Goal: Task Accomplishment & Management: Use online tool/utility

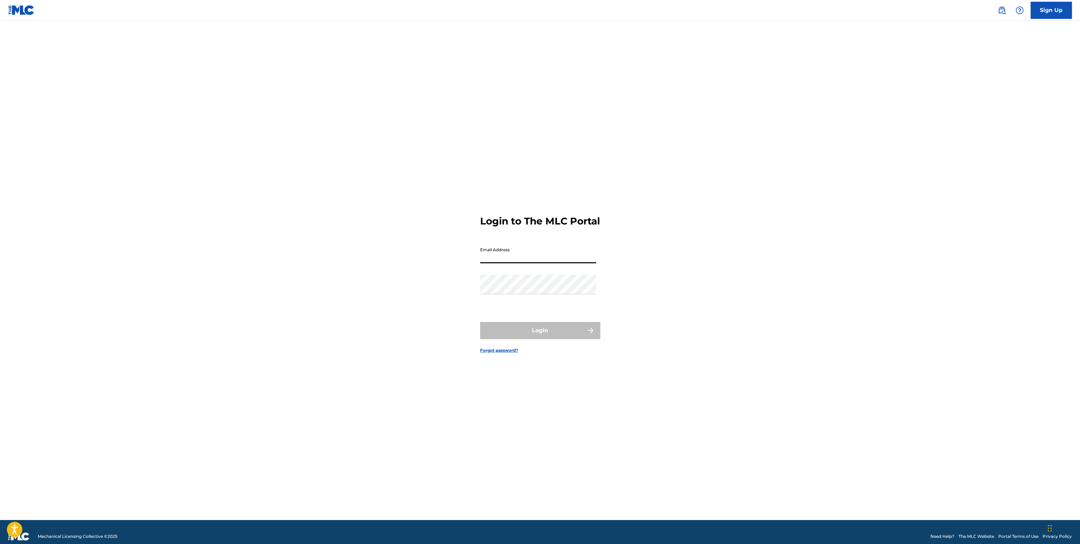
click at [524, 263] on input "Email Address" at bounding box center [538, 254] width 116 height 20
type input "[PERSON_NAME][EMAIL_ADDRESS][PERSON_NAME][DOMAIN_NAME]"
click at [538, 339] on button "Login" at bounding box center [540, 330] width 120 height 17
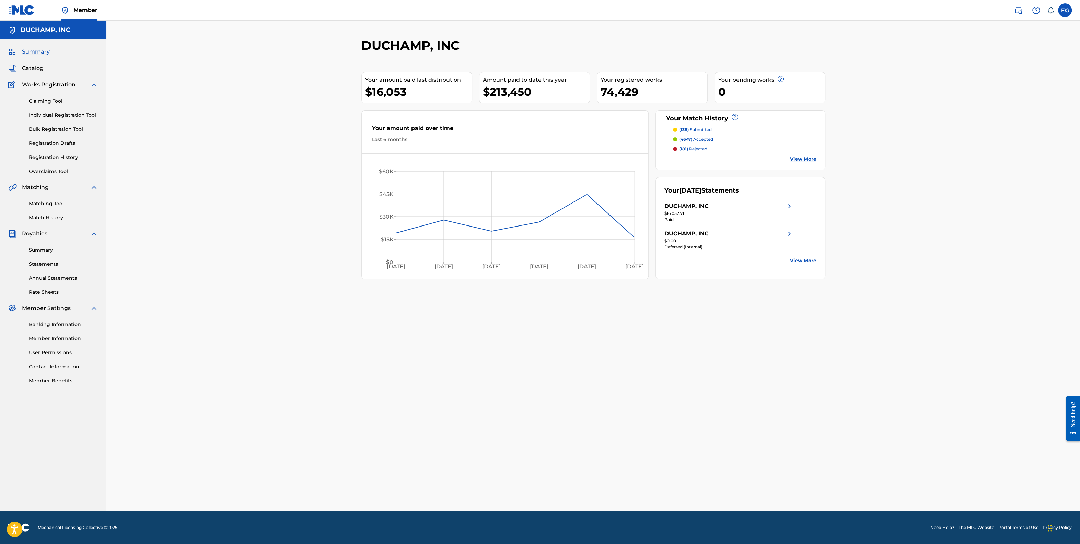
click at [47, 220] on link "Match History" at bounding box center [63, 217] width 69 height 7
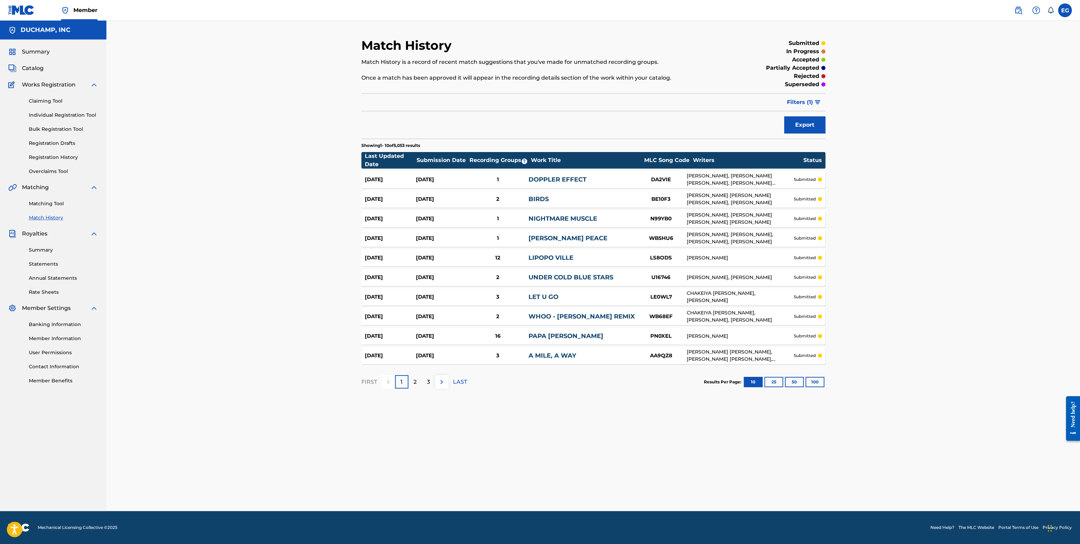
click at [814, 382] on button "100" at bounding box center [814, 382] width 19 height 10
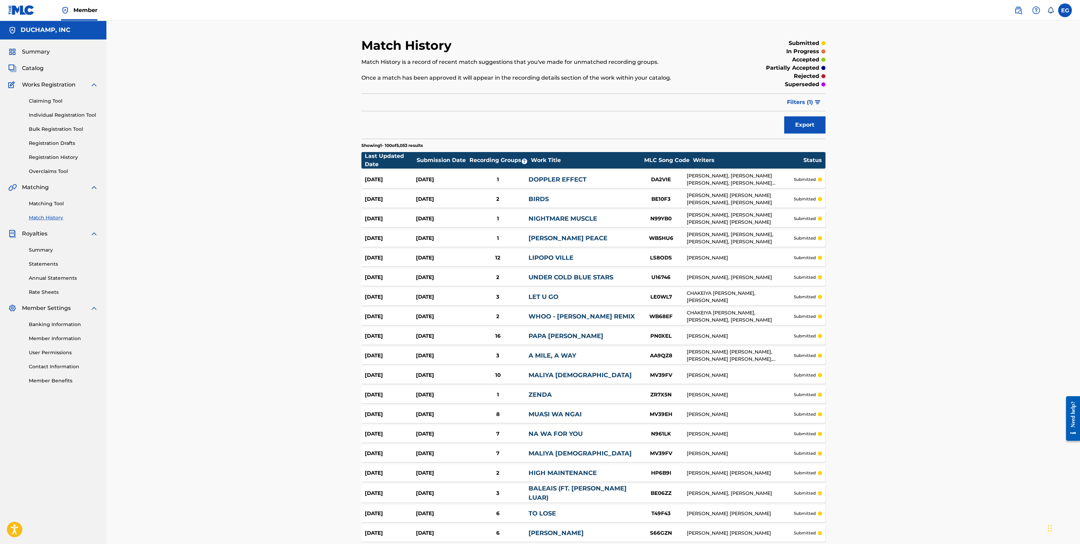
click at [45, 175] on div "Summary Catalog Works Registration Claiming Tool Individual Registration Tool B…" at bounding box center [53, 215] width 106 height 353
click at [48, 172] on link "Overclaims Tool" at bounding box center [63, 171] width 69 height 7
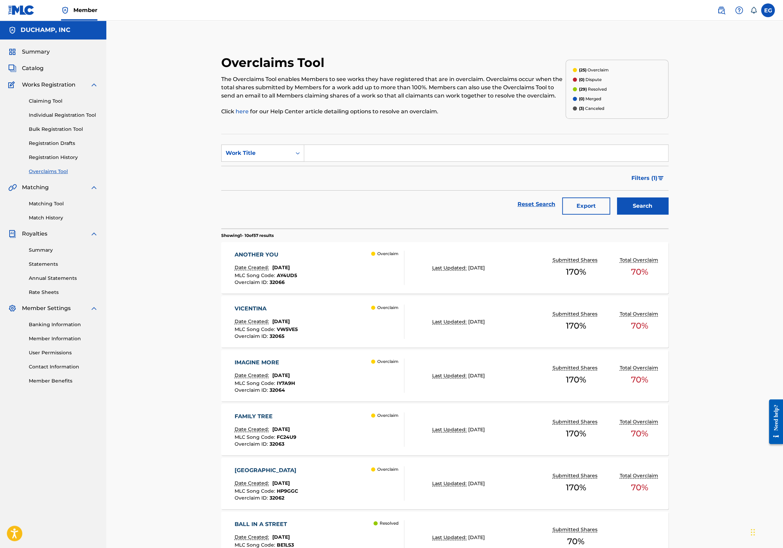
click at [271, 255] on div "ANOTHER YOU" at bounding box center [266, 254] width 62 height 8
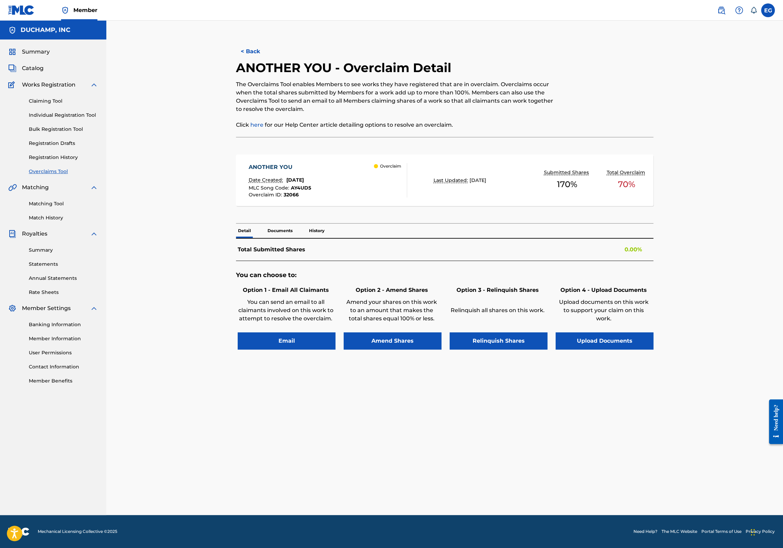
click at [311, 183] on div "Date Created: [DATE]" at bounding box center [280, 180] width 62 height 9
click at [607, 342] on button "Upload Documents" at bounding box center [605, 340] width 98 height 17
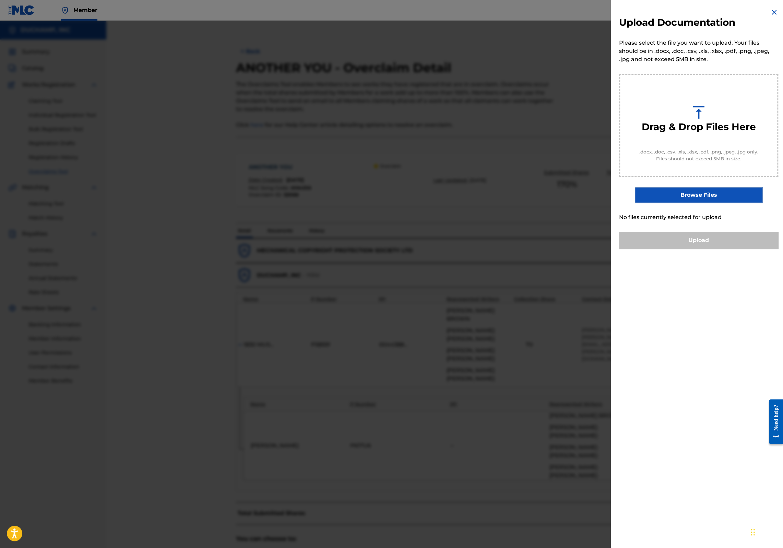
click at [773, 12] on img at bounding box center [774, 12] width 8 height 8
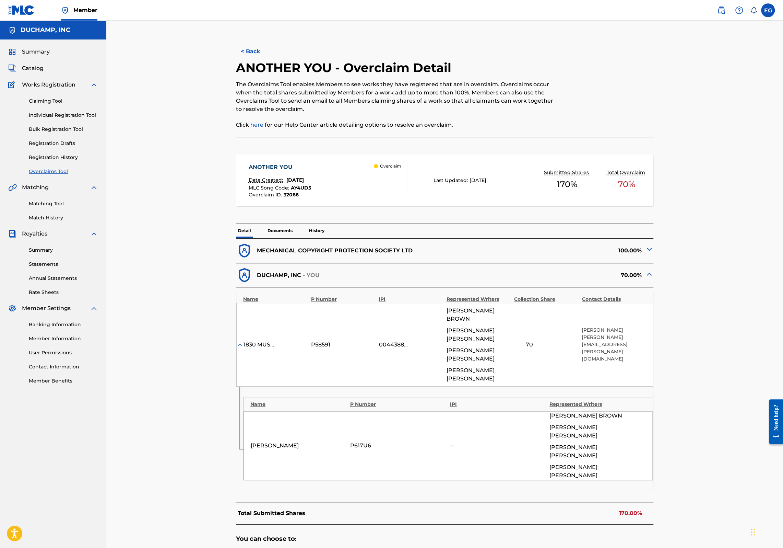
scroll to position [115, 0]
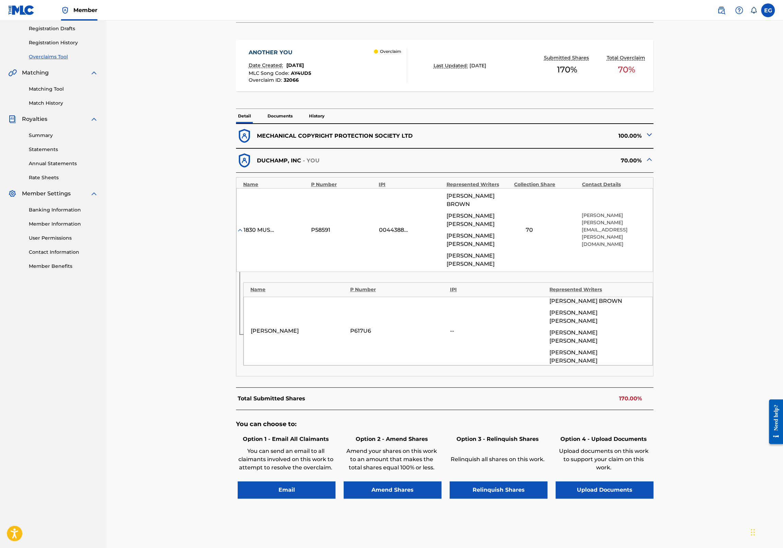
click at [595, 481] on button "Upload Documents" at bounding box center [605, 489] width 98 height 17
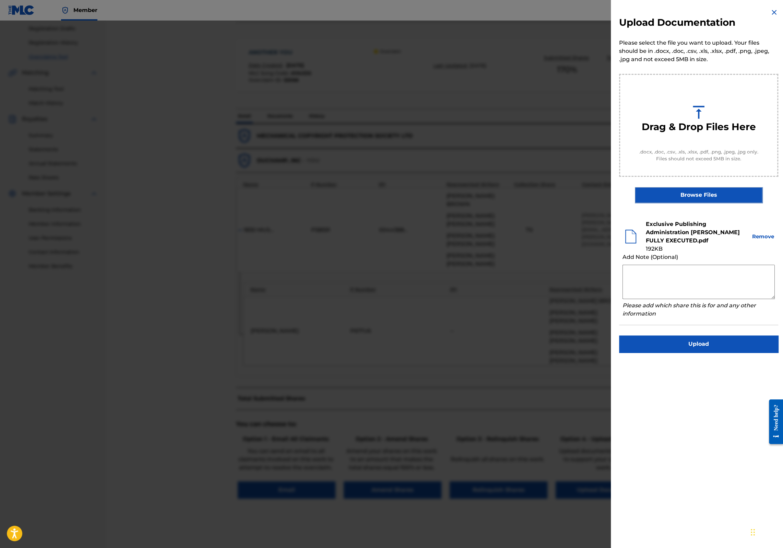
click at [653, 272] on textarea at bounding box center [699, 282] width 152 height 34
type textarea "[PERSON_NAME] 7"
click at [771, 14] on img at bounding box center [774, 12] width 8 height 8
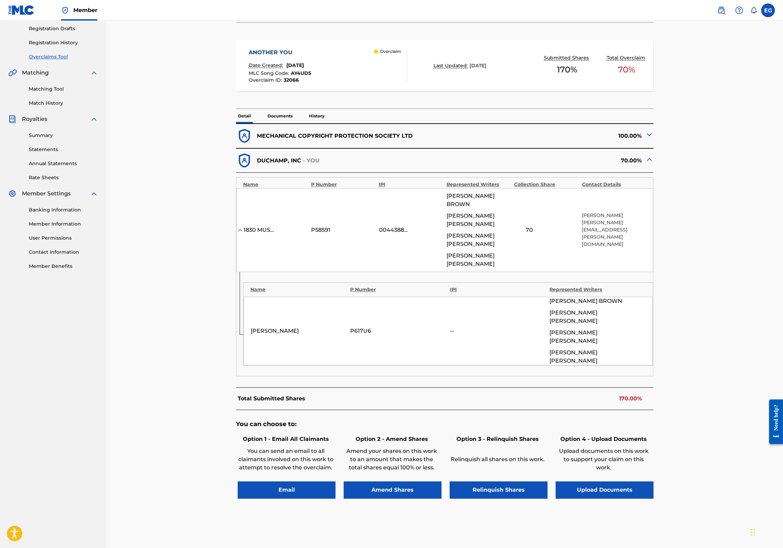
click at [607, 481] on button "Upload Documents" at bounding box center [605, 489] width 98 height 17
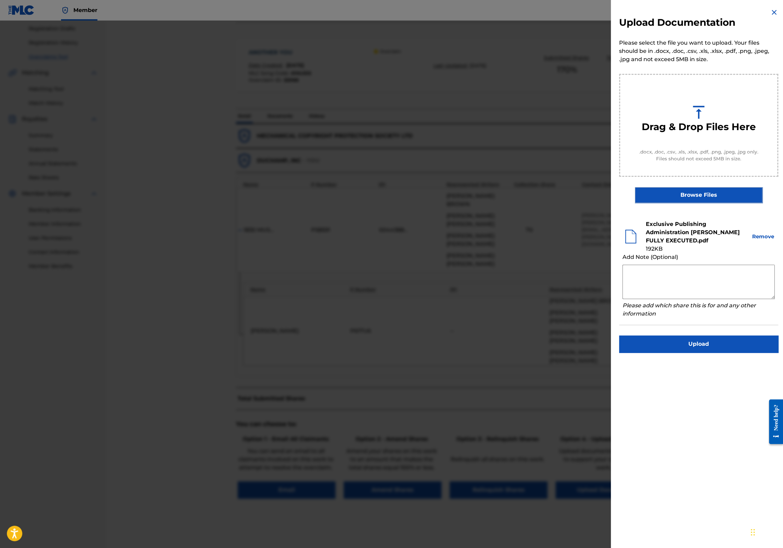
click at [679, 270] on textarea at bounding box center [699, 282] width 152 height 34
type textarea "[PERSON_NAME] 70%"
click at [699, 344] on button "Upload" at bounding box center [698, 343] width 159 height 17
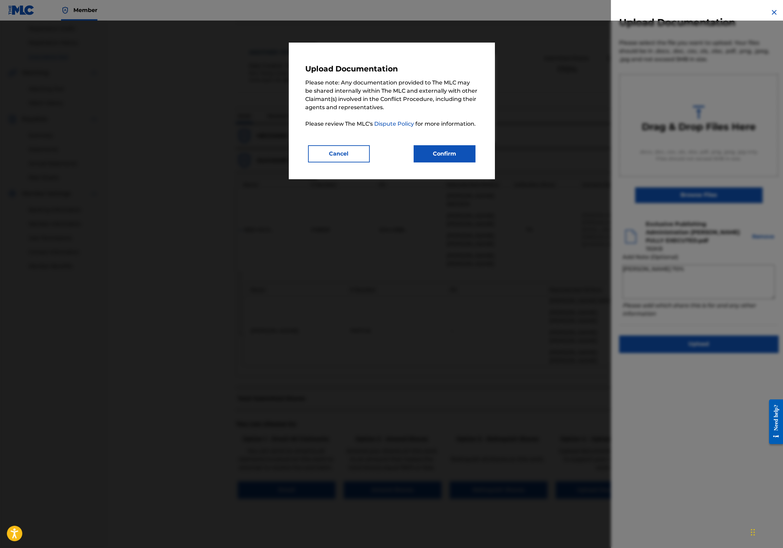
click at [437, 153] on button "Confirm" at bounding box center [445, 153] width 62 height 17
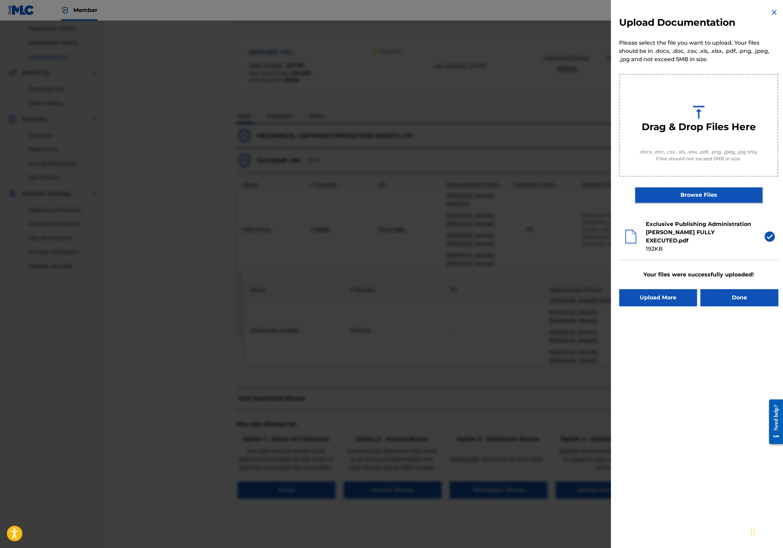
click at [772, 11] on img at bounding box center [774, 12] width 8 height 8
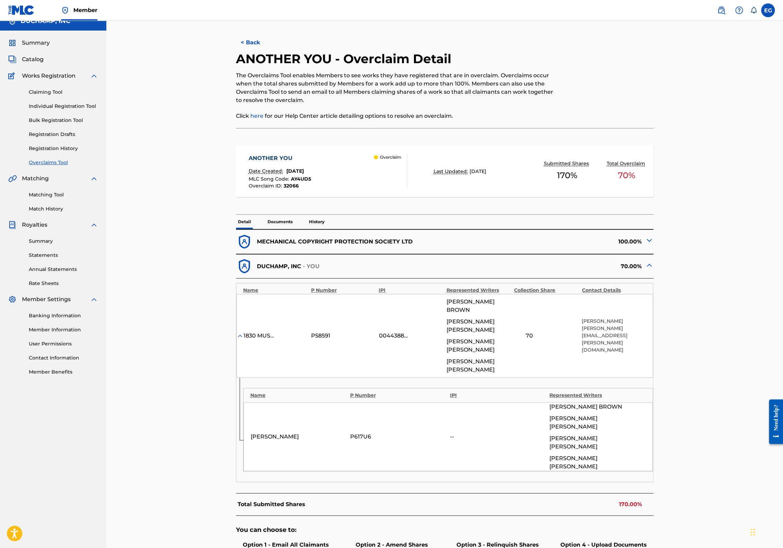
scroll to position [0, 0]
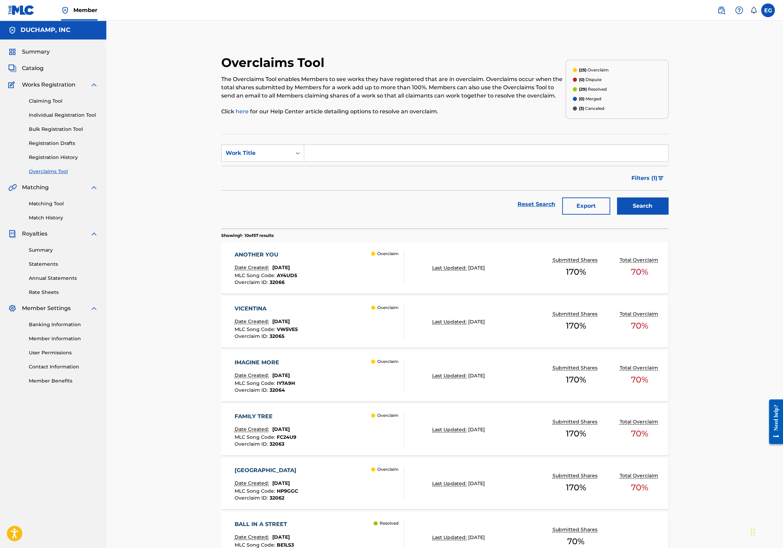
click at [357, 271] on div "ANOTHER YOU Date Created: [DATE] MLC Song Code : AY4UD5 Overclaim ID : 32066 Ov…" at bounding box center [320, 267] width 170 height 34
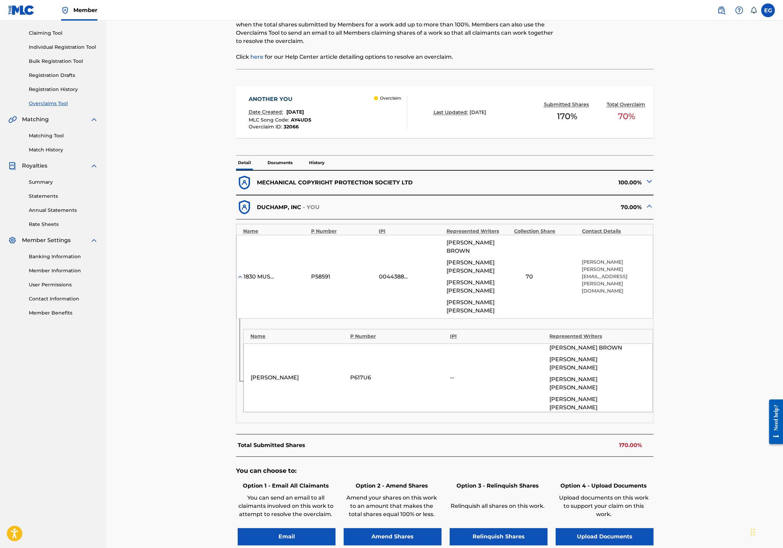
scroll to position [115, 0]
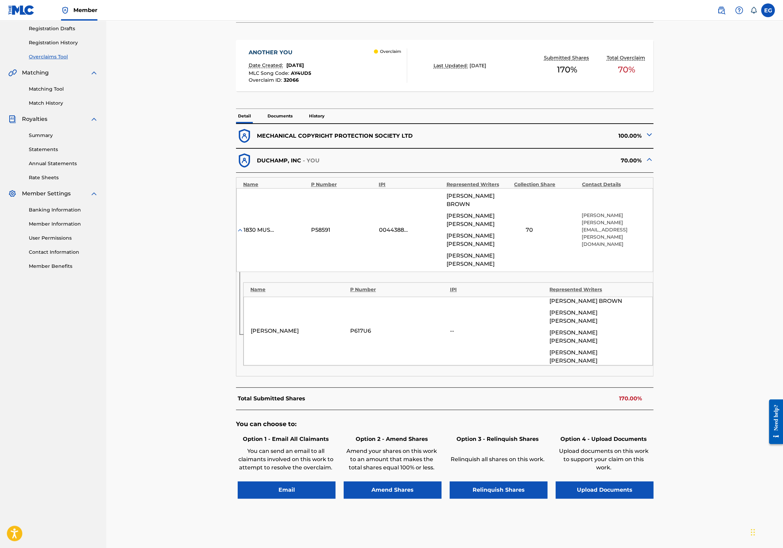
click at [652, 157] on img at bounding box center [649, 159] width 8 height 8
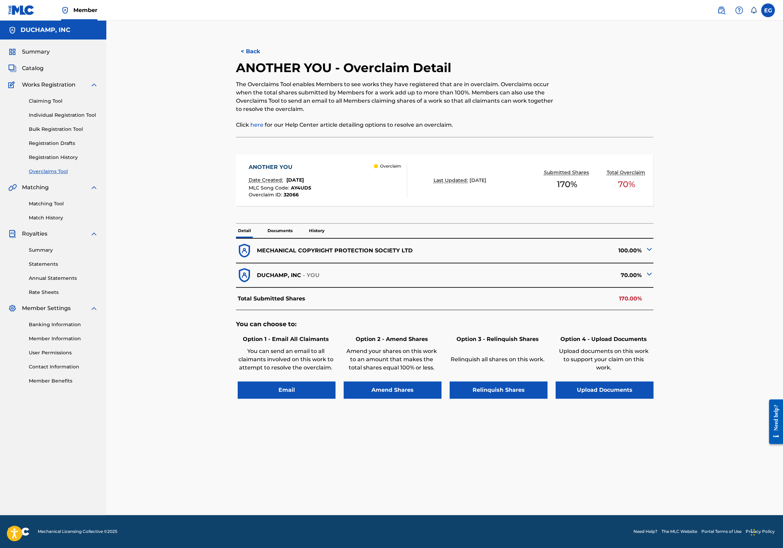
click at [599, 392] on button "Upload Documents" at bounding box center [605, 389] width 98 height 17
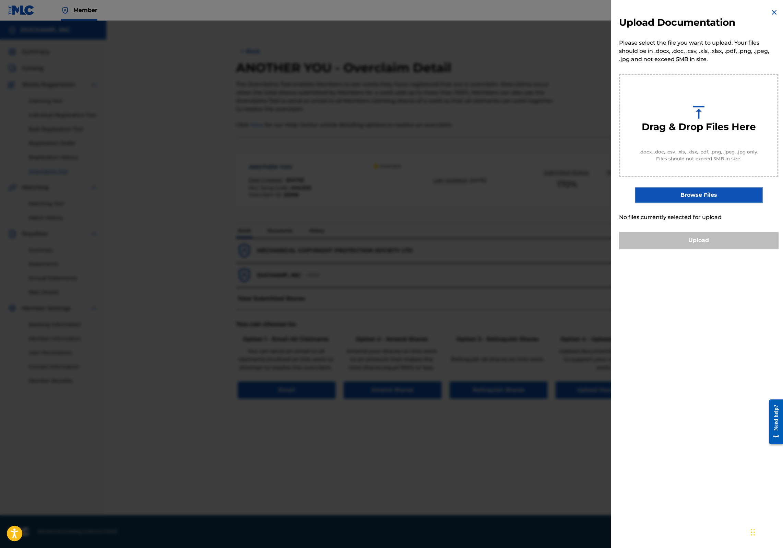
click at [473, 312] on div at bounding box center [391, 295] width 783 height 548
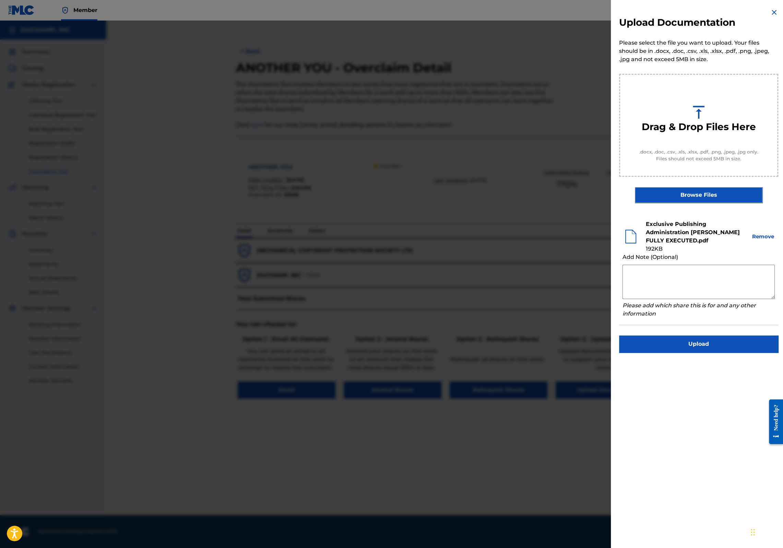
click at [660, 280] on textarea at bounding box center [699, 282] width 152 height 34
drag, startPoint x: 682, startPoint y: 271, endPoint x: 613, endPoint y: 259, distance: 69.5
click at [613, 259] on div "Upload Documentation Please select the file you want to upload. Your files shou…" at bounding box center [699, 180] width 176 height 361
type textarea "[PERSON_NAME] 70%"
click at [705, 395] on div "Upload Documentation Please select the file you want to upload. Your files shou…" at bounding box center [699, 274] width 176 height 548
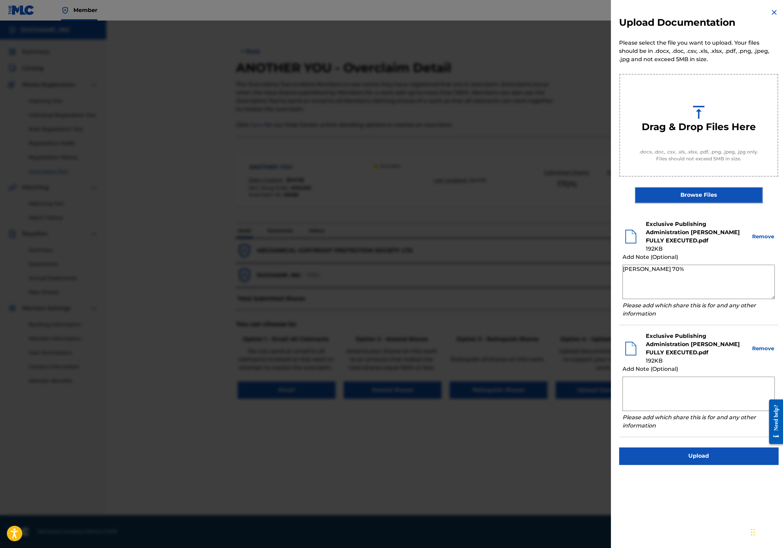
click at [764, 346] on button "Remove" at bounding box center [763, 348] width 23 height 8
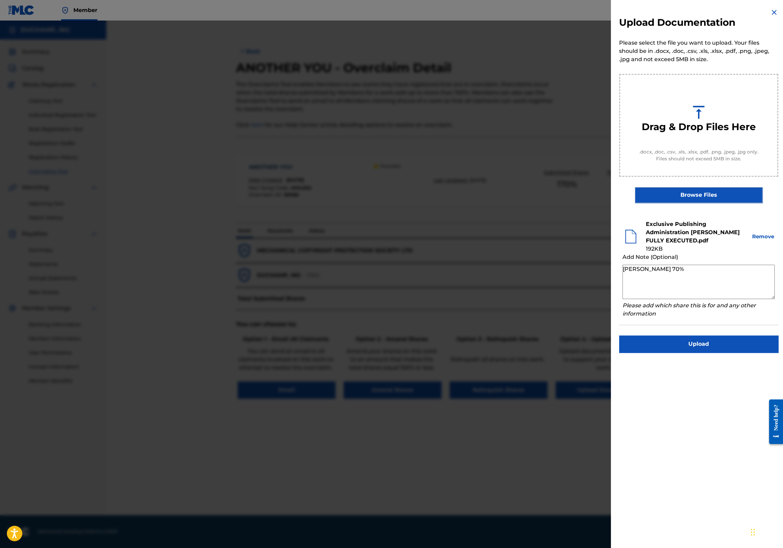
click at [713, 344] on button "Upload" at bounding box center [698, 343] width 159 height 17
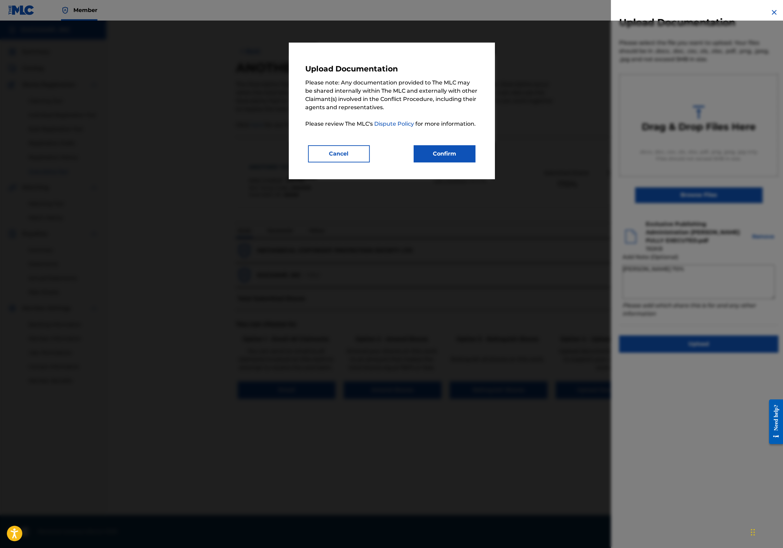
click at [444, 159] on button "Confirm" at bounding box center [445, 153] width 62 height 17
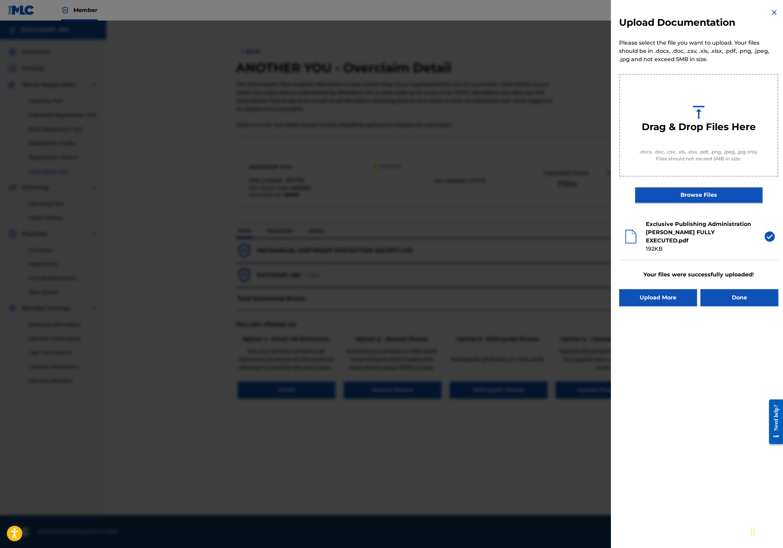
click at [749, 295] on button "Done" at bounding box center [740, 297] width 78 height 17
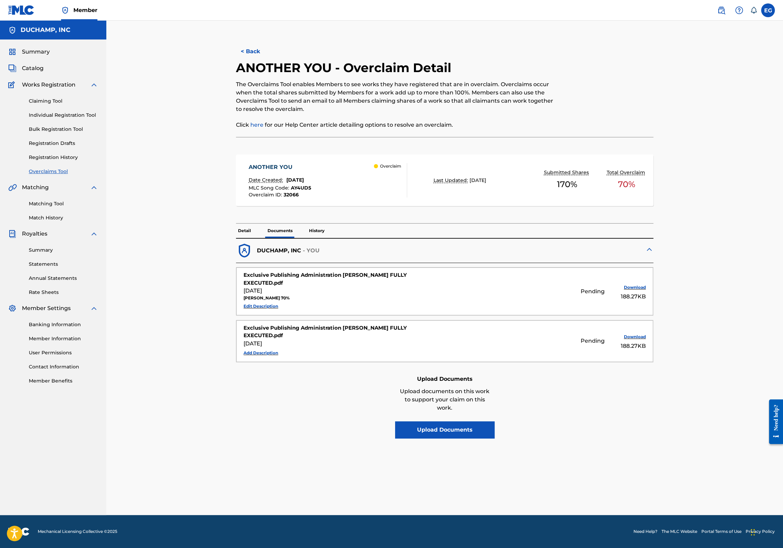
click at [164, 254] on div "< Back ANOTHER YOU - Overclaim Detail The Overclaims Tool enables Members to se…" at bounding box center [444, 268] width 677 height 494
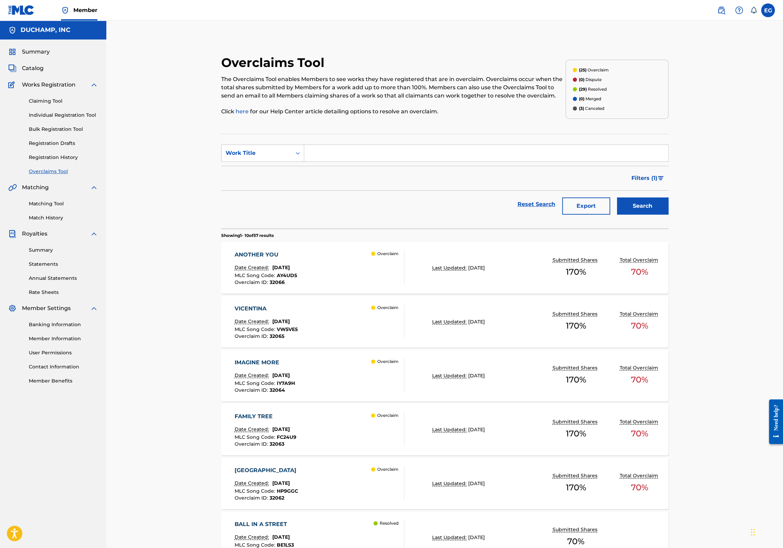
click at [335, 154] on input "Search Form" at bounding box center [486, 153] width 364 height 16
click at [342, 170] on span "[PERSON_NAME]" at bounding box center [350, 168] width 48 height 7
type input "canto [PERSON_NAME]"
click at [645, 201] on button "Search" at bounding box center [642, 205] width 51 height 17
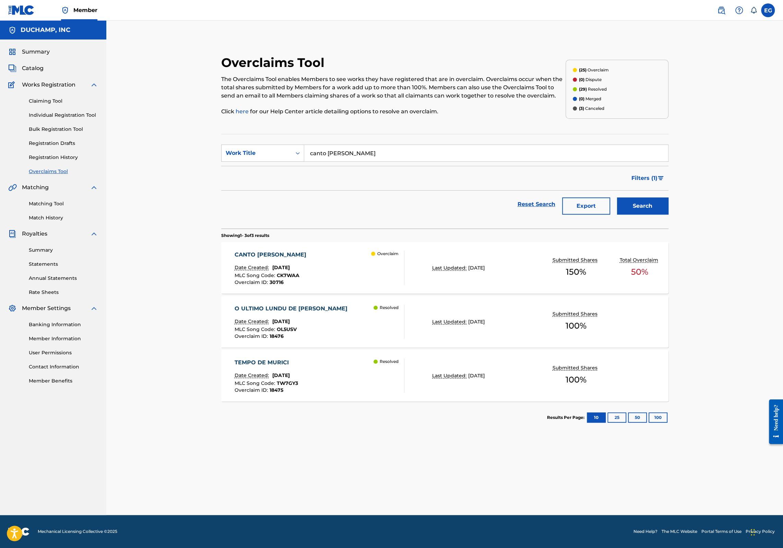
click at [319, 275] on div "CANTO [PERSON_NAME] Date Created: [DATE] MLC Song Code : CK7WAA Overclaim ID : …" at bounding box center [320, 267] width 170 height 34
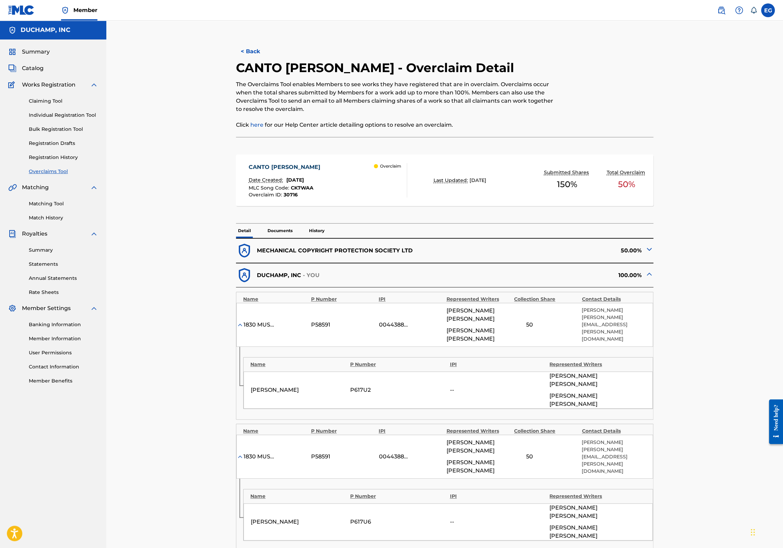
click at [647, 249] on img at bounding box center [649, 249] width 8 height 8
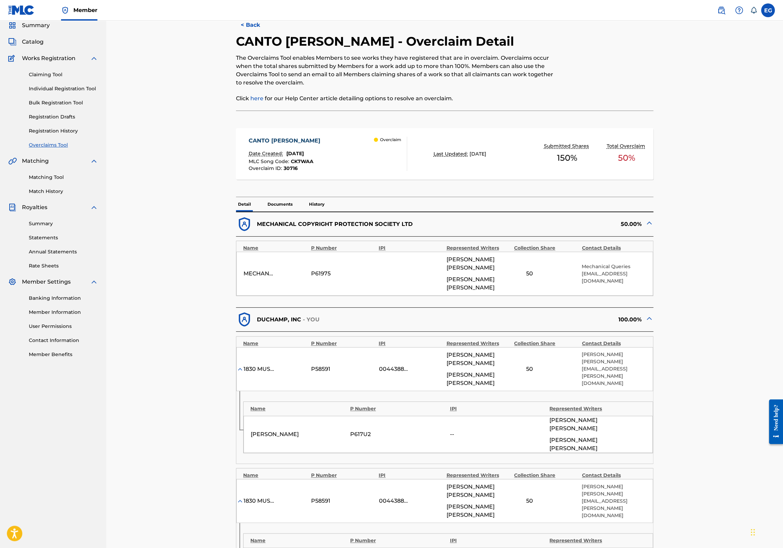
scroll to position [35, 0]
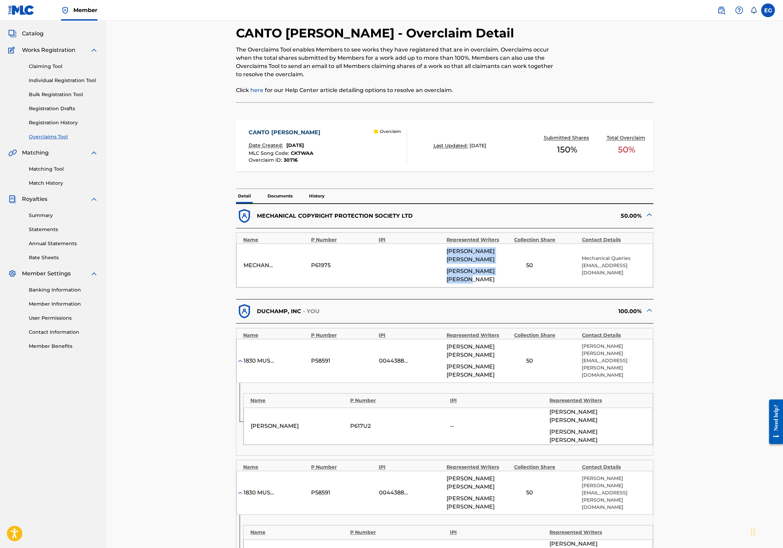
drag, startPoint x: 448, startPoint y: 249, endPoint x: 510, endPoint y: 286, distance: 72.1
click at [510, 283] on div "[PERSON_NAME] [PERSON_NAME] [PERSON_NAME] [PERSON_NAME]" at bounding box center [479, 265] width 64 height 36
copy div "[PERSON_NAME] [PERSON_NAME] [PERSON_NAME] [PERSON_NAME]"
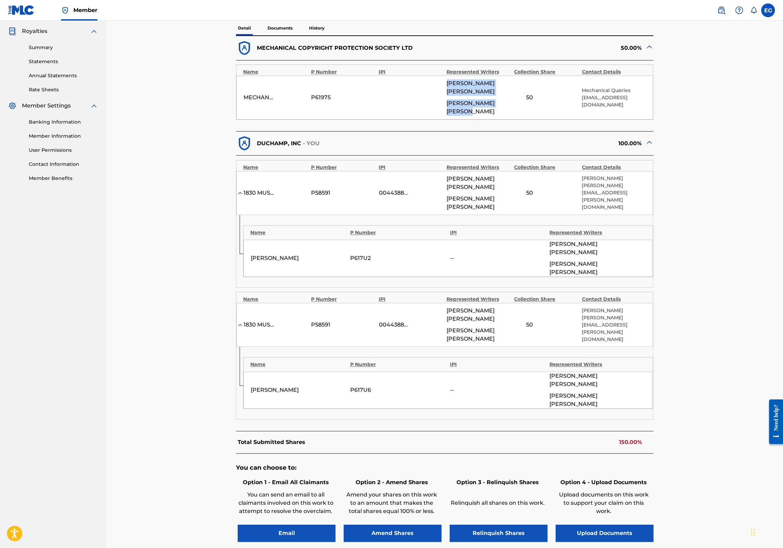
scroll to position [220, 0]
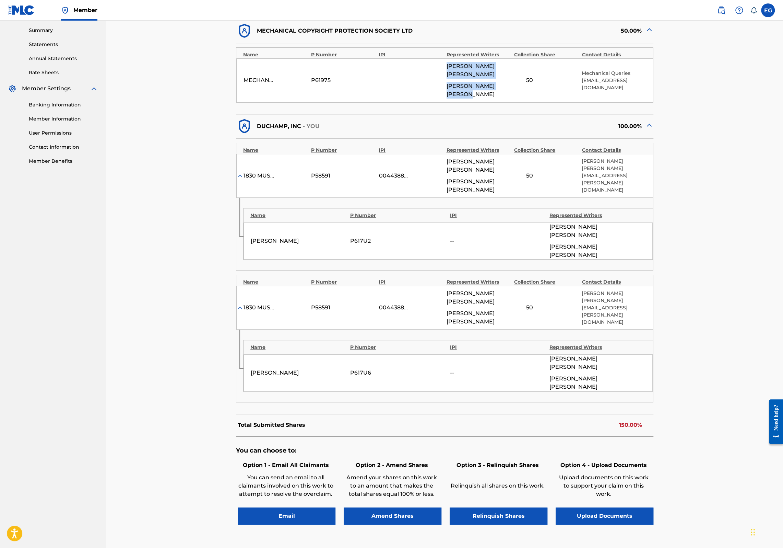
click at [629, 507] on button "Upload Documents" at bounding box center [605, 515] width 98 height 17
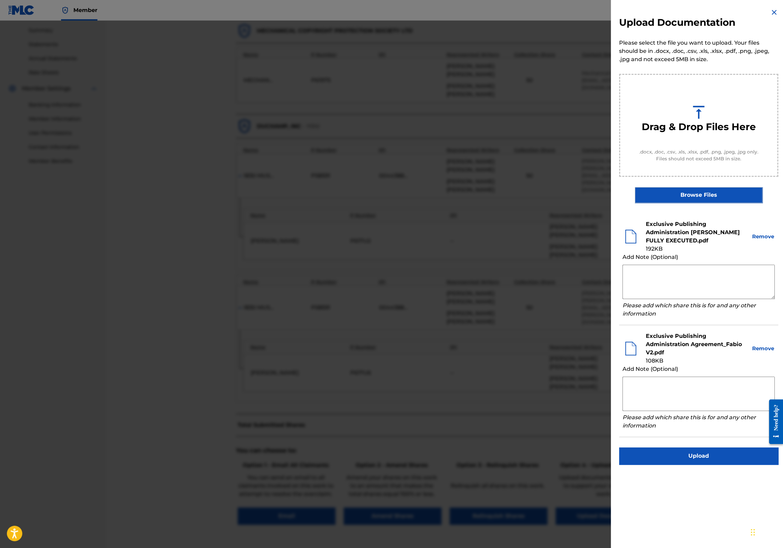
click at [690, 383] on textarea at bounding box center [699, 393] width 152 height 34
paste textarea "[PERSON_NAME] [PERSON_NAME] [PERSON_NAME] [PERSON_NAME]"
click at [748, 380] on textarea "[PERSON_NAME] [PERSON_NAME] [PERSON_NAME] [PERSON_NAME]" at bounding box center [699, 393] width 152 height 34
click at [758, 387] on textarea "[PERSON_NAME] [PERSON_NAME] 50% [PERSON_NAME] [PERSON_NAME]" at bounding box center [699, 393] width 152 height 34
drag, startPoint x: 763, startPoint y: 389, endPoint x: 612, endPoint y: 377, distance: 151.5
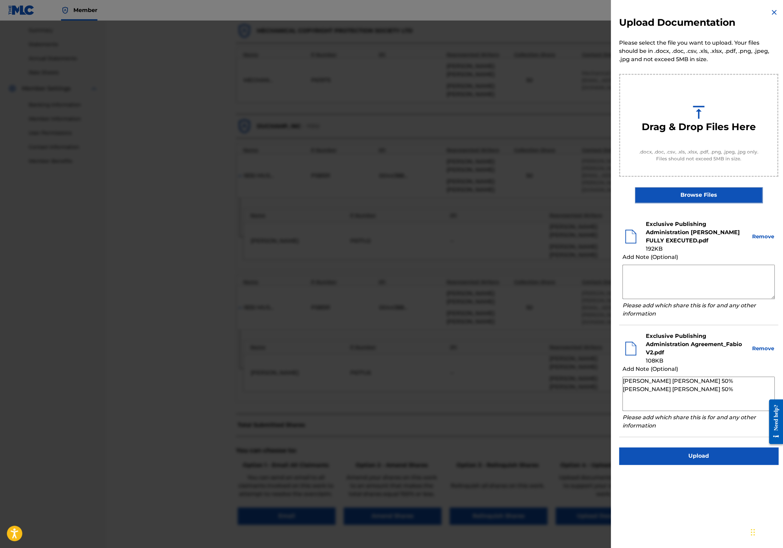
click at [612, 377] on div "Upload Documentation Please select the file you want to upload. Your files shou…" at bounding box center [699, 236] width 176 height 472
type textarea "[PERSON_NAME] [PERSON_NAME] 50% [PERSON_NAME] [PERSON_NAME] 50%"
click at [699, 455] on button "Upload" at bounding box center [698, 455] width 159 height 17
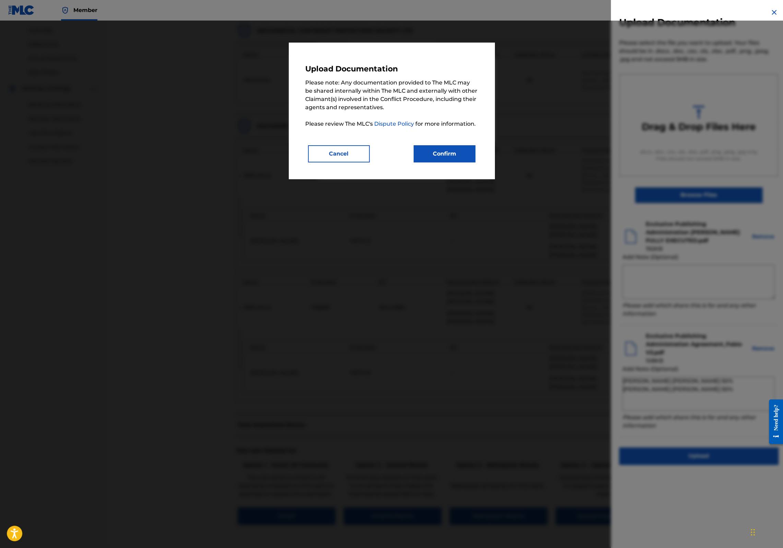
click at [450, 148] on button "Confirm" at bounding box center [445, 153] width 62 height 17
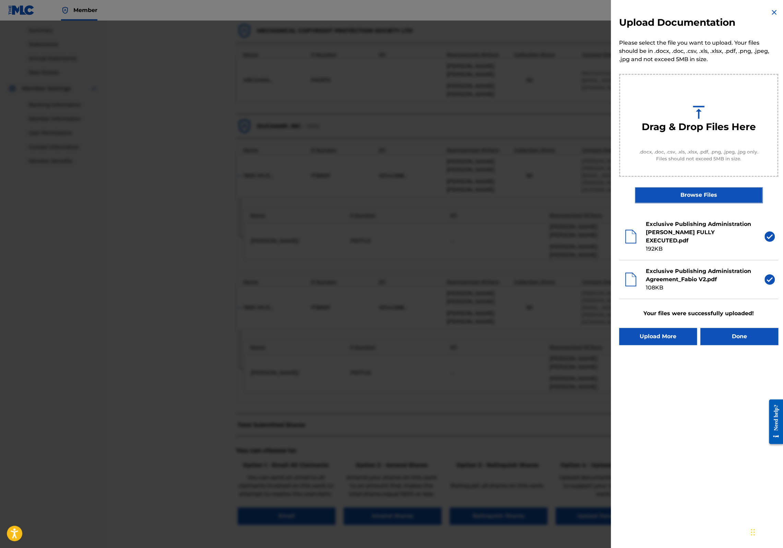
click at [745, 337] on button "Done" at bounding box center [740, 336] width 78 height 17
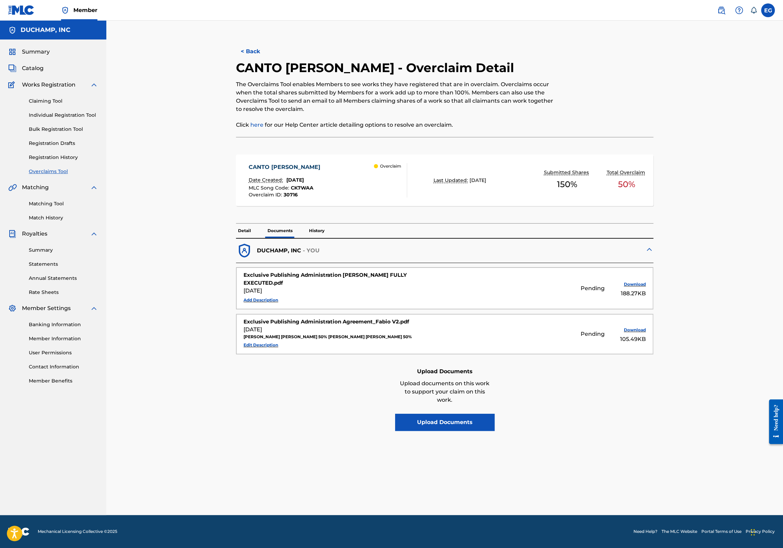
click at [253, 55] on button "< Back" at bounding box center [256, 51] width 41 height 17
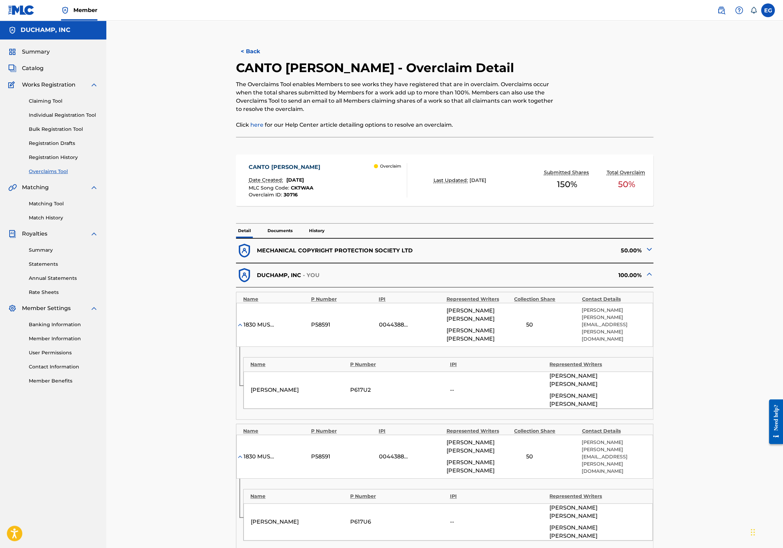
click at [49, 173] on link "Overclaims Tool" at bounding box center [63, 171] width 69 height 7
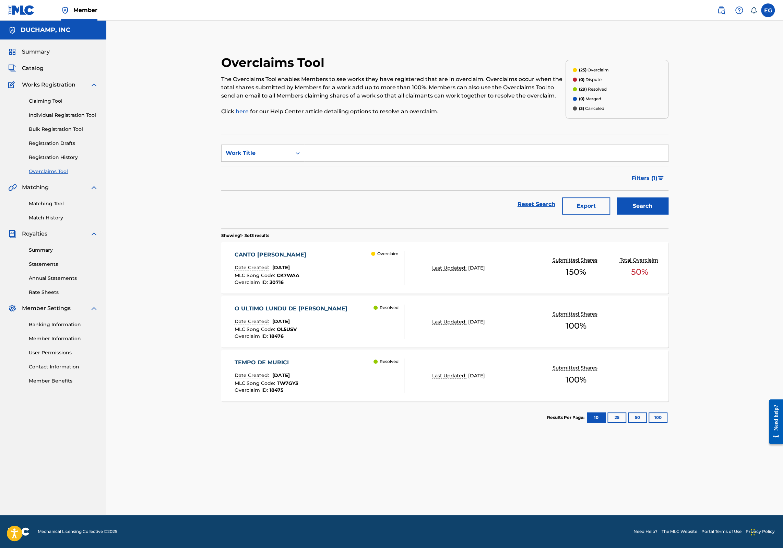
click at [401, 157] on input "Search Form" at bounding box center [486, 153] width 364 height 16
type input "easy"
click at [342, 173] on div "easy" at bounding box center [485, 168] width 363 height 12
click at [649, 199] on button "Search" at bounding box center [642, 205] width 51 height 17
click at [639, 209] on button "Search" at bounding box center [642, 205] width 51 height 17
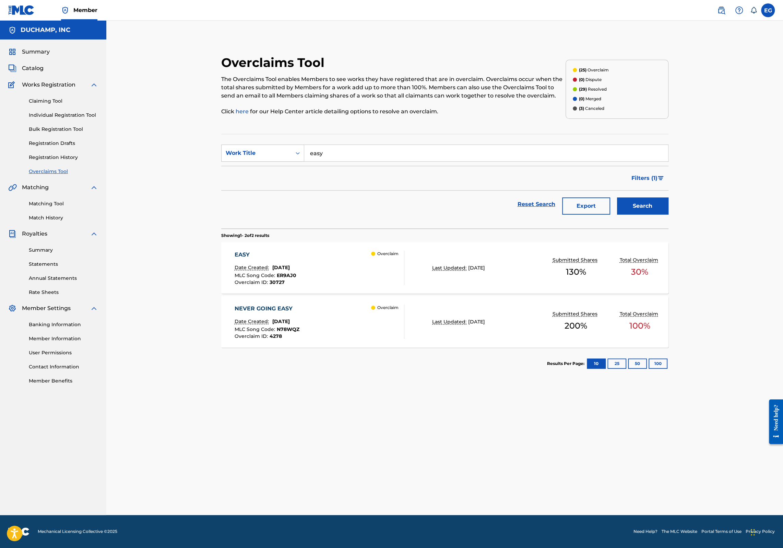
click at [307, 261] on div "EASY Date Created: [DATE] MLC Song Code : ER9AJ0 Overclaim ID : 30727 Overclaim" at bounding box center [320, 267] width 170 height 34
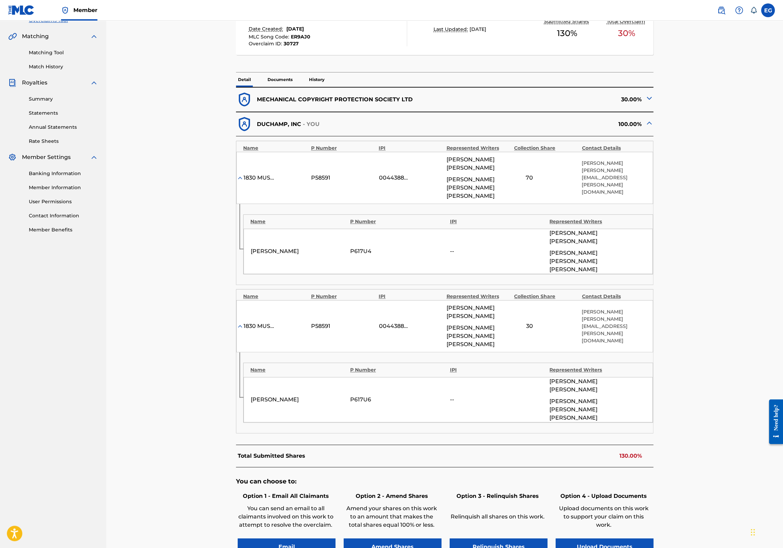
scroll to position [207, 0]
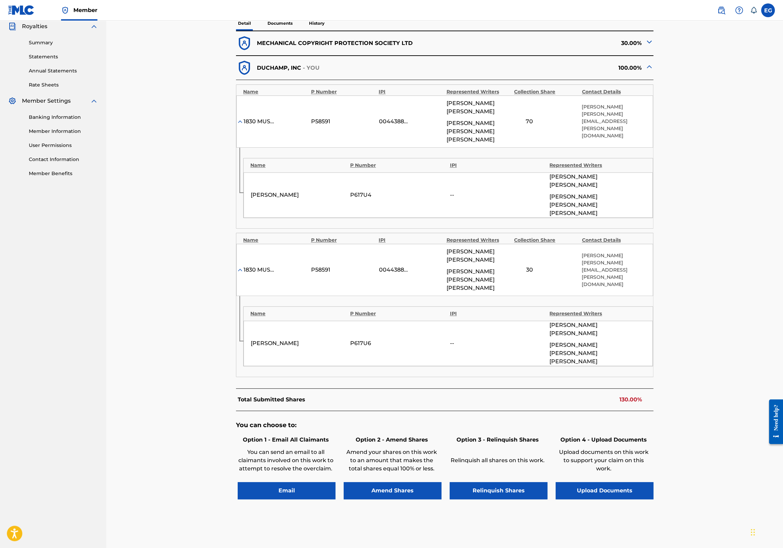
click at [629, 482] on button "Upload Documents" at bounding box center [605, 490] width 98 height 17
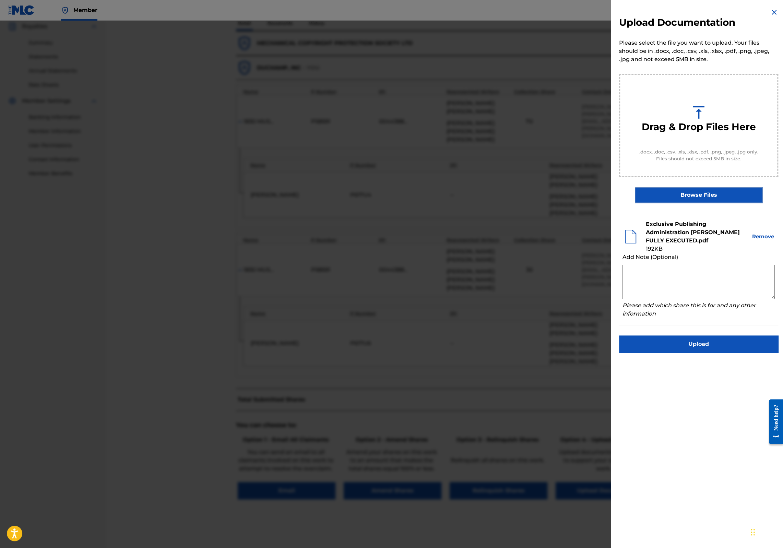
click at [678, 278] on textarea at bounding box center [699, 282] width 152 height 34
paste textarea "[PERSON_NAME] [PERSON_NAME] 50% [PERSON_NAME] [PERSON_NAME] 50%"
drag, startPoint x: 751, startPoint y: 275, endPoint x: 742, endPoint y: 275, distance: 8.9
click at [742, 275] on textarea "[PERSON_NAME] [PERSON_NAME] 50% [PERSON_NAME] [PERSON_NAME] 50%" at bounding box center [699, 282] width 152 height 34
type textarea "[PERSON_NAME] [PERSON_NAME] 50% [PERSON_NAME] [PERSON_NAME] 30%"
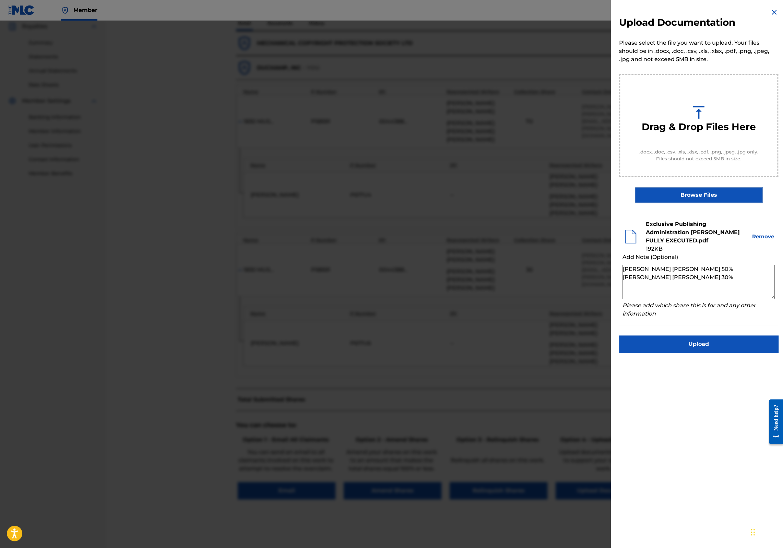
click at [774, 11] on img at bounding box center [774, 12] width 8 height 8
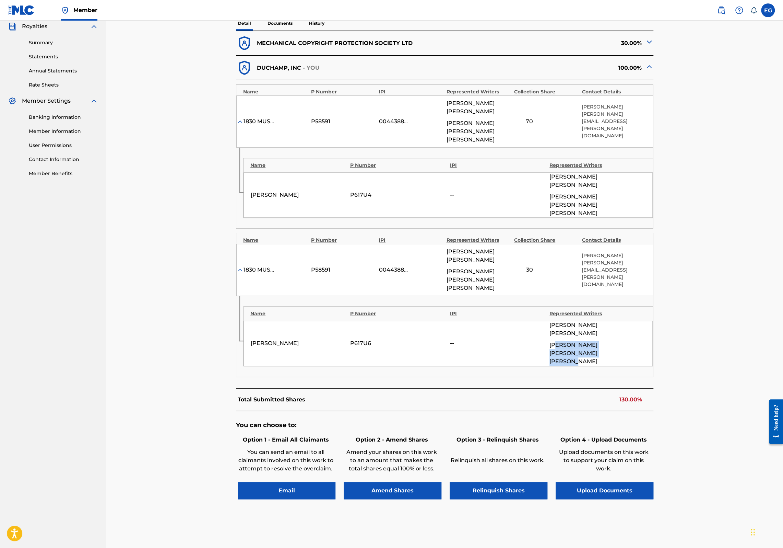
drag, startPoint x: 585, startPoint y: 325, endPoint x: 560, endPoint y: 321, distance: 24.9
click at [560, 341] on span "[PERSON_NAME] [PERSON_NAME]" at bounding box center [598, 353] width 96 height 25
drag, startPoint x: 505, startPoint y: 260, endPoint x: 444, endPoint y: 233, distance: 66.7
click at [444, 244] on div "1830 MUSIC P58591 00443889221 [PERSON_NAME] [PERSON_NAME] [PERSON_NAME] [PERSON…" at bounding box center [444, 270] width 417 height 52
copy div "[PERSON_NAME] [PERSON_NAME] [PERSON_NAME] [PERSON_NAME]"
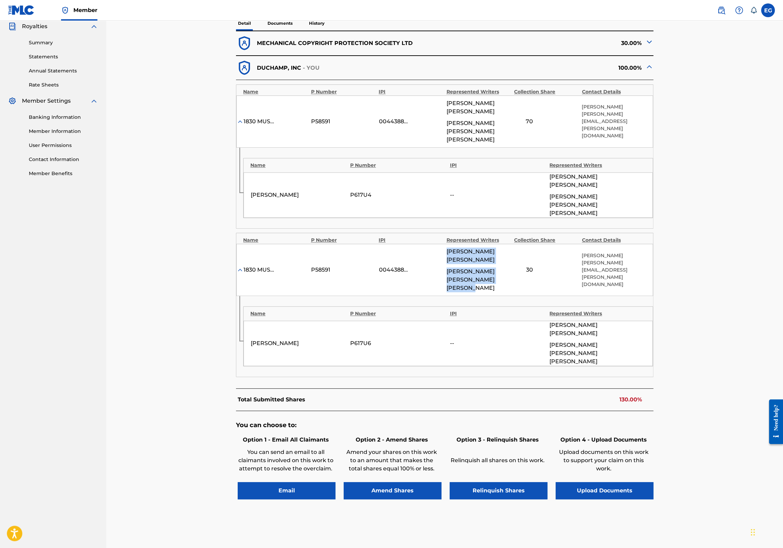
click at [626, 482] on button "Upload Documents" at bounding box center [605, 490] width 98 height 17
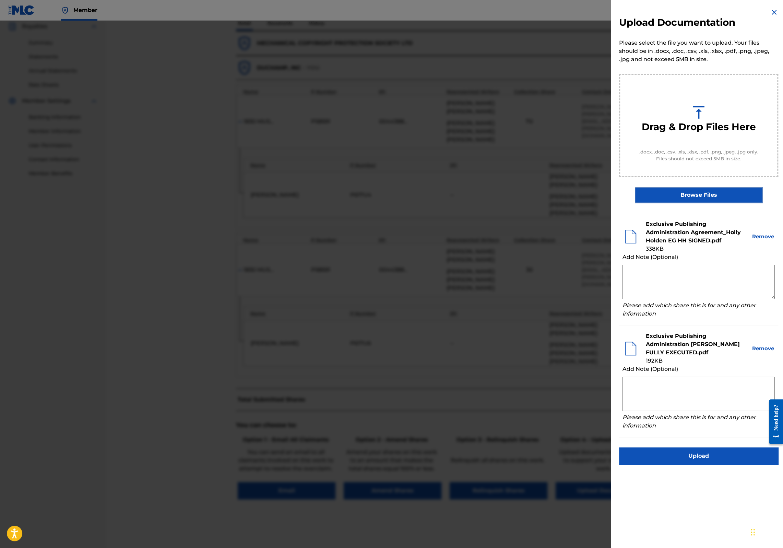
click at [694, 394] on textarea at bounding box center [699, 393] width 152 height 34
paste textarea "[PERSON_NAME] [PERSON_NAME] [PERSON_NAME] [PERSON_NAME]"
click at [751, 379] on textarea "[PERSON_NAME] [PERSON_NAME] [PERSON_NAME] [PERSON_NAME]" at bounding box center [699, 393] width 152 height 34
click at [749, 389] on textarea "[PERSON_NAME] [PERSON_NAME] 30% [PERSON_NAME] [PERSON_NAME]" at bounding box center [699, 393] width 152 height 34
type textarea "[PERSON_NAME] [PERSON_NAME] 30% [PERSON_NAME] [PERSON_NAME] 70%"
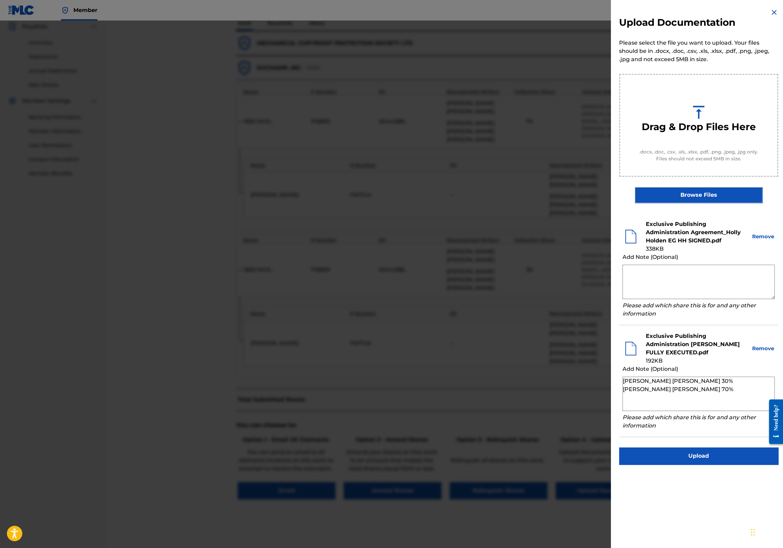
click at [721, 455] on button "Upload" at bounding box center [698, 455] width 159 height 17
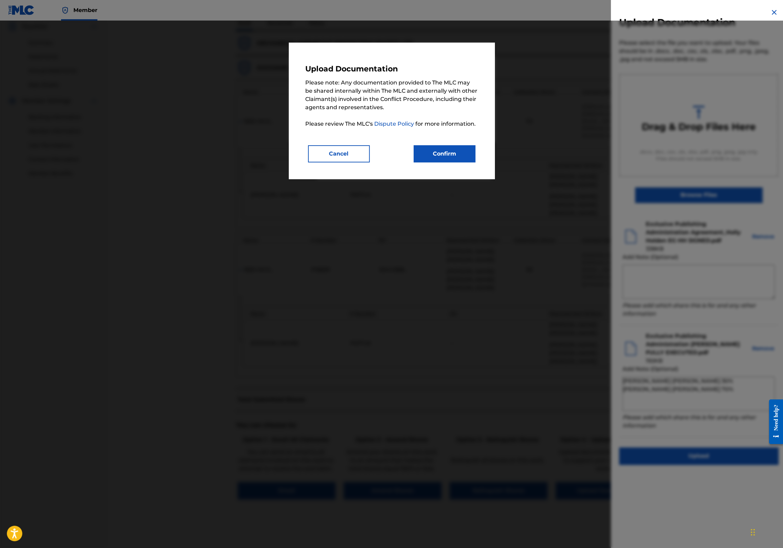
click at [467, 155] on button "Confirm" at bounding box center [445, 153] width 62 height 17
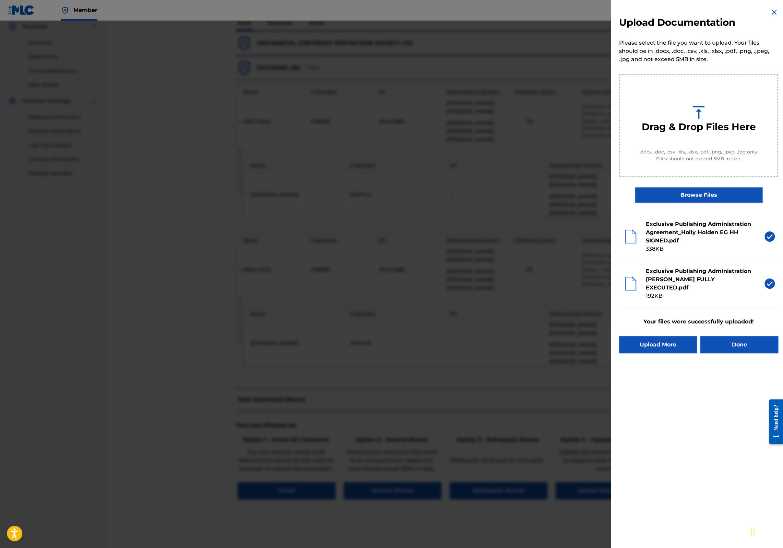
click at [749, 350] on button "Done" at bounding box center [740, 344] width 78 height 17
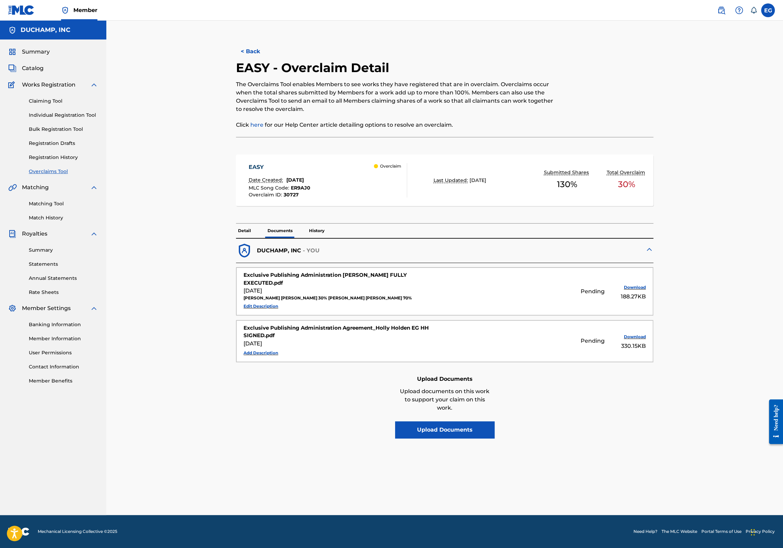
click at [252, 55] on button "< Back" at bounding box center [256, 51] width 41 height 17
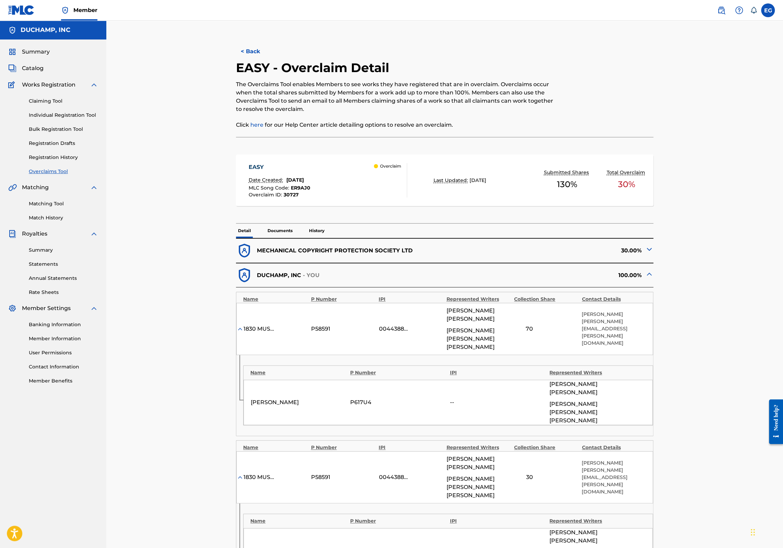
click at [49, 176] on div "Summary Catalog Works Registration Claiming Tool Individual Registration Tool B…" at bounding box center [53, 215] width 106 height 353
click at [49, 174] on link "Overclaims Tool" at bounding box center [63, 171] width 69 height 7
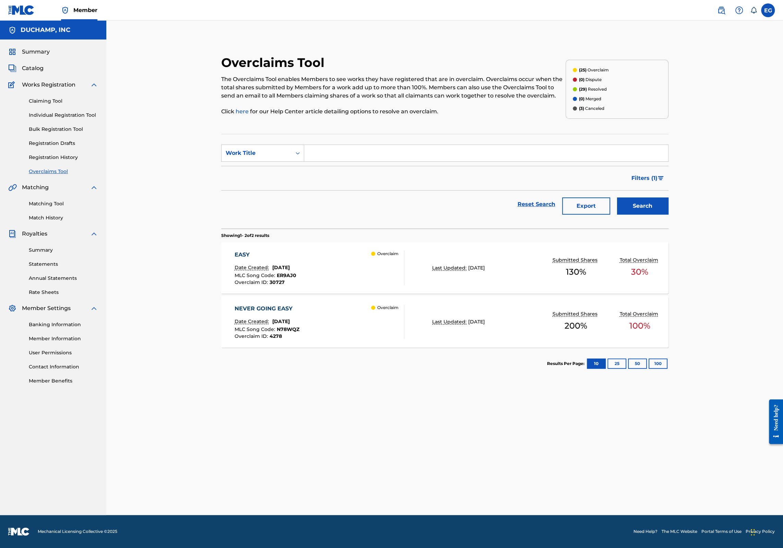
click at [342, 157] on input "Search Form" at bounding box center [486, 153] width 364 height 16
click at [337, 168] on span "tree" at bounding box center [334, 168] width 12 height 7
type input "family tree"
click at [649, 202] on button "Search" at bounding box center [642, 205] width 51 height 17
click at [341, 270] on div "FAMILY TREE Date Created: [DATE] MLC Song Code : FC24U9 Overclaim ID : 32063 Ov…" at bounding box center [320, 267] width 170 height 34
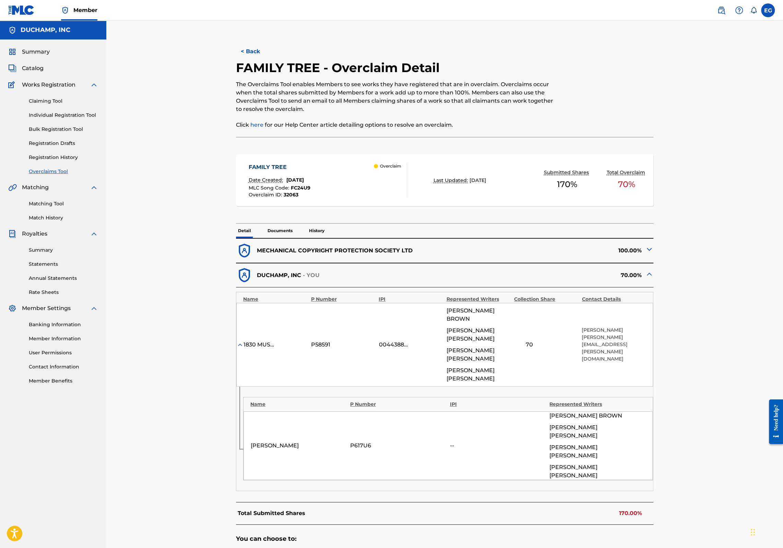
click at [647, 250] on img at bounding box center [649, 249] width 8 height 8
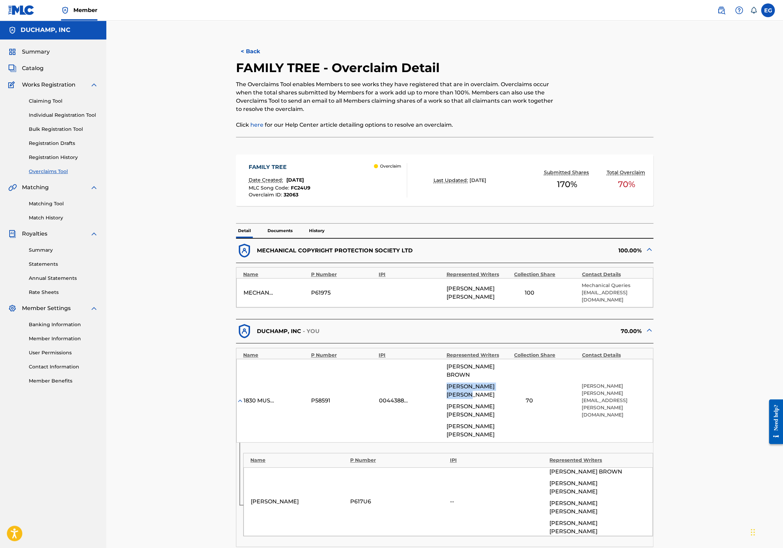
drag, startPoint x: 447, startPoint y: 386, endPoint x: 508, endPoint y: 385, distance: 61.4
click at [508, 385] on div "[PERSON_NAME]" at bounding box center [479, 390] width 64 height 16
copy span "[PERSON_NAME]"
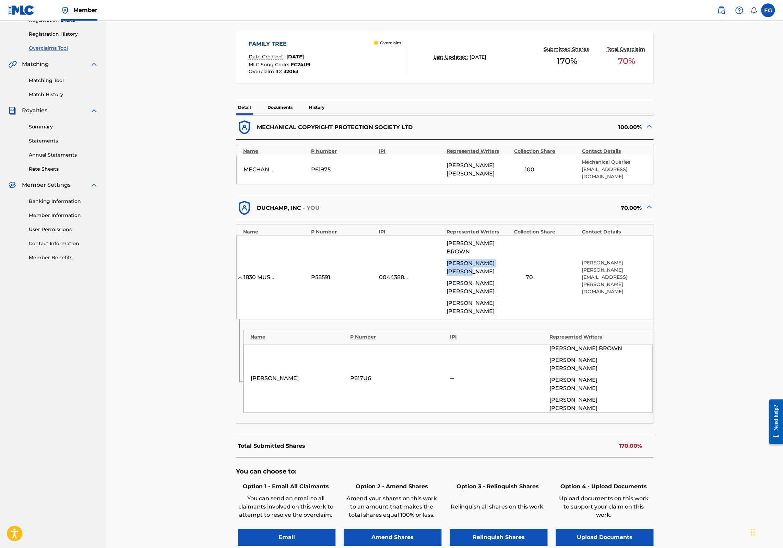
scroll to position [170, 0]
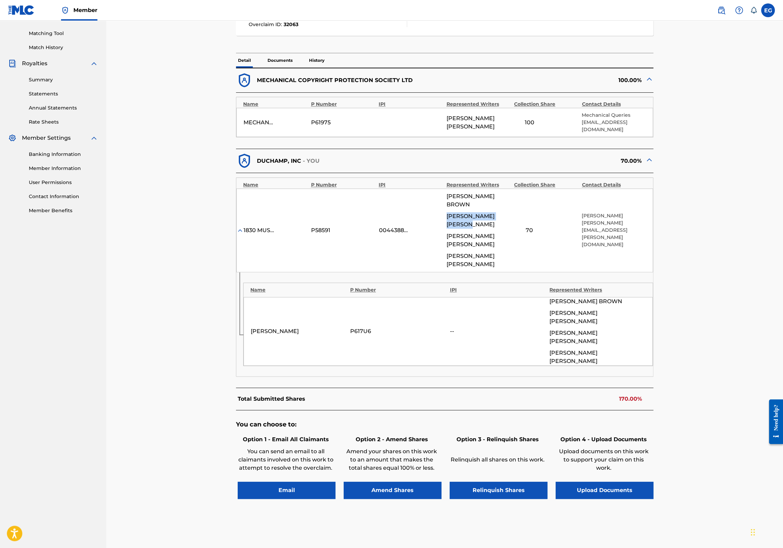
click at [586, 481] on button "Upload Documents" at bounding box center [605, 489] width 98 height 17
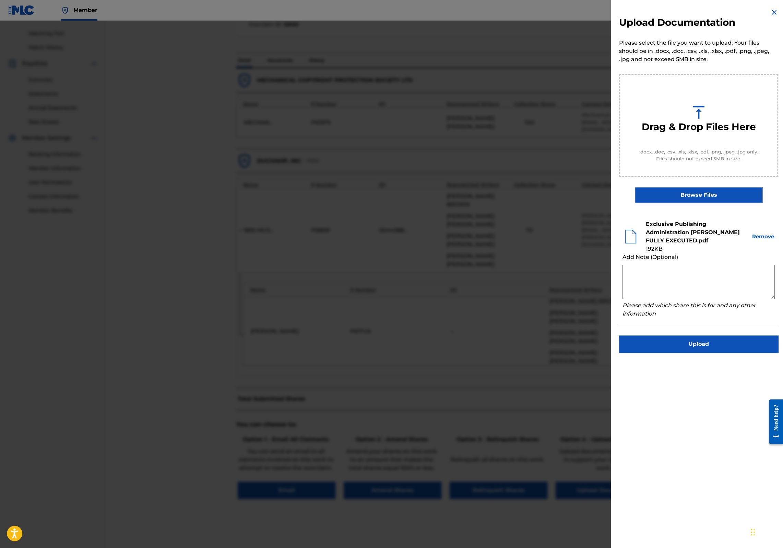
click at [662, 279] on textarea at bounding box center [699, 282] width 152 height 34
click at [655, 273] on textarea at bounding box center [699, 282] width 152 height 34
paste textarea "[PERSON_NAME]"
type textarea "[PERSON_NAME] 70%"
click at [708, 342] on button "Upload" at bounding box center [698, 343] width 159 height 17
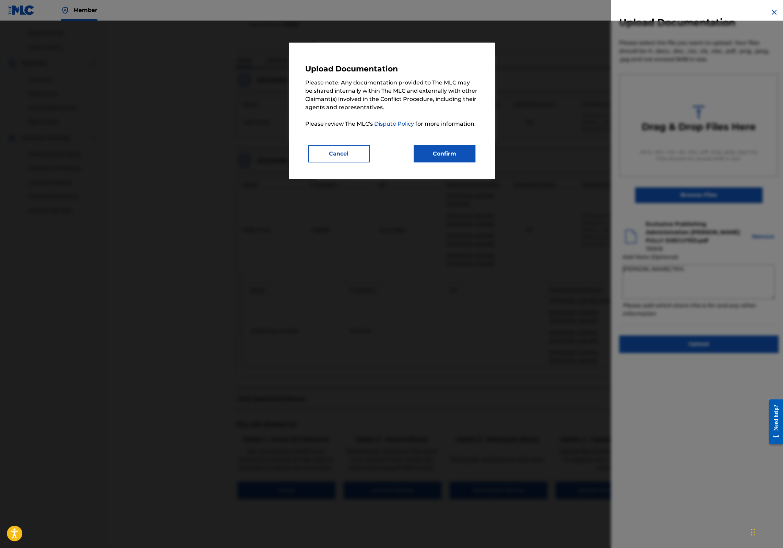
click at [462, 156] on button "Confirm" at bounding box center [445, 153] width 62 height 17
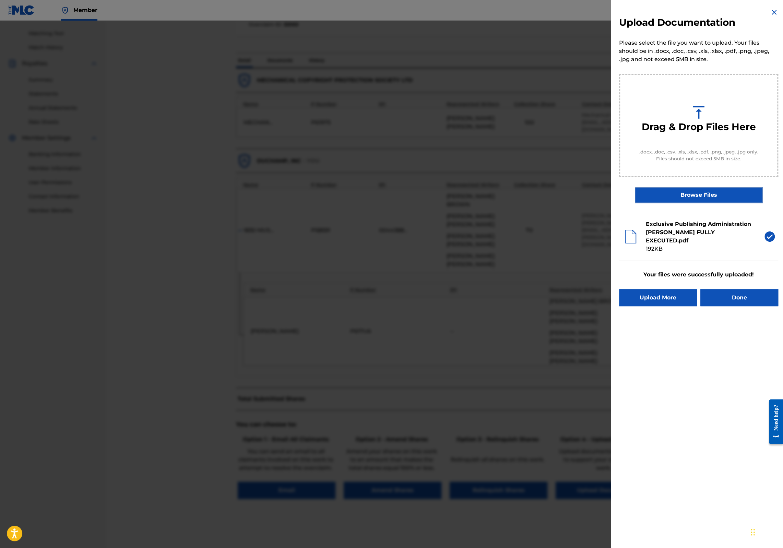
click at [741, 296] on button "Done" at bounding box center [740, 297] width 78 height 17
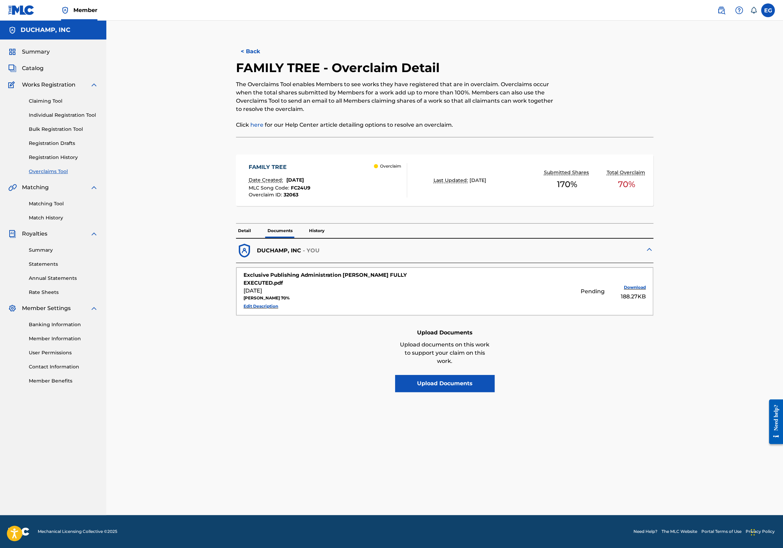
click at [56, 171] on link "Overclaims Tool" at bounding box center [63, 171] width 69 height 7
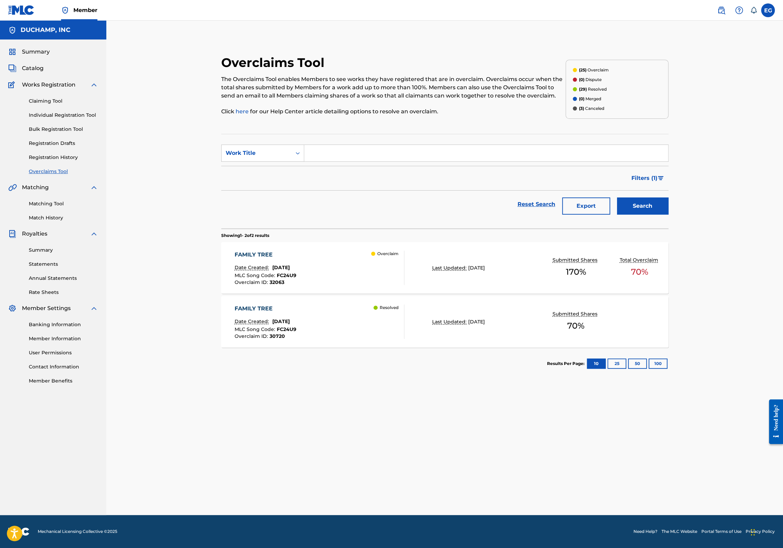
click at [417, 154] on input "Search Form" at bounding box center [486, 153] width 364 height 16
click at [400, 167] on div "heddo n street" at bounding box center [485, 168] width 363 height 12
type input "[GEOGRAPHIC_DATA]"
click at [645, 200] on button "Search" at bounding box center [642, 205] width 51 height 17
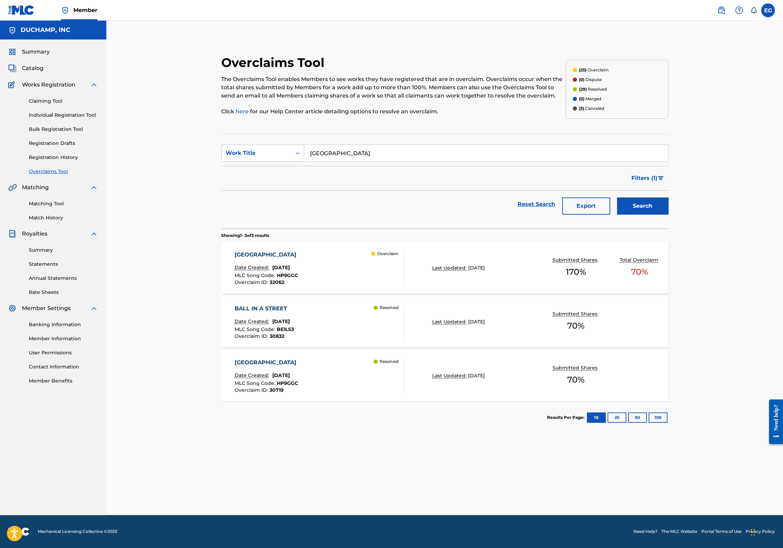
click at [325, 270] on div "HEDDON STREET Date Created: [DATE] MLC Song Code : HP9GGC Overclaim ID : 32062 …" at bounding box center [320, 267] width 170 height 34
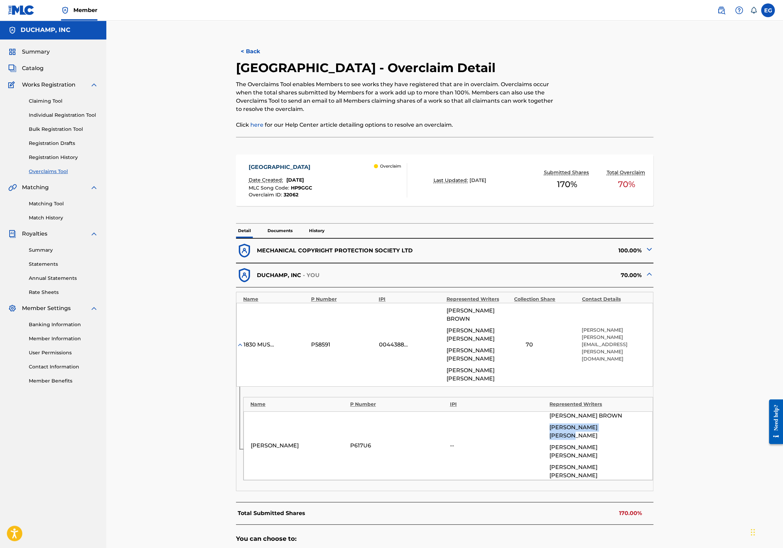
drag, startPoint x: 550, startPoint y: 417, endPoint x: 615, endPoint y: 417, distance: 65.2
click at [615, 423] on div "[PERSON_NAME]" at bounding box center [598, 431] width 96 height 16
copy span "[PERSON_NAME]"
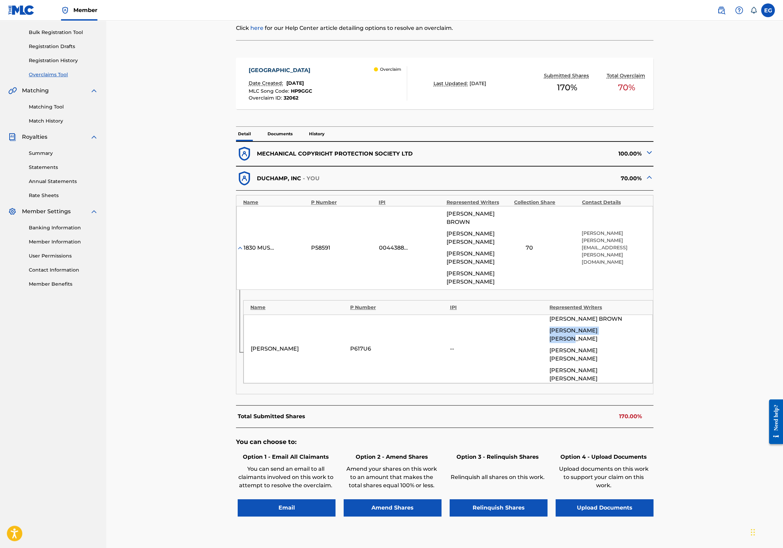
scroll to position [115, 0]
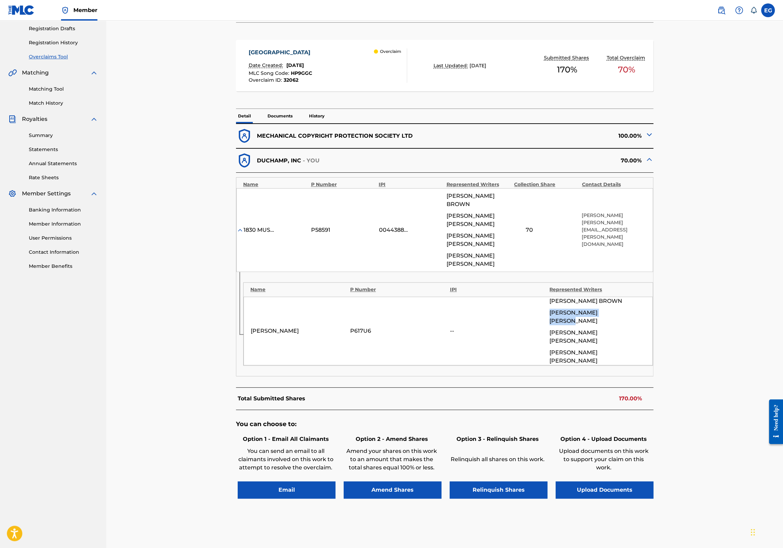
click at [622, 481] on button "Upload Documents" at bounding box center [605, 489] width 98 height 17
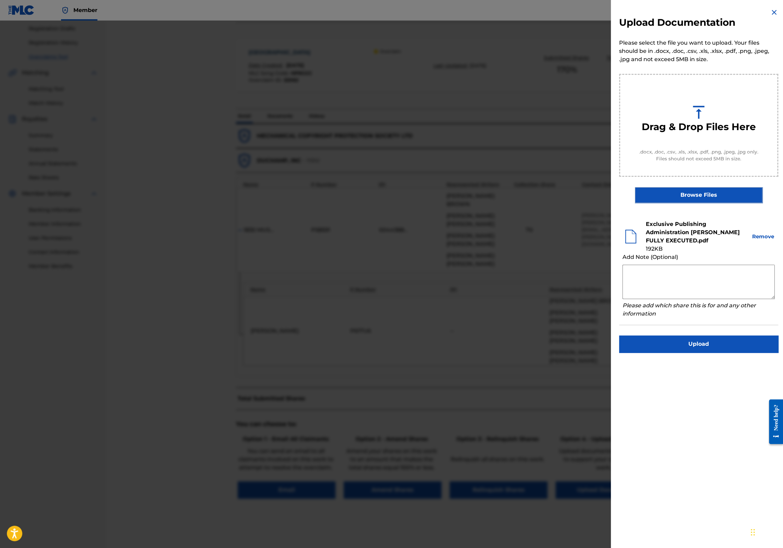
click at [661, 274] on textarea at bounding box center [699, 282] width 152 height 34
click at [654, 274] on textarea at bounding box center [699, 282] width 152 height 34
paste textarea "[PERSON_NAME]"
type textarea "[PERSON_NAME] 70%"
click at [719, 347] on button "Upload" at bounding box center [698, 343] width 159 height 17
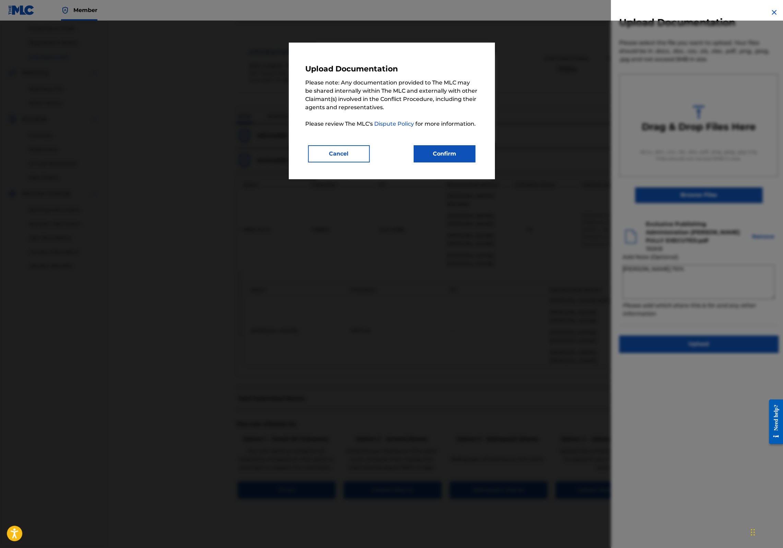
click at [450, 158] on button "Confirm" at bounding box center [445, 153] width 62 height 17
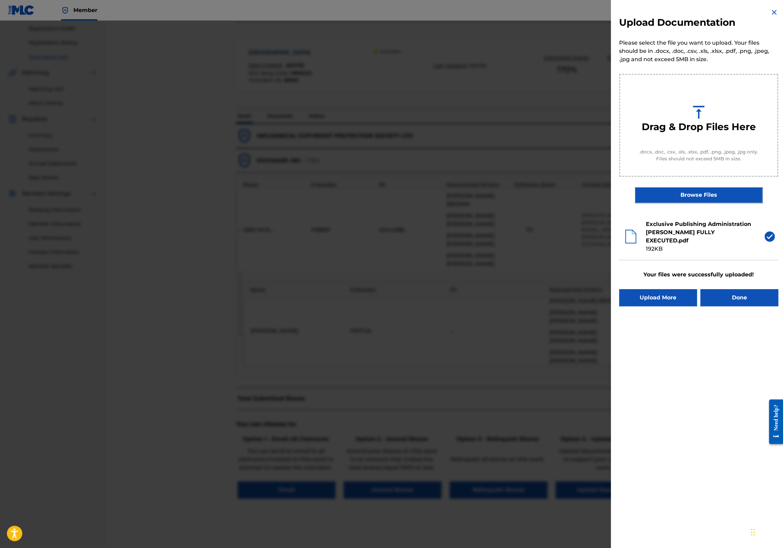
click at [742, 298] on button "Done" at bounding box center [740, 297] width 78 height 17
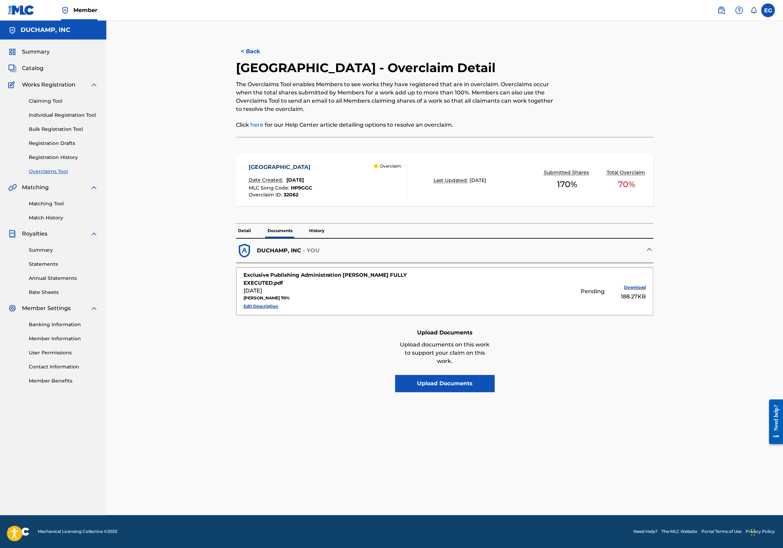
click at [246, 229] on p "Detail" at bounding box center [244, 230] width 17 height 14
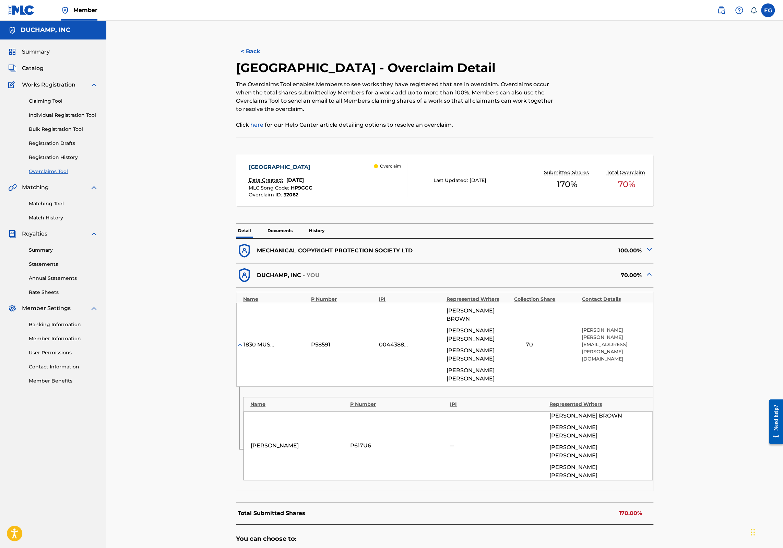
click at [60, 172] on link "Overclaims Tool" at bounding box center [63, 171] width 69 height 7
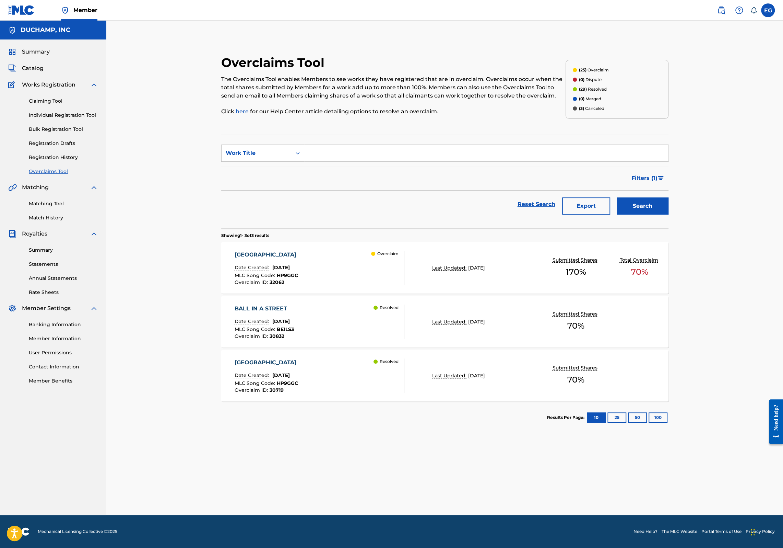
click at [321, 155] on input "Search Form" at bounding box center [486, 153] width 364 height 16
click at [330, 169] on strong "imagine" at bounding box center [322, 168] width 24 height 7
type input "imagine more"
click at [654, 201] on button "Search" at bounding box center [642, 205] width 51 height 17
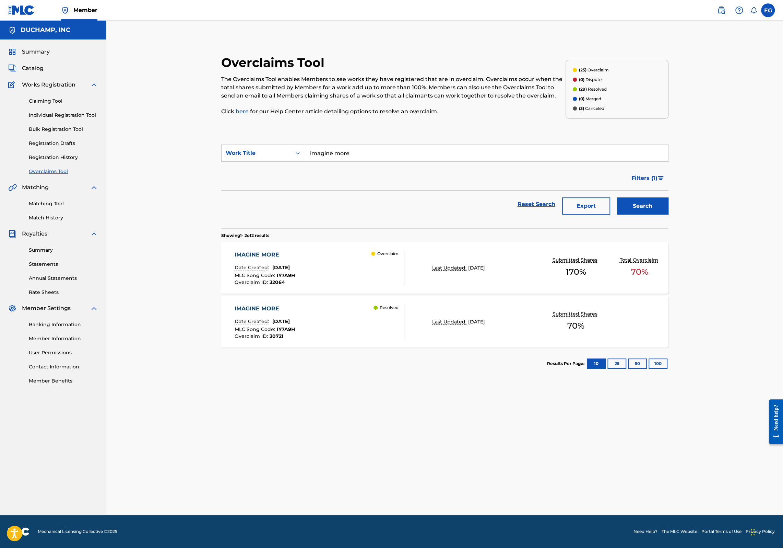
click at [346, 264] on div "IMAGINE MORE Date Created: [DATE] MLC Song Code : IY7A9H Overclaim ID : 32064 O…" at bounding box center [320, 267] width 170 height 34
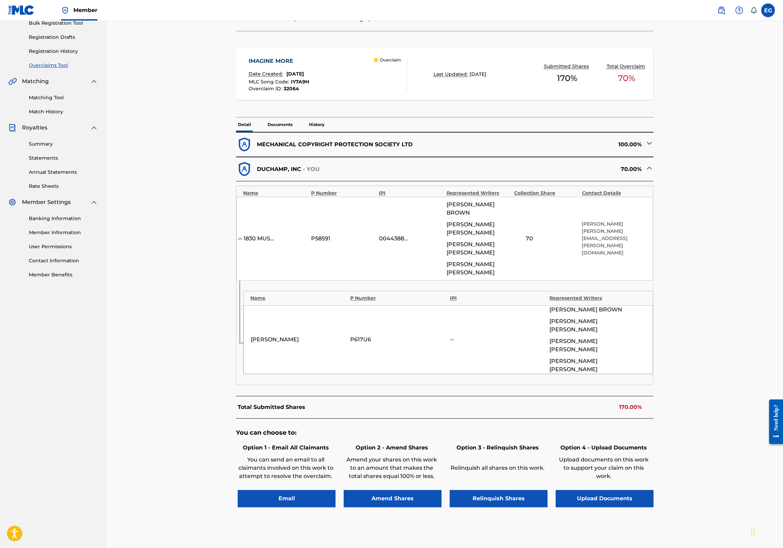
scroll to position [115, 0]
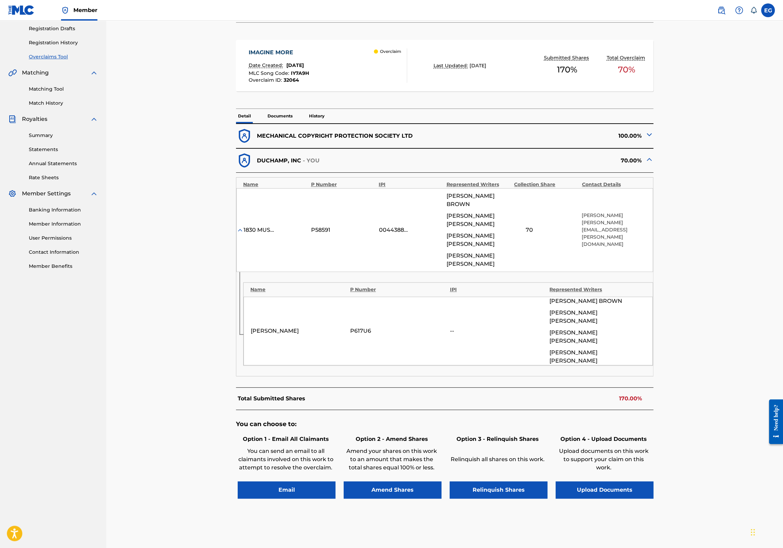
click at [619, 481] on button "Upload Documents" at bounding box center [605, 489] width 98 height 17
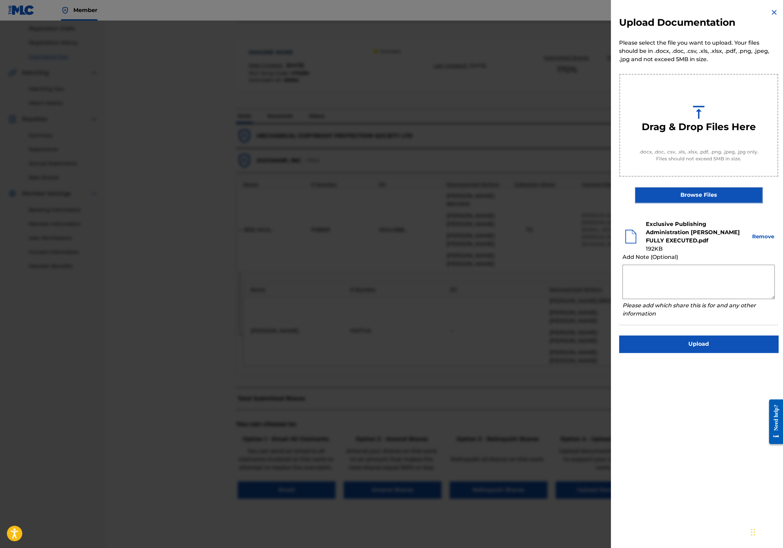
click at [655, 268] on textarea at bounding box center [699, 282] width 152 height 34
click at [654, 272] on textarea at bounding box center [699, 282] width 152 height 34
paste textarea "[PERSON_NAME]"
type textarea "[PERSON_NAME] 70%"
click at [707, 342] on button "Upload" at bounding box center [698, 343] width 159 height 17
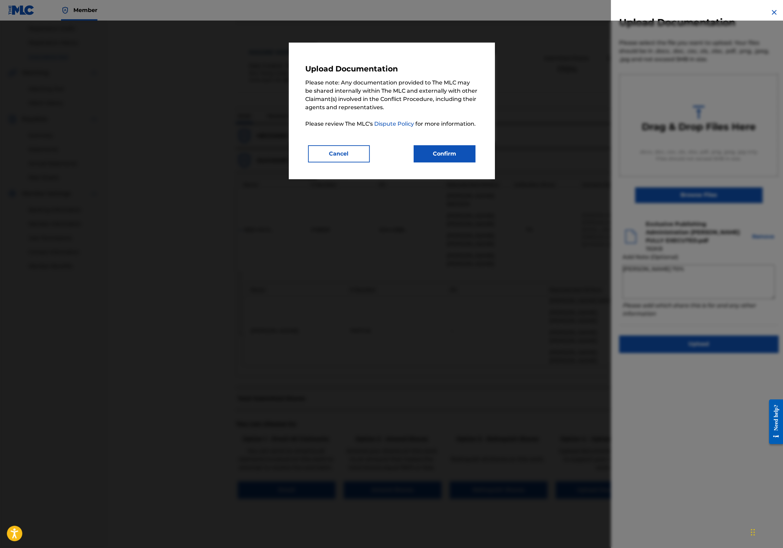
click at [455, 159] on button "Confirm" at bounding box center [445, 153] width 62 height 17
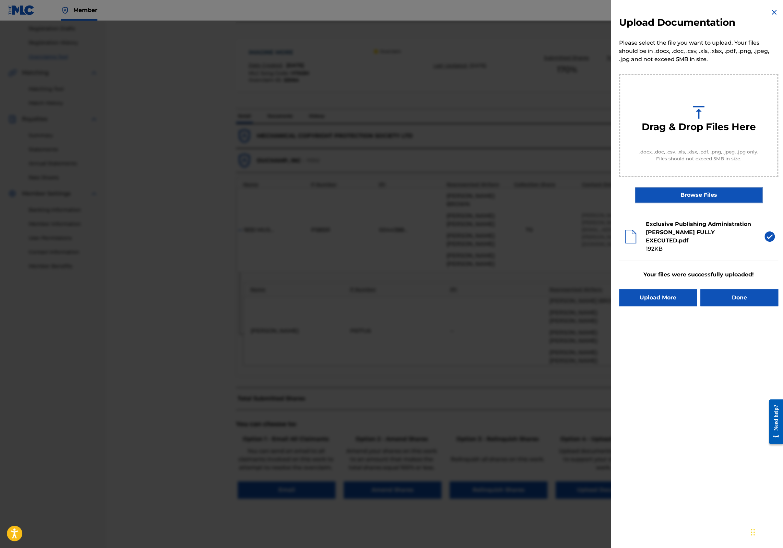
click at [743, 300] on button "Done" at bounding box center [740, 297] width 78 height 17
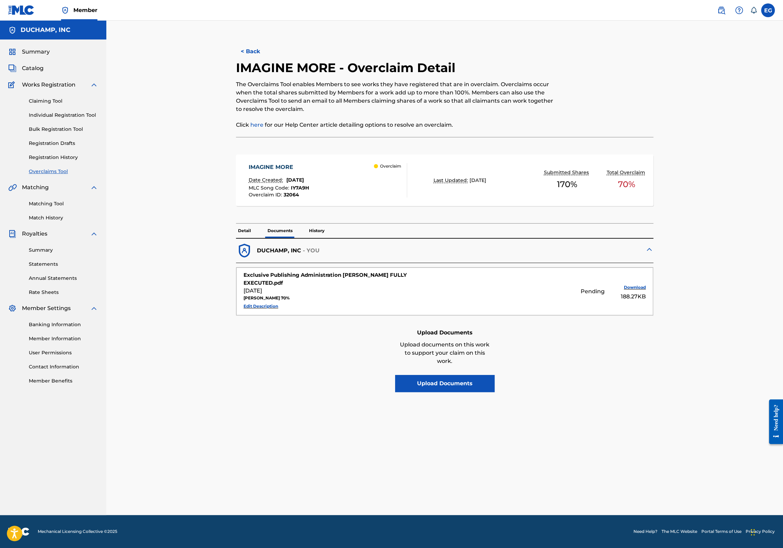
click at [45, 174] on link "Overclaims Tool" at bounding box center [63, 171] width 69 height 7
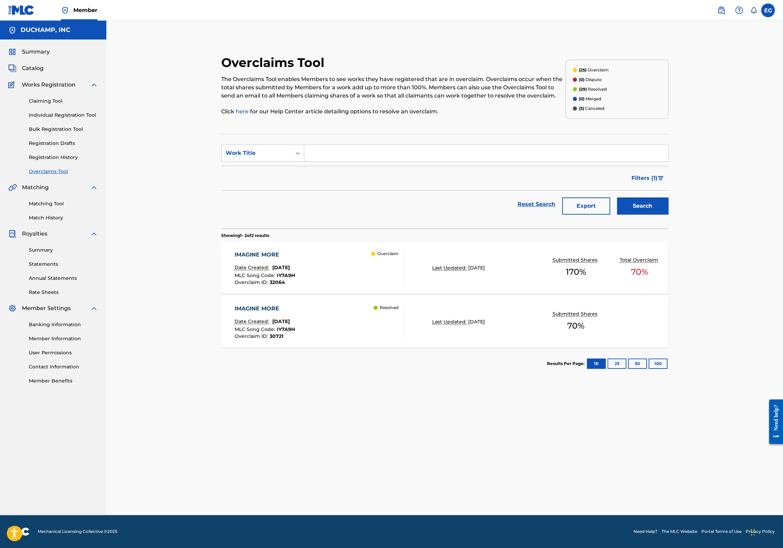
click at [340, 150] on input "Search Form" at bounding box center [486, 153] width 364 height 16
click at [338, 169] on div "[PERSON_NAME]" at bounding box center [485, 168] width 363 height 12
type input "libertad"
click at [624, 207] on button "Search" at bounding box center [642, 205] width 51 height 17
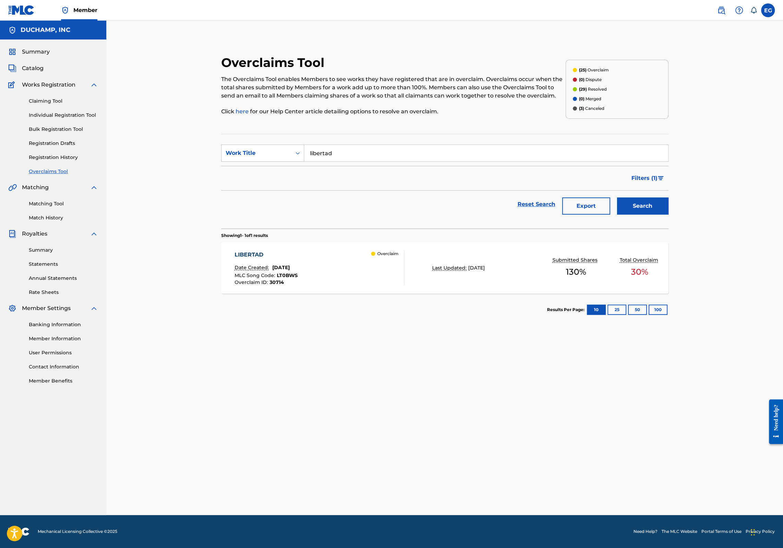
click at [321, 258] on div "LIBERTAD Date Created: [DATE] MLC Song Code : LT0BWS Overclaim ID : 30714 Overc…" at bounding box center [320, 267] width 170 height 34
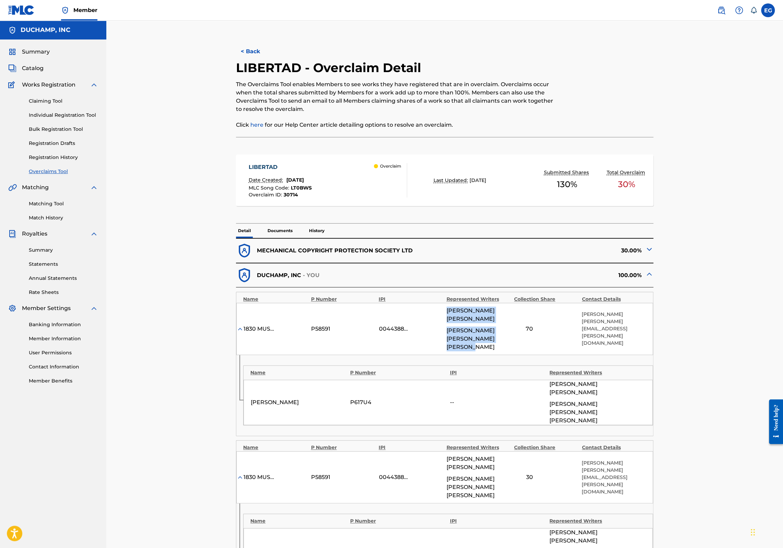
drag, startPoint x: 504, startPoint y: 338, endPoint x: 447, endPoint y: 311, distance: 63.2
click at [447, 311] on div "[PERSON_NAME] [PERSON_NAME] [PERSON_NAME] [PERSON_NAME]" at bounding box center [479, 328] width 64 height 45
copy div "[PERSON_NAME] [PERSON_NAME] [PERSON_NAME] [PERSON_NAME]"
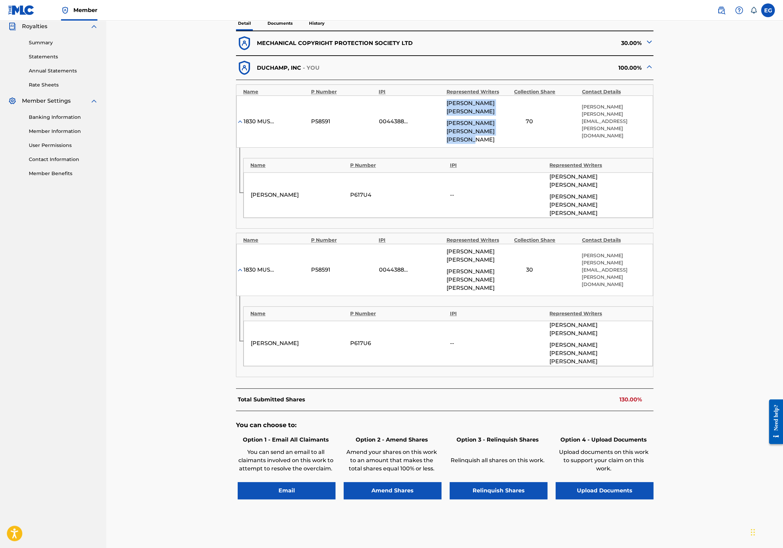
click at [616, 482] on button "Upload Documents" at bounding box center [605, 490] width 98 height 17
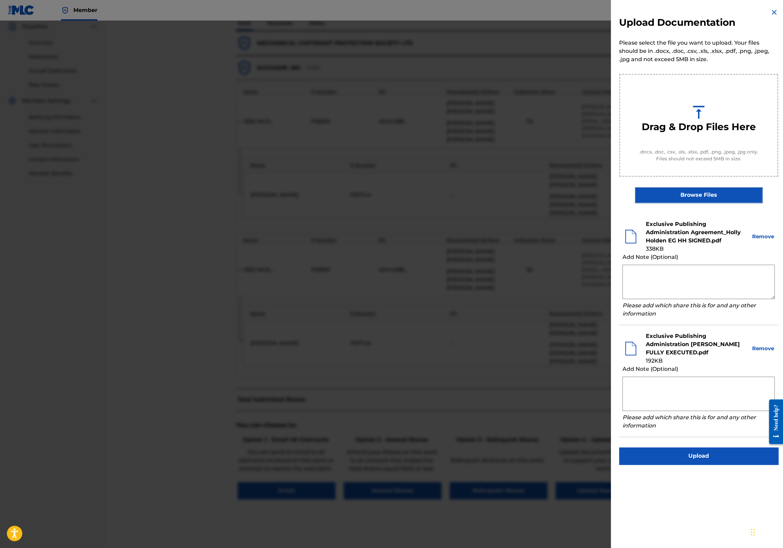
click at [660, 386] on textarea at bounding box center [699, 393] width 152 height 34
paste textarea "[PERSON_NAME] [PERSON_NAME] [PERSON_NAME] [PERSON_NAME]"
click at [749, 382] on textarea "[PERSON_NAME] [PERSON_NAME] [PERSON_NAME] [PERSON_NAME]" at bounding box center [699, 393] width 152 height 34
click at [753, 389] on textarea "[PERSON_NAME] [PERSON_NAME] 30% [PERSON_NAME] [PERSON_NAME]" at bounding box center [699, 393] width 152 height 34
type textarea "[PERSON_NAME] [PERSON_NAME] 30% [PERSON_NAME] [PERSON_NAME] 70%"
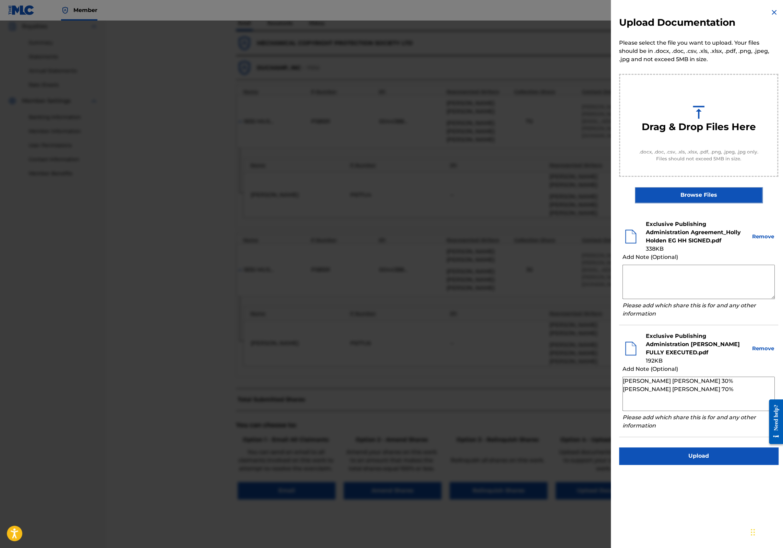
click at [717, 454] on button "Upload" at bounding box center [698, 455] width 159 height 17
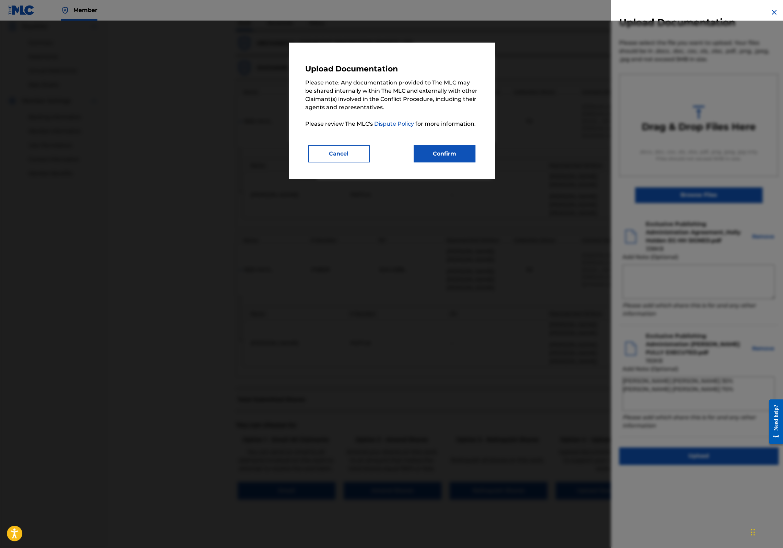
click at [436, 161] on button "Confirm" at bounding box center [445, 153] width 62 height 17
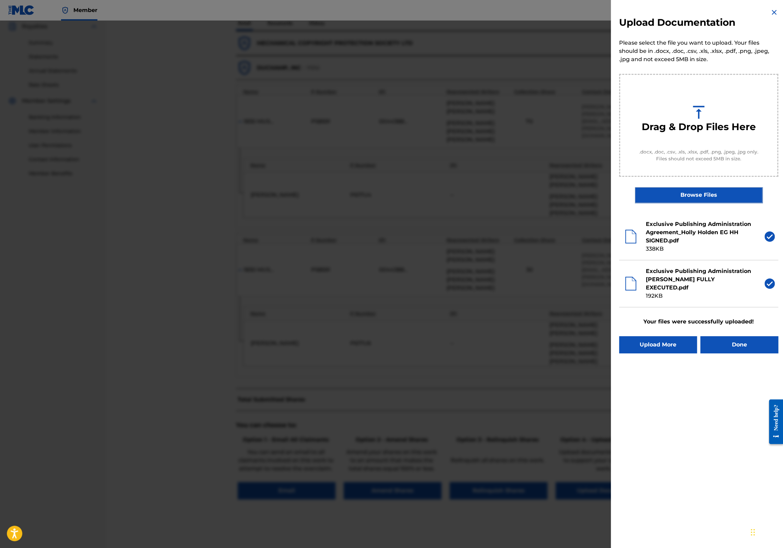
click at [735, 347] on button "Done" at bounding box center [740, 344] width 78 height 17
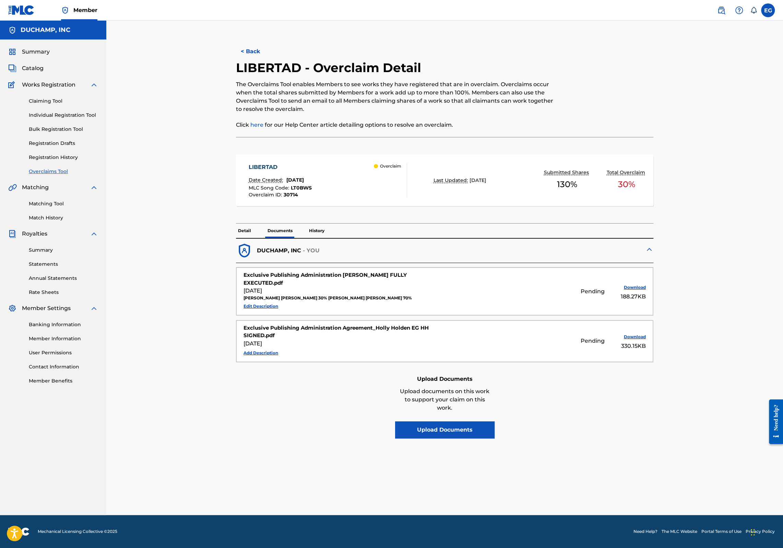
click at [59, 172] on link "Overclaims Tool" at bounding box center [63, 171] width 69 height 7
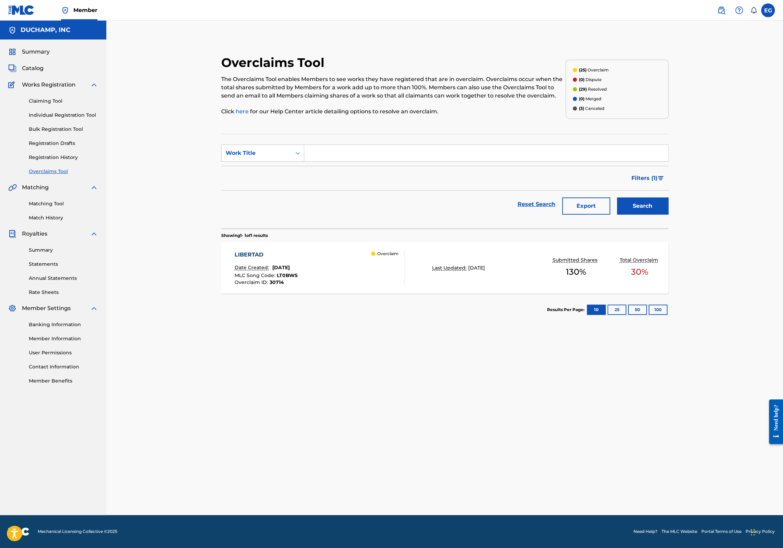
click at [375, 154] on input "Search Form" at bounding box center [486, 153] width 364 height 16
click at [376, 169] on div "los [DEMOGRAPHIC_DATA] les" at bounding box center [485, 168] width 363 height 12
type input "[GEOGRAPHIC_DATA]"
click at [641, 202] on button "Search" at bounding box center [642, 205] width 51 height 17
click at [320, 281] on div "[GEOGRAPHIC_DATA] Date Created: [DATE] MLC Song Code : LT0Q4K Overclaim ID : 30…" at bounding box center [320, 267] width 170 height 34
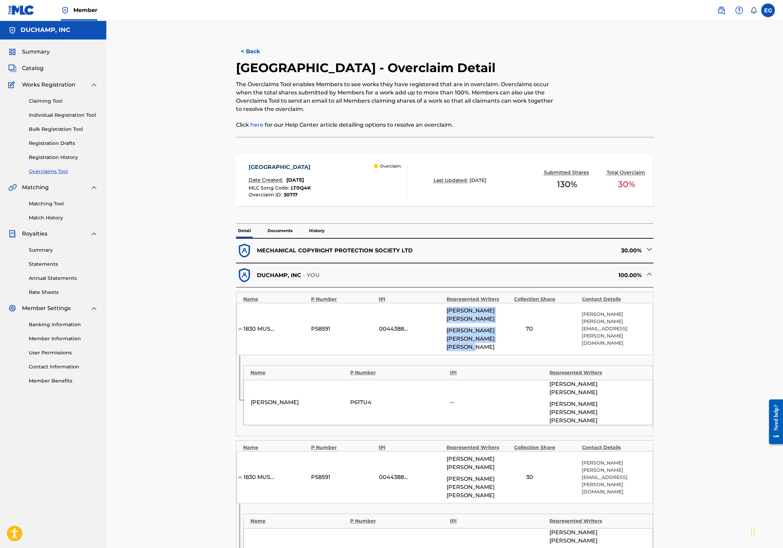
drag, startPoint x: 511, startPoint y: 340, endPoint x: 447, endPoint y: 313, distance: 69.5
click at [447, 313] on div "1830 MUSIC P58591 00443889221 [PERSON_NAME] [PERSON_NAME] [PERSON_NAME] [PERSON…" at bounding box center [444, 329] width 417 height 52
copy div "[PERSON_NAME] [PERSON_NAME] [PERSON_NAME] [PERSON_NAME]"
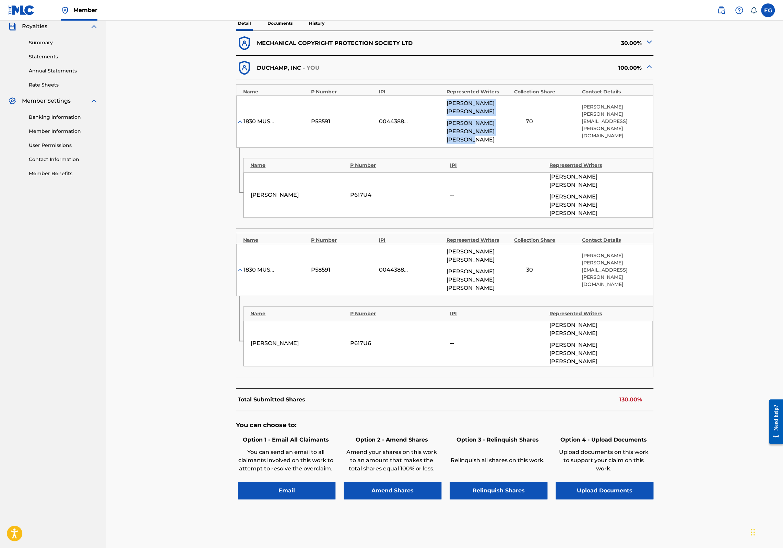
click at [612, 482] on button "Upload Documents" at bounding box center [605, 490] width 98 height 17
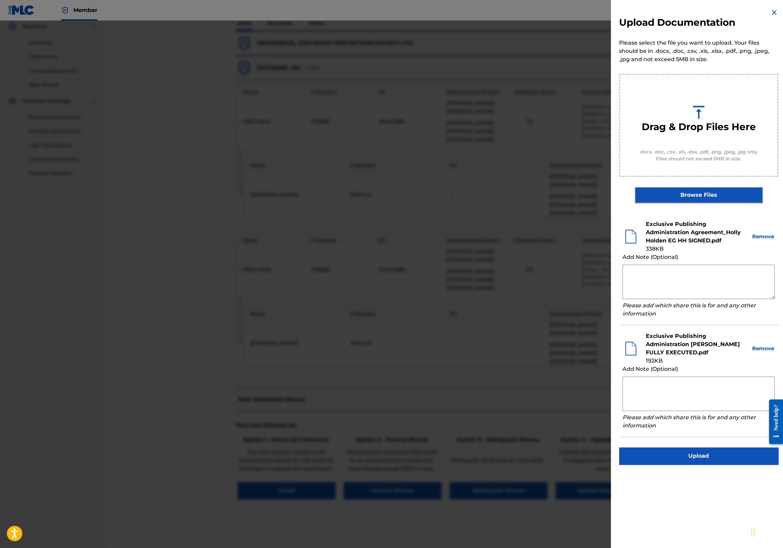
click at [691, 388] on textarea at bounding box center [699, 393] width 152 height 34
paste textarea "[PERSON_NAME] [PERSON_NAME] [PERSON_NAME] [PERSON_NAME]"
click at [748, 383] on textarea "[PERSON_NAME] [PERSON_NAME] [PERSON_NAME] [PERSON_NAME]" at bounding box center [699, 393] width 152 height 34
click at [752, 388] on textarea "[PERSON_NAME] [PERSON_NAME] 30% [PERSON_NAME] [PERSON_NAME]" at bounding box center [699, 393] width 152 height 34
type textarea "[PERSON_NAME] [PERSON_NAME] 30% [PERSON_NAME] [PERSON_NAME] 70%"
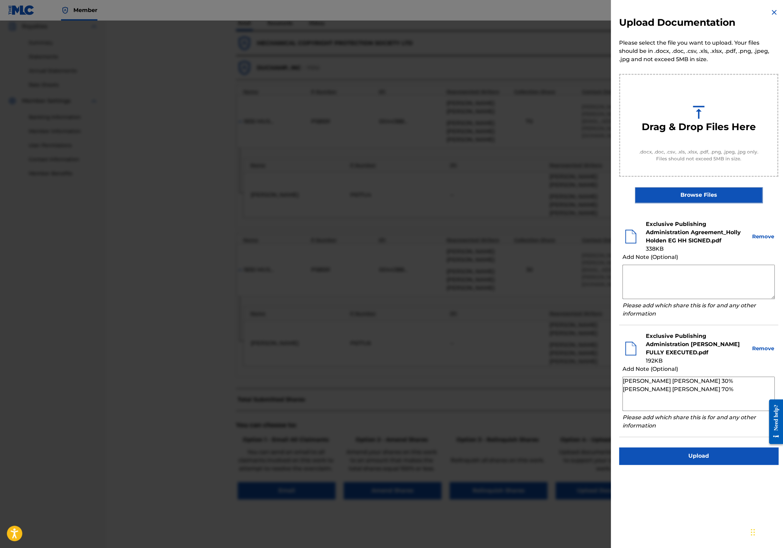
click at [719, 454] on button "Upload" at bounding box center [698, 455] width 159 height 17
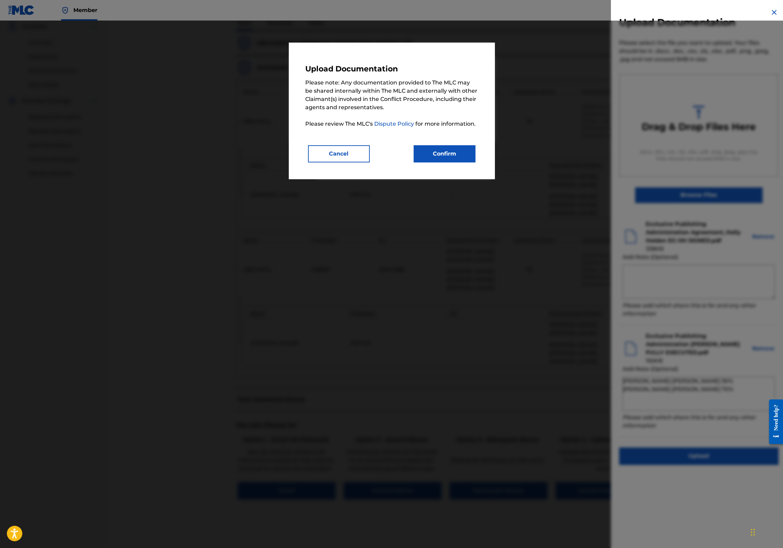
click at [466, 154] on button "Confirm" at bounding box center [445, 153] width 62 height 17
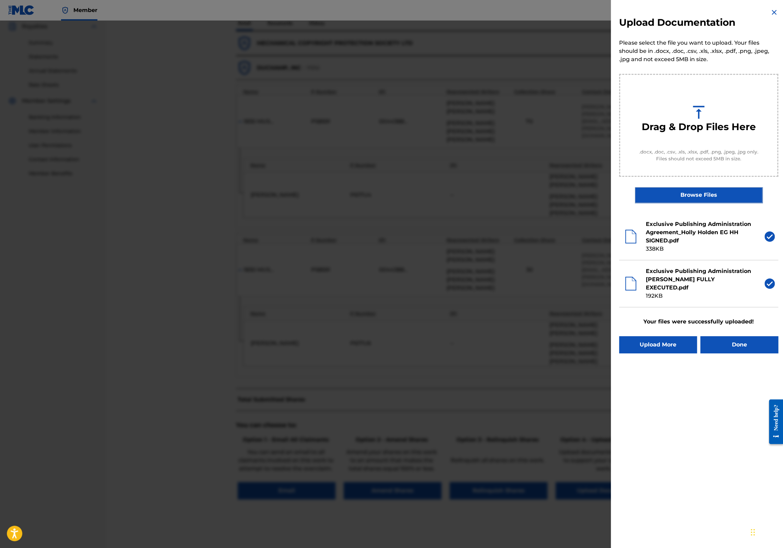
click at [739, 347] on button "Done" at bounding box center [740, 344] width 78 height 17
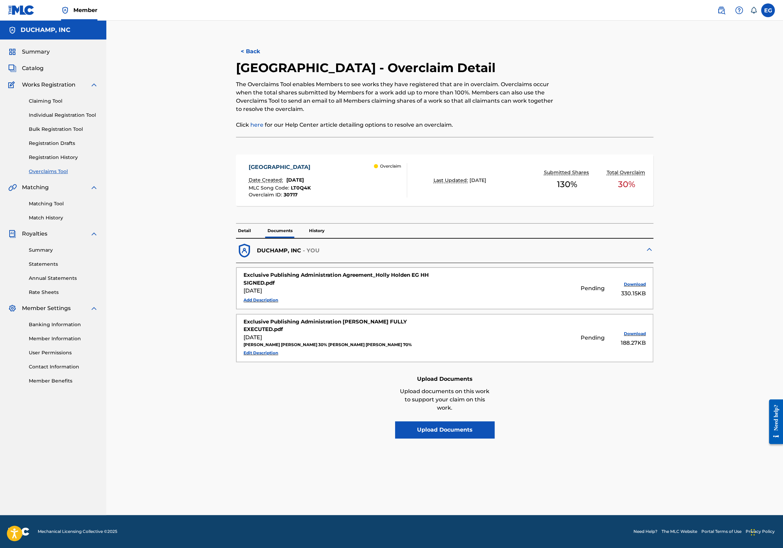
click at [55, 173] on link "Overclaims Tool" at bounding box center [63, 171] width 69 height 7
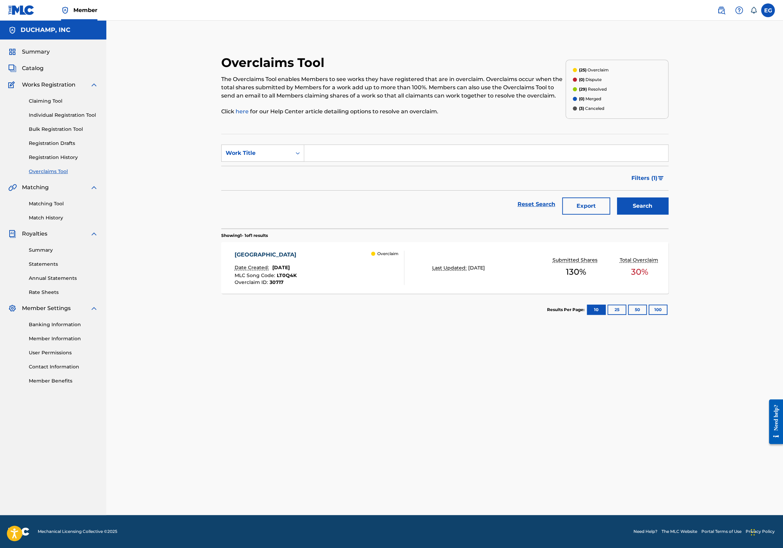
click at [325, 151] on input "Search Form" at bounding box center [486, 153] width 364 height 16
click at [339, 164] on div "rei da pesca" at bounding box center [485, 168] width 363 height 12
type input "rei da pesca"
click at [637, 203] on button "Search" at bounding box center [642, 205] width 51 height 17
click at [313, 267] on div "REI DA PESCA Date Created: [DATE] MLC Song Code : RO1ACV Overclaim ID : 30724 O…" at bounding box center [320, 267] width 170 height 34
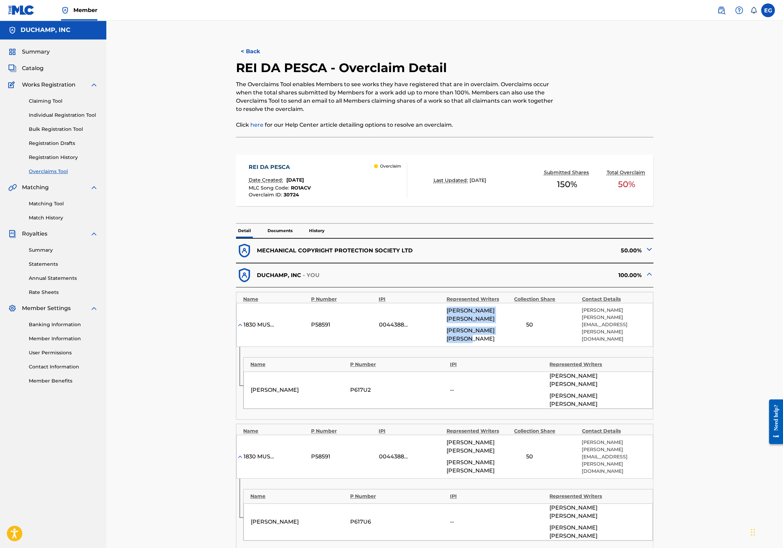
drag, startPoint x: 507, startPoint y: 320, endPoint x: 447, endPoint y: 311, distance: 61.5
click at [447, 311] on div "[PERSON_NAME] [PERSON_NAME]" at bounding box center [479, 324] width 64 height 36
copy div "[PERSON_NAME] [PERSON_NAME]"
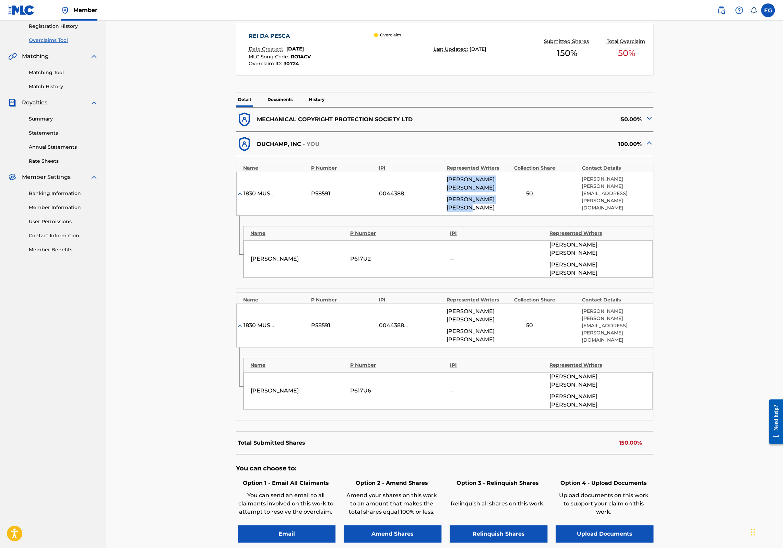
scroll to position [141, 0]
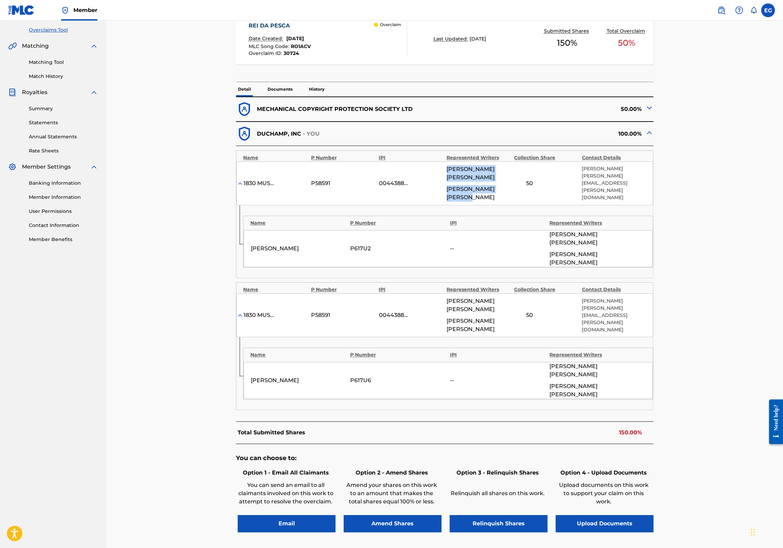
click at [612, 515] on button "Upload Documents" at bounding box center [605, 523] width 98 height 17
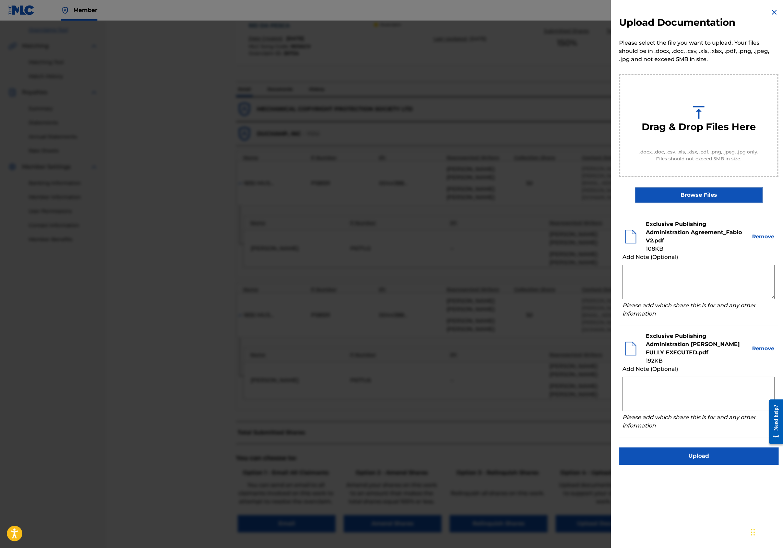
click at [671, 390] on textarea at bounding box center [699, 393] width 152 height 34
paste textarea "[PERSON_NAME] [PERSON_NAME]"
click at [687, 382] on textarea "[PERSON_NAME] [PERSON_NAME]" at bounding box center [699, 393] width 152 height 34
click at [690, 387] on textarea "[PERSON_NAME] 50% [PERSON_NAME]" at bounding box center [699, 393] width 152 height 34
type textarea "[PERSON_NAME] 50% [PERSON_NAME] 50%"
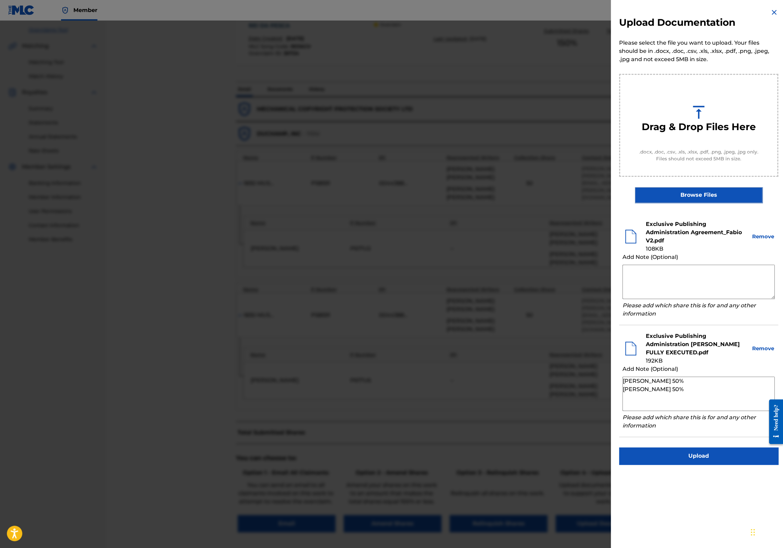
click at [708, 456] on button "Upload" at bounding box center [698, 455] width 159 height 17
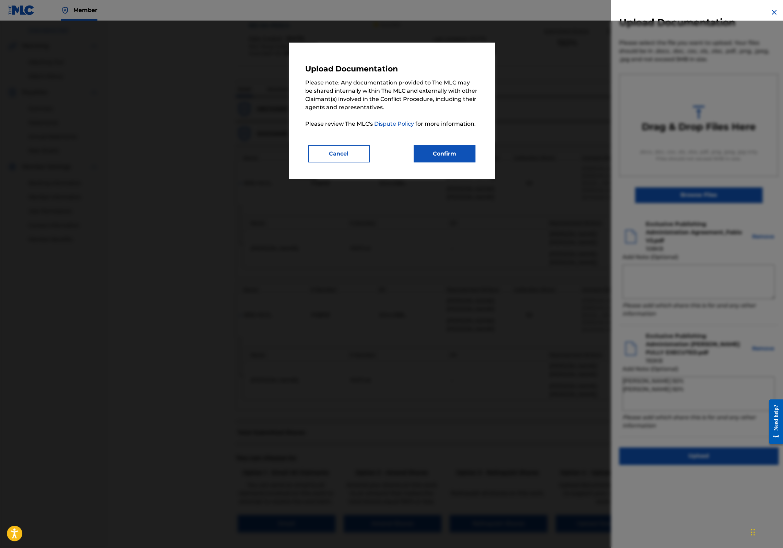
click at [455, 161] on button "Confirm" at bounding box center [445, 153] width 62 height 17
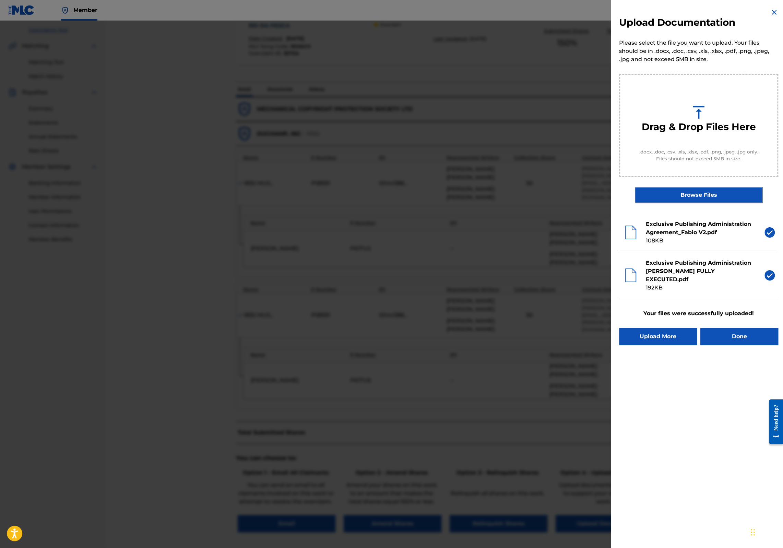
click at [732, 339] on button "Done" at bounding box center [740, 336] width 78 height 17
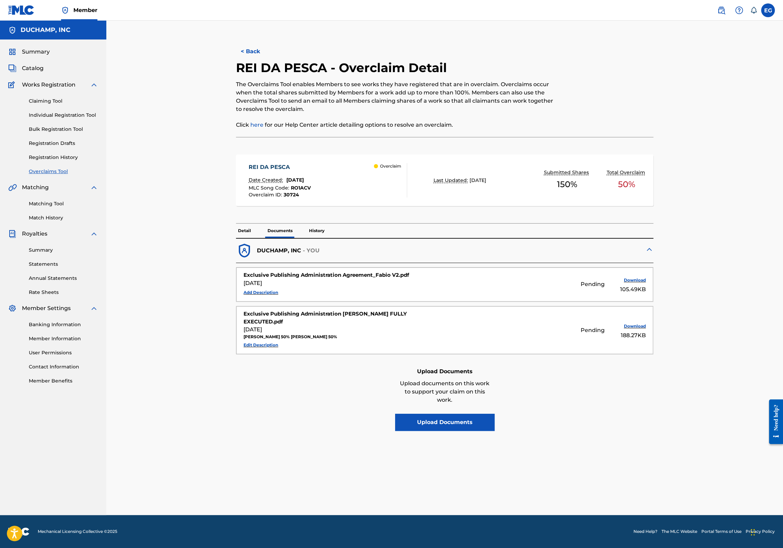
click at [54, 173] on link "Overclaims Tool" at bounding box center [63, 171] width 69 height 7
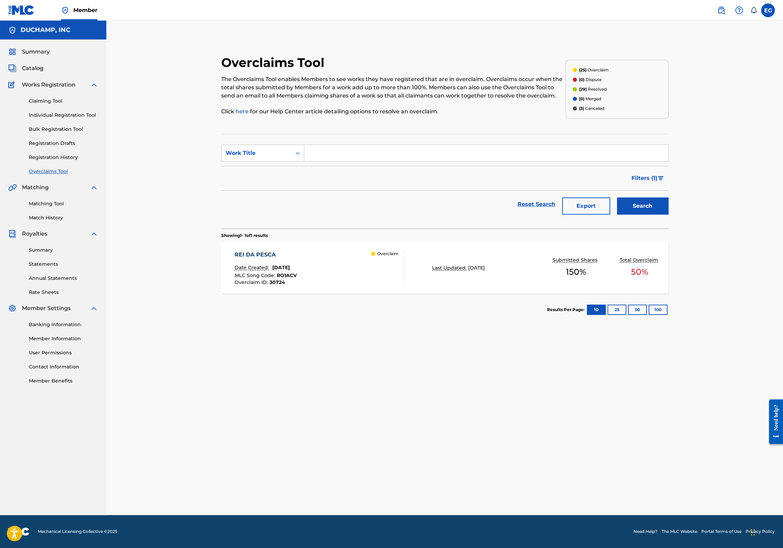
click at [404, 144] on div "Search Form" at bounding box center [486, 152] width 364 height 17
click at [390, 153] on input "Search Form" at bounding box center [486, 153] width 364 height 16
click at [373, 169] on div "te v i volar" at bounding box center [485, 168] width 363 height 12
type input "te vi volar"
click at [646, 209] on button "Search" at bounding box center [642, 205] width 51 height 17
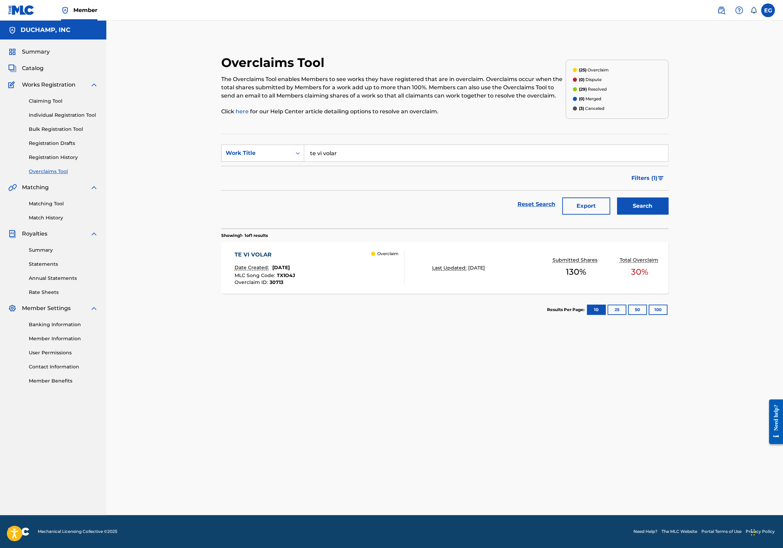
click at [304, 268] on div "TE VI VOLAR Date Created: [DATE] MLC Song Code : TX1O4J Overclaim ID : 30713 Ov…" at bounding box center [320, 267] width 170 height 34
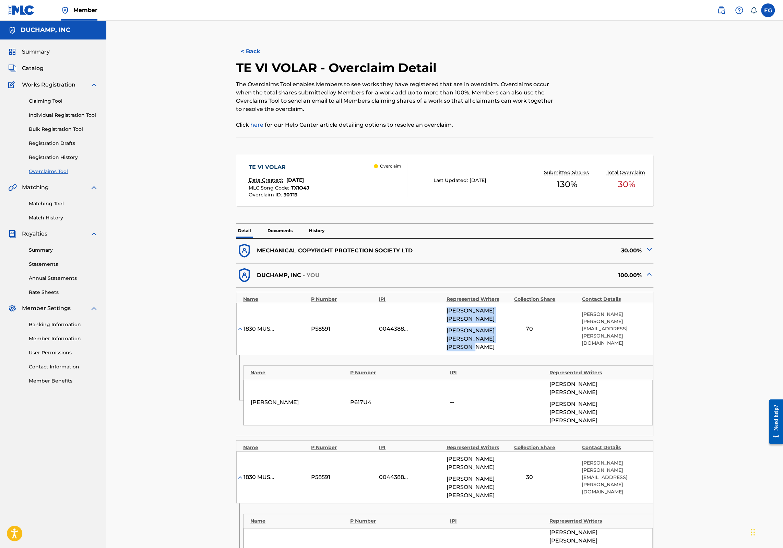
drag, startPoint x: 503, startPoint y: 339, endPoint x: 446, endPoint y: 312, distance: 62.9
click at [447, 312] on div "[PERSON_NAME] [PERSON_NAME] [PERSON_NAME] [PERSON_NAME]" at bounding box center [479, 328] width 64 height 45
copy div "[PERSON_NAME] [PERSON_NAME] [PERSON_NAME] [PERSON_NAME]"
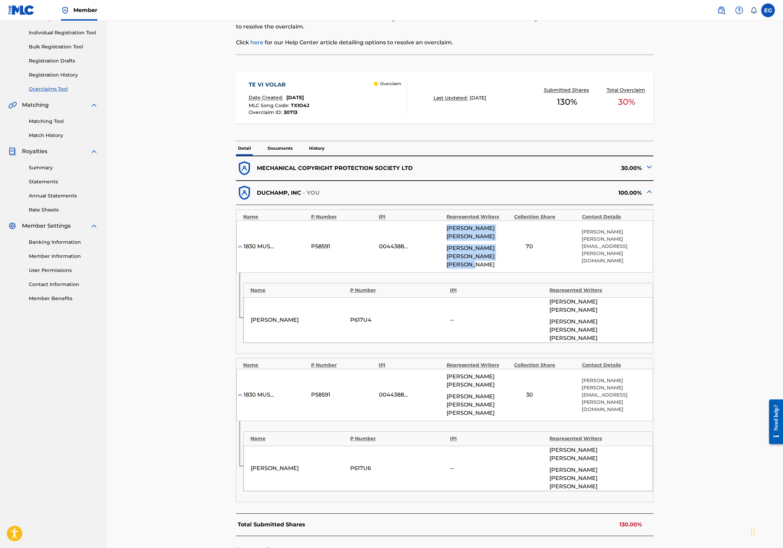
scroll to position [207, 0]
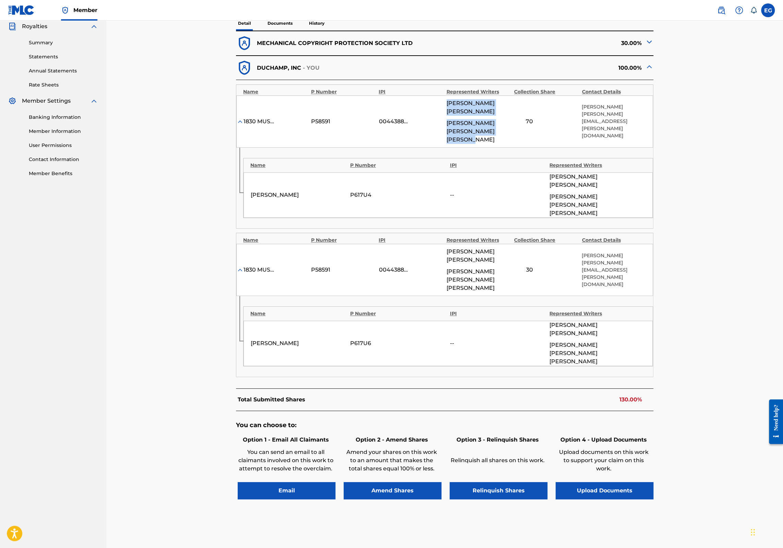
click at [626, 482] on button "Upload Documents" at bounding box center [605, 490] width 98 height 17
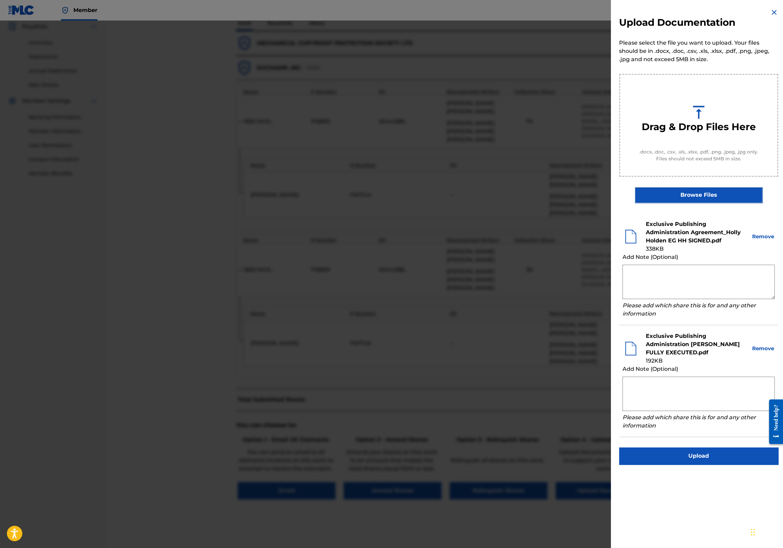
click at [677, 384] on textarea at bounding box center [699, 393] width 152 height 34
paste textarea "[PERSON_NAME] [PERSON_NAME] [PERSON_NAME] [PERSON_NAME]"
click at [749, 379] on textarea "[PERSON_NAME] [PERSON_NAME] [PERSON_NAME] [PERSON_NAME]" at bounding box center [699, 393] width 152 height 34
click at [752, 387] on textarea "[PERSON_NAME] [PERSON_NAME] 30% [PERSON_NAME] [PERSON_NAME]" at bounding box center [699, 393] width 152 height 34
type textarea "[PERSON_NAME] [PERSON_NAME] 30% [PERSON_NAME] [PERSON_NAME] 70%"
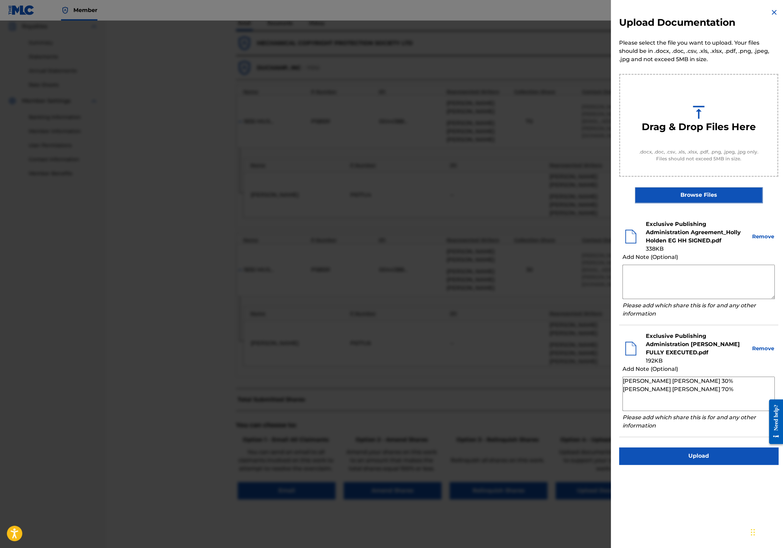
click at [705, 457] on button "Upload" at bounding box center [698, 455] width 159 height 17
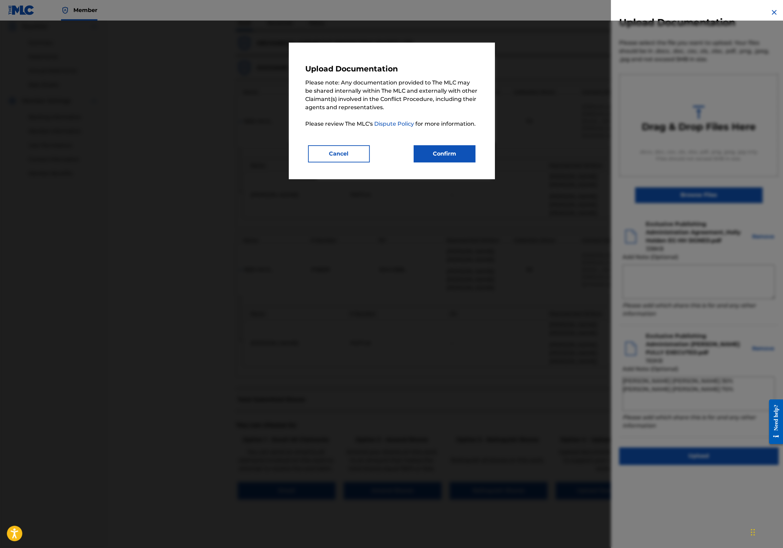
click at [459, 157] on button "Confirm" at bounding box center [445, 153] width 62 height 17
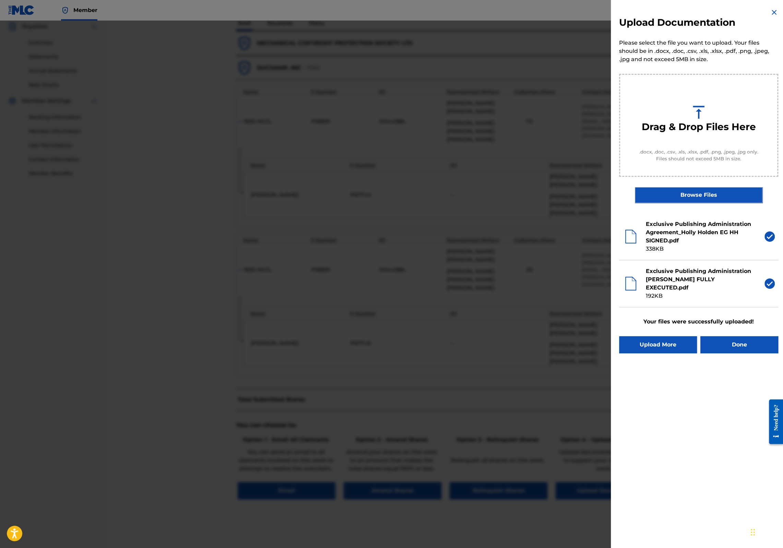
click at [753, 344] on button "Done" at bounding box center [740, 344] width 78 height 17
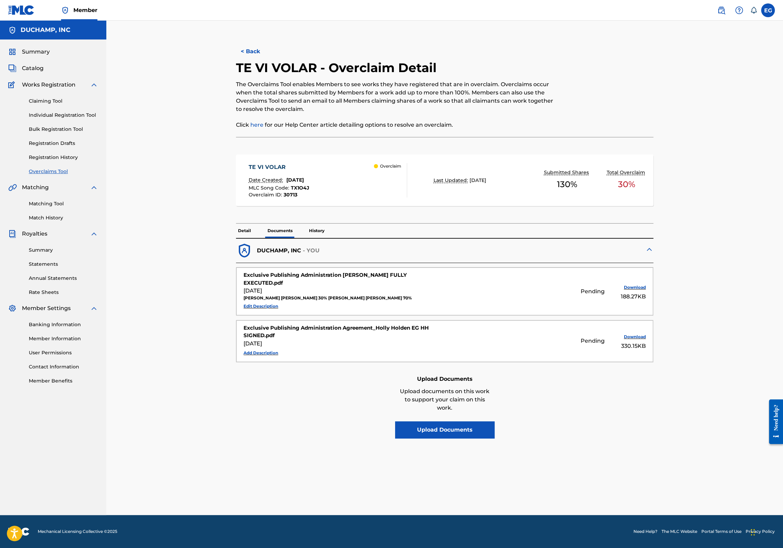
click at [50, 173] on link "Overclaims Tool" at bounding box center [63, 171] width 69 height 7
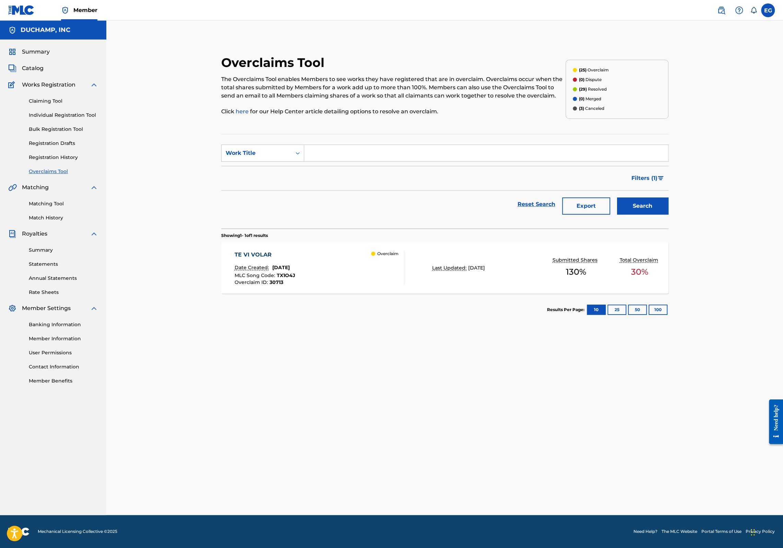
click at [343, 152] on input "Search Form" at bounding box center [486, 153] width 364 height 16
click at [329, 167] on strong "body" at bounding box center [329, 168] width 14 height 7
type input "this body liquid"
click at [632, 202] on button "Search" at bounding box center [642, 205] width 51 height 17
click at [336, 270] on div "THIS BODY LIQUID Date Created: [DATE] MLC Song Code : TX2BPP Overclaim ID : 307…" at bounding box center [320, 267] width 170 height 34
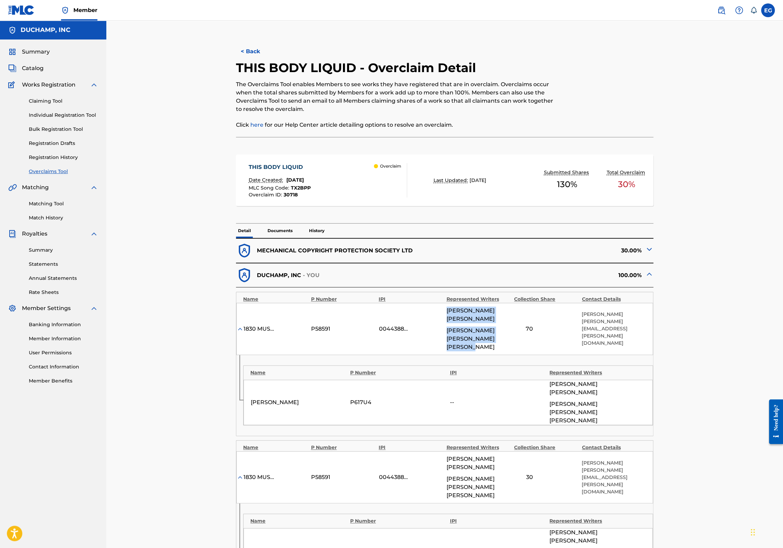
drag, startPoint x: 513, startPoint y: 338, endPoint x: 445, endPoint y: 313, distance: 72.1
click at [445, 313] on div "1830 MUSIC P58591 00443889221 [PERSON_NAME] [PERSON_NAME] [PERSON_NAME] [PERSON…" at bounding box center [444, 329] width 417 height 52
copy div "[PERSON_NAME] [PERSON_NAME] [PERSON_NAME] [PERSON_NAME]"
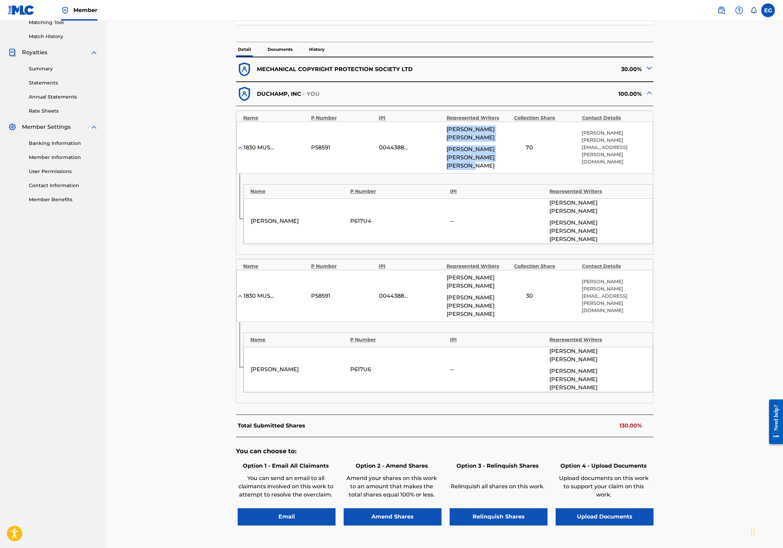
scroll to position [207, 0]
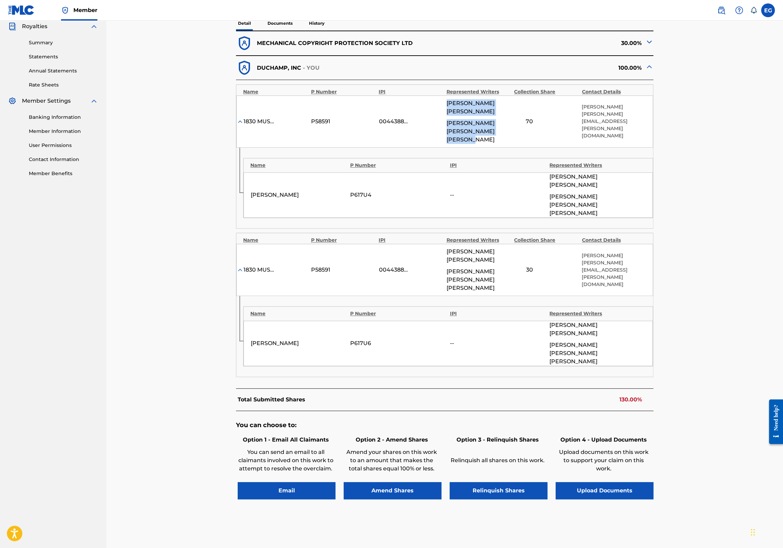
click at [639, 482] on button "Upload Documents" at bounding box center [605, 490] width 98 height 17
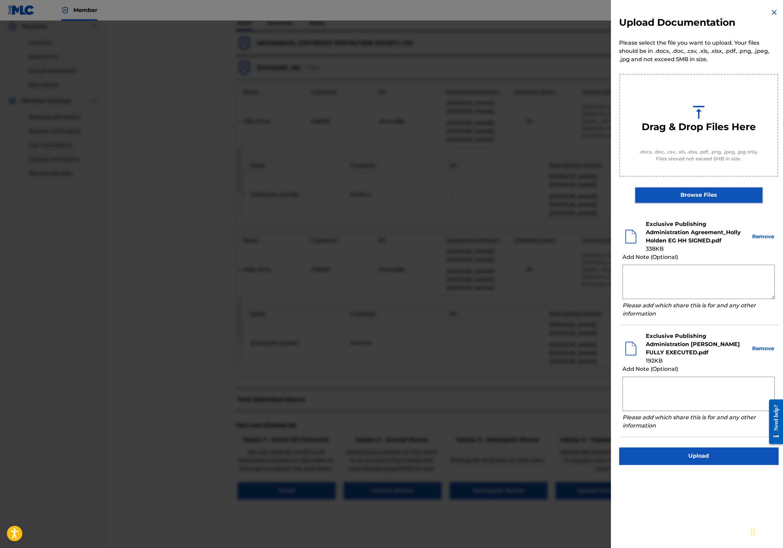
click at [710, 388] on textarea at bounding box center [699, 393] width 152 height 34
paste textarea "[PERSON_NAME] [PERSON_NAME] [PERSON_NAME] [PERSON_NAME]"
drag, startPoint x: 746, startPoint y: 381, endPoint x: 750, endPoint y: 382, distance: 4.6
click at [746, 381] on textarea "[PERSON_NAME] [PERSON_NAME] [PERSON_NAME] [PERSON_NAME]" at bounding box center [699, 393] width 152 height 34
click at [750, 387] on textarea "[PERSON_NAME] [PERSON_NAME] 30% [PERSON_NAME] [PERSON_NAME]" at bounding box center [699, 393] width 152 height 34
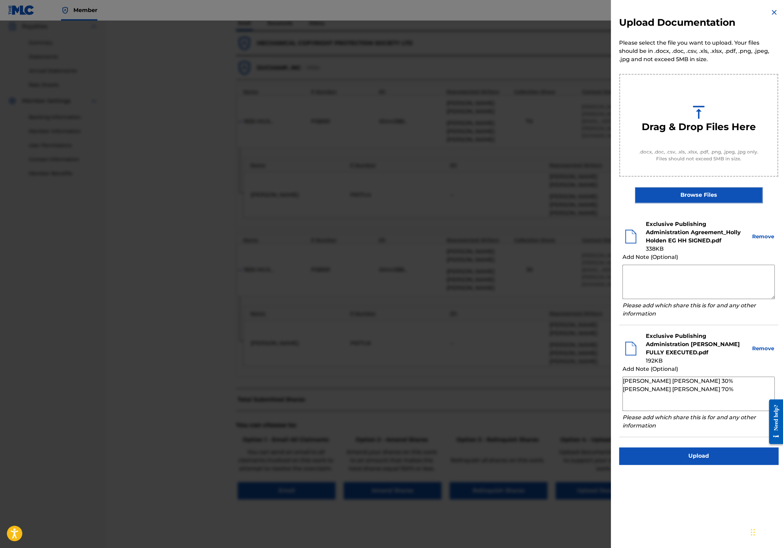
type textarea "[PERSON_NAME] [PERSON_NAME] 30% [PERSON_NAME] [PERSON_NAME] 70%"
click at [730, 454] on button "Upload" at bounding box center [698, 455] width 159 height 17
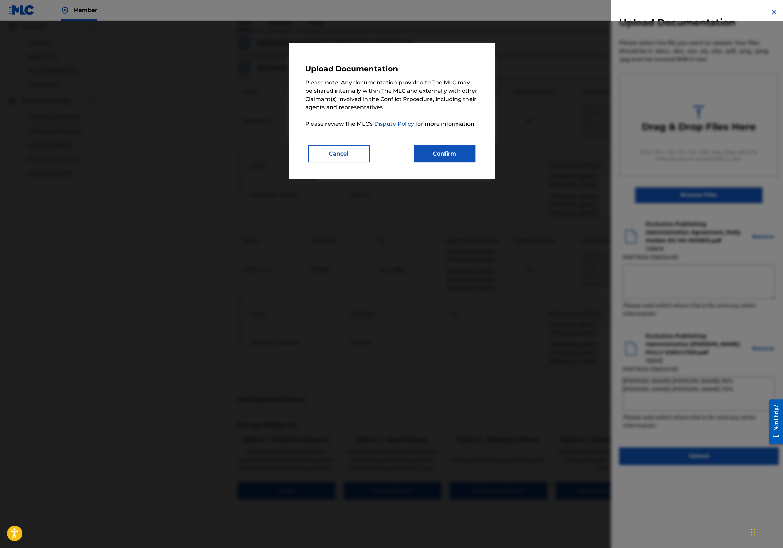
click at [456, 158] on button "Confirm" at bounding box center [445, 153] width 62 height 17
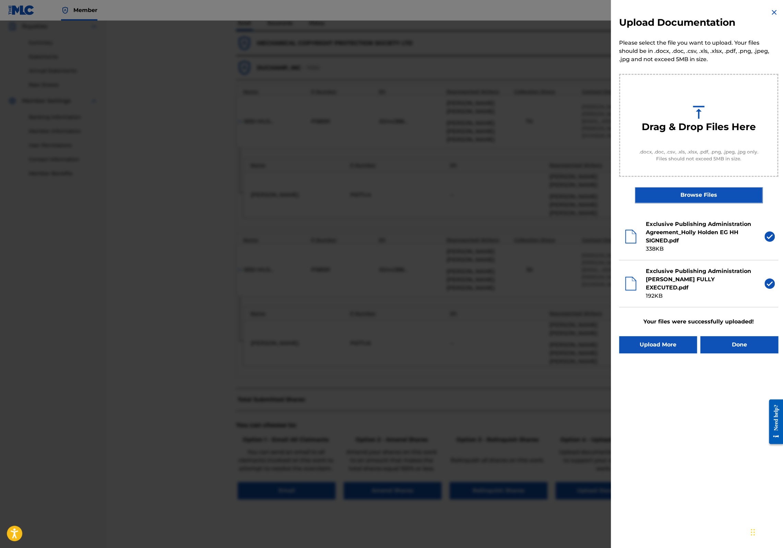
click at [728, 346] on button "Done" at bounding box center [740, 344] width 78 height 17
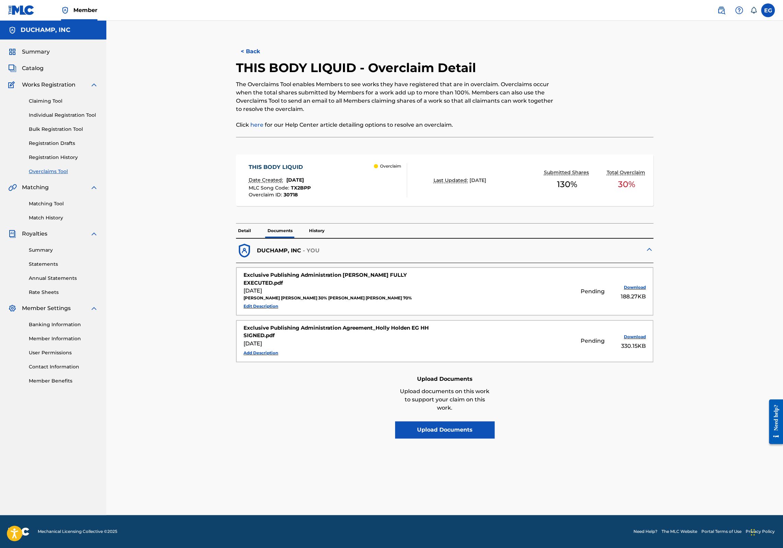
click at [42, 173] on link "Overclaims Tool" at bounding box center [63, 171] width 69 height 7
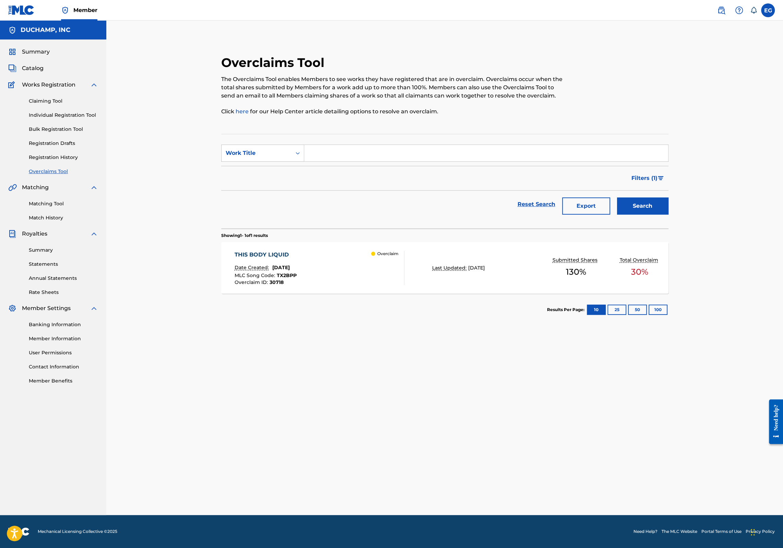
click at [333, 155] on input "Search Form" at bounding box center [486, 153] width 364 height 16
click at [316, 169] on strong "vicen" at bounding box center [317, 168] width 15 height 7
type input "vicentina"
click at [642, 203] on button "Search" at bounding box center [642, 205] width 51 height 17
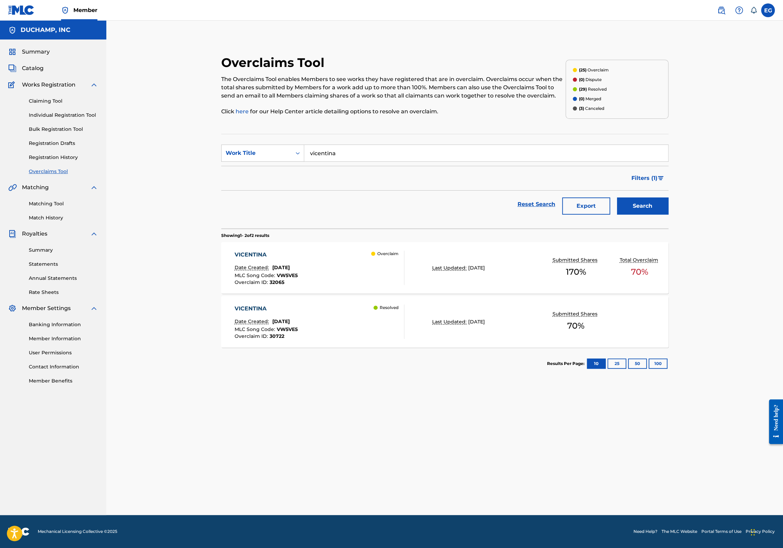
click at [290, 268] on span "[DATE]" at bounding box center [280, 267] width 17 height 6
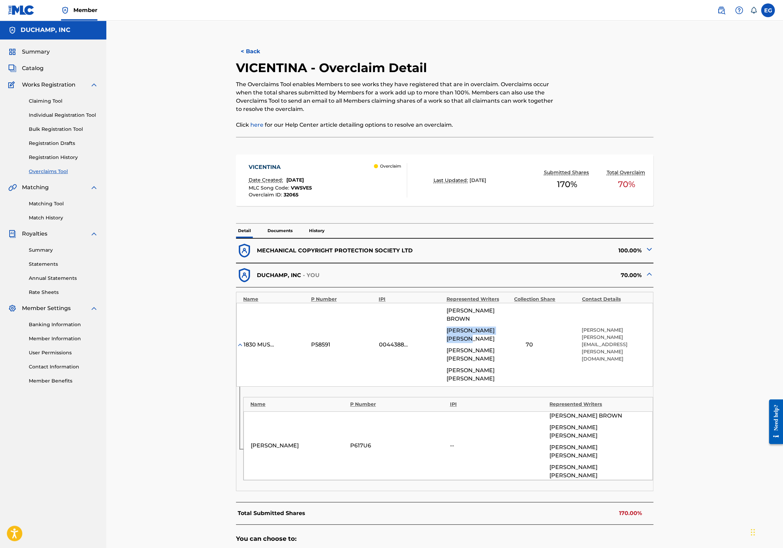
drag, startPoint x: 513, startPoint y: 329, endPoint x: 446, endPoint y: 330, distance: 66.9
click at [446, 330] on div "1830 MUSIC P58591 00443889221 [PERSON_NAME] [PERSON_NAME] [PERSON_NAME] [PERSON…" at bounding box center [444, 345] width 417 height 84
copy span "[PERSON_NAME]"
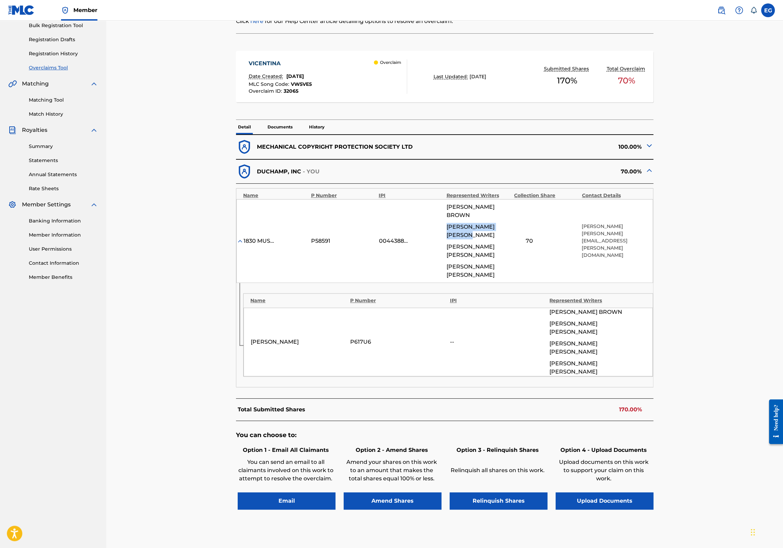
scroll to position [115, 0]
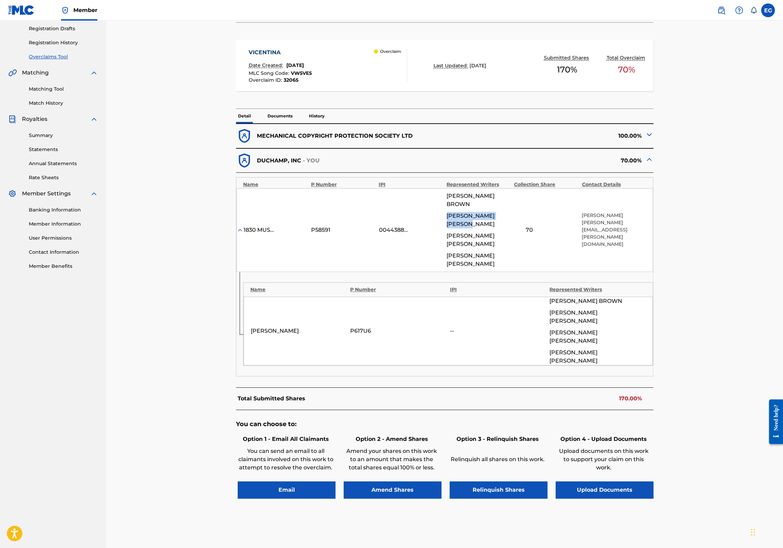
click at [624, 481] on button "Upload Documents" at bounding box center [605, 489] width 98 height 17
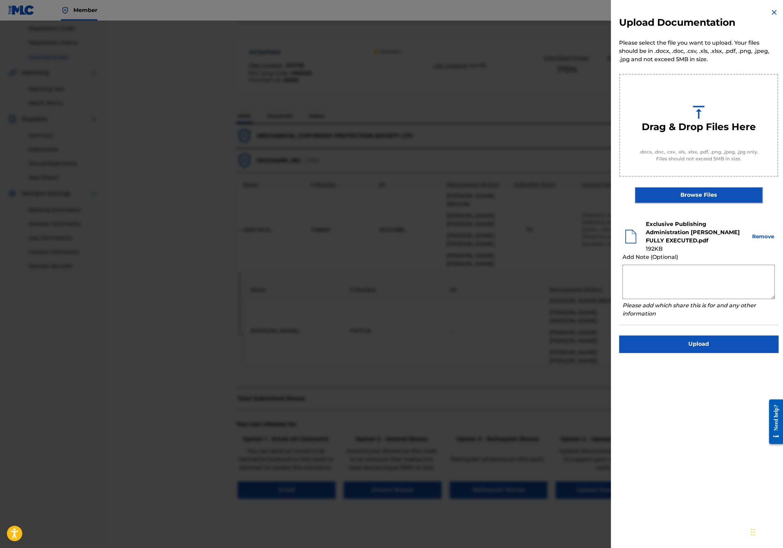
click at [677, 280] on textarea at bounding box center [699, 282] width 152 height 34
paste textarea "[PERSON_NAME]"
type textarea "[PERSON_NAME] 70%"
click at [688, 341] on button "Upload" at bounding box center [698, 343] width 159 height 17
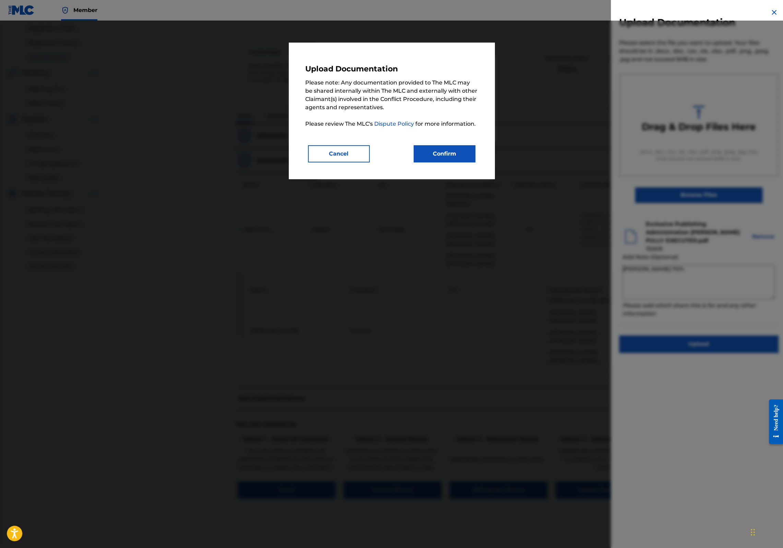
click at [456, 155] on button "Confirm" at bounding box center [445, 153] width 62 height 17
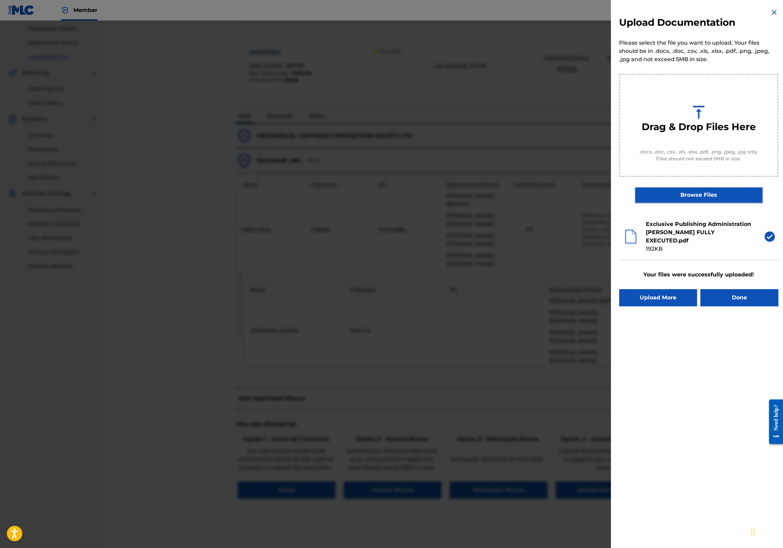
click at [734, 296] on button "Done" at bounding box center [740, 297] width 78 height 17
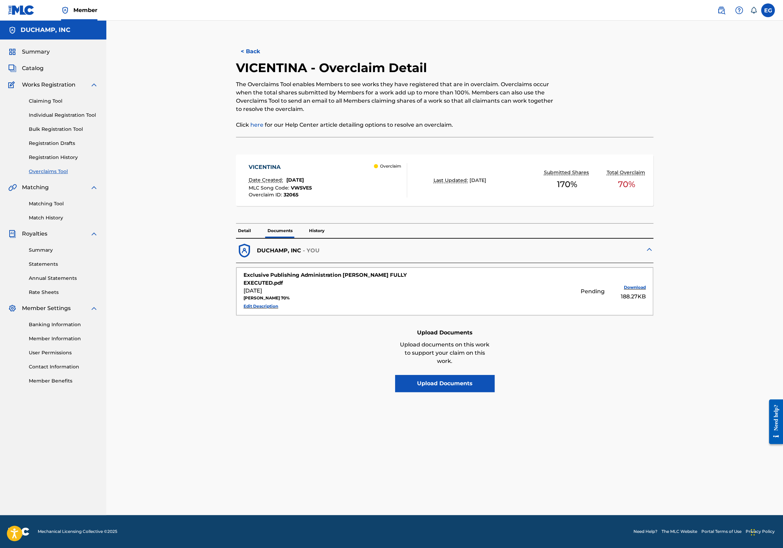
click at [46, 171] on link "Overclaims Tool" at bounding box center [63, 171] width 69 height 7
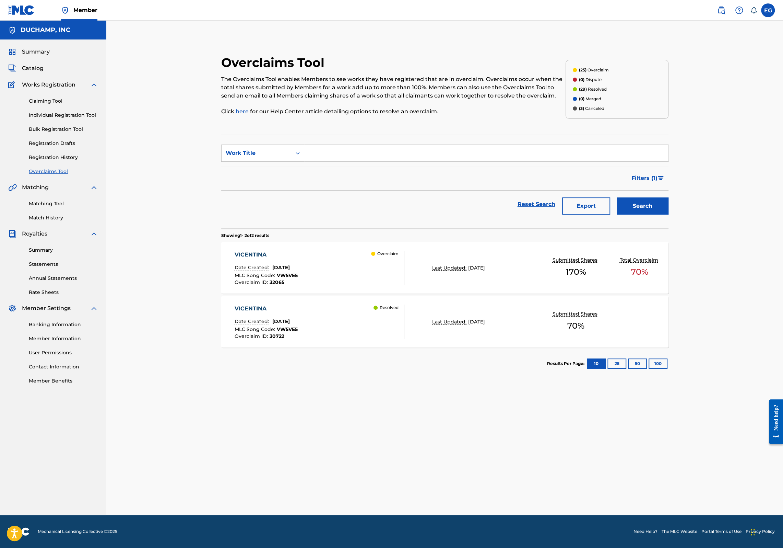
click at [634, 178] on span "Filters ( 1 )" at bounding box center [645, 178] width 26 height 8
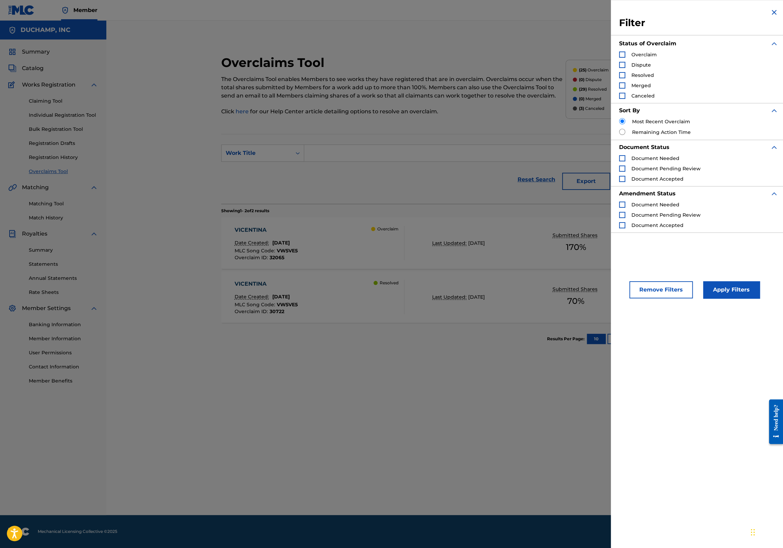
click at [624, 132] on input "Search Form" at bounding box center [622, 132] width 6 height 6
radio input "true"
click at [739, 290] on button "Apply Filters" at bounding box center [731, 289] width 57 height 17
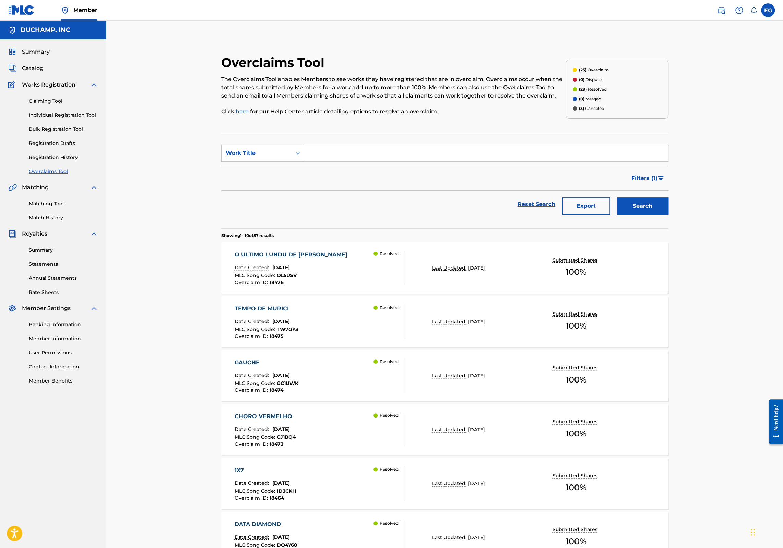
click at [648, 181] on span "Filters ( 1 )" at bounding box center [645, 178] width 26 height 8
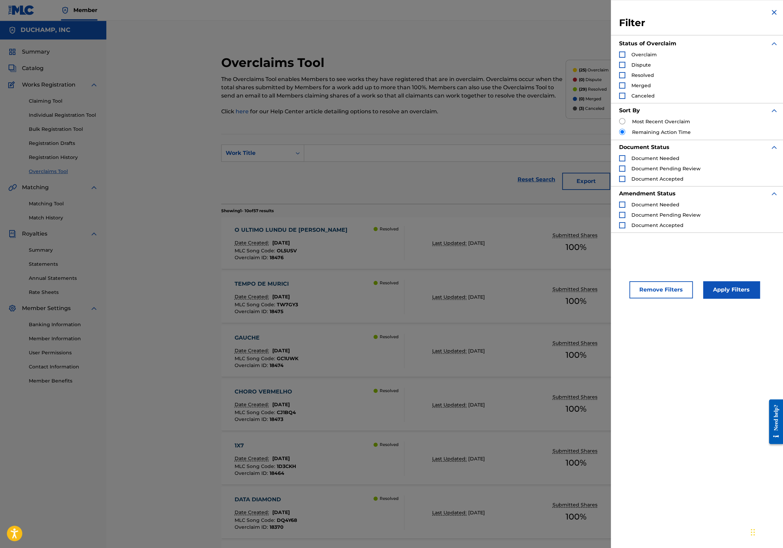
click at [620, 159] on div "Search Form" at bounding box center [622, 158] width 6 height 6
click at [622, 120] on input "Search Form" at bounding box center [622, 121] width 6 height 6
radio input "true"
click at [623, 157] on img "Search Form" at bounding box center [622, 158] width 5 height 5
click at [624, 57] on div "Search Form" at bounding box center [622, 54] width 6 height 6
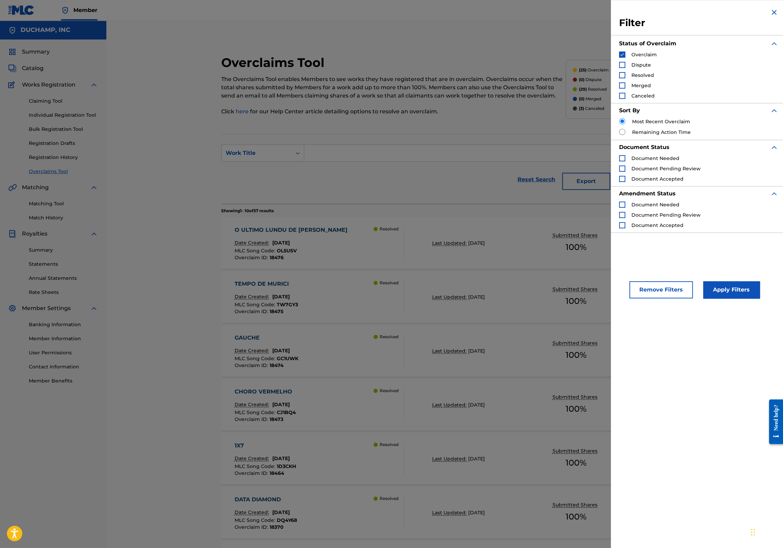
click at [623, 66] on div "Search Form" at bounding box center [622, 65] width 6 height 6
click at [623, 55] on img "Search Form" at bounding box center [622, 54] width 5 height 5
click at [728, 290] on button "Apply Filters" at bounding box center [731, 289] width 57 height 17
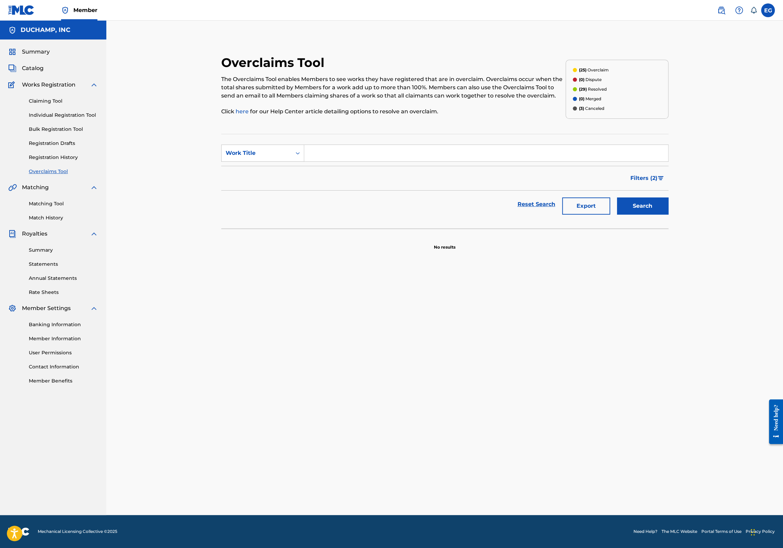
click at [643, 181] on span "Filters ( 2 )" at bounding box center [644, 178] width 27 height 8
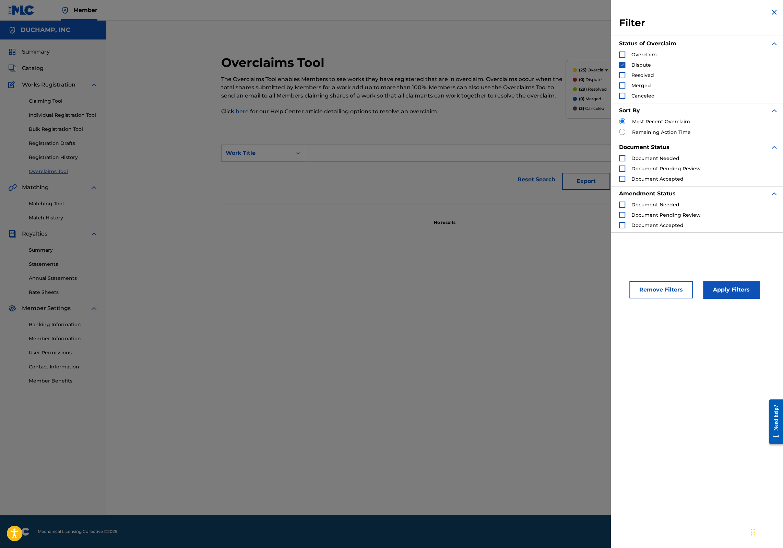
click at [621, 55] on div "Search Form" at bounding box center [622, 54] width 6 height 6
click at [620, 64] on img "Search Form" at bounding box center [622, 64] width 5 height 5
click at [750, 294] on button "Apply Filters" at bounding box center [731, 289] width 57 height 17
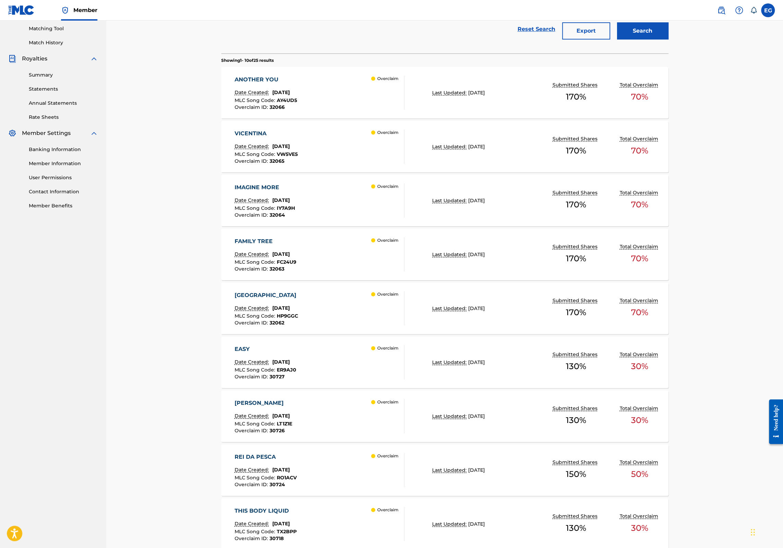
scroll to position [228, 0]
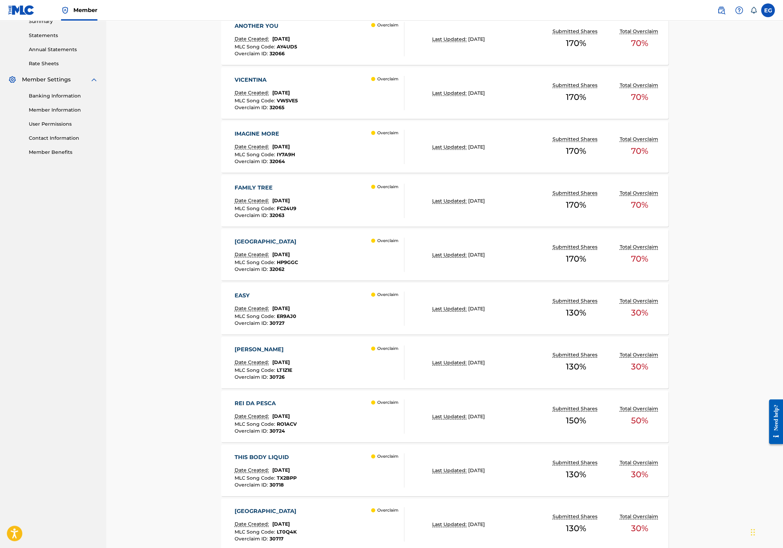
click at [343, 366] on div "[PERSON_NAME] Date Created: [DATE] MLC Song Code : LT1Z1E Overclaim ID : 30726 …" at bounding box center [320, 362] width 170 height 34
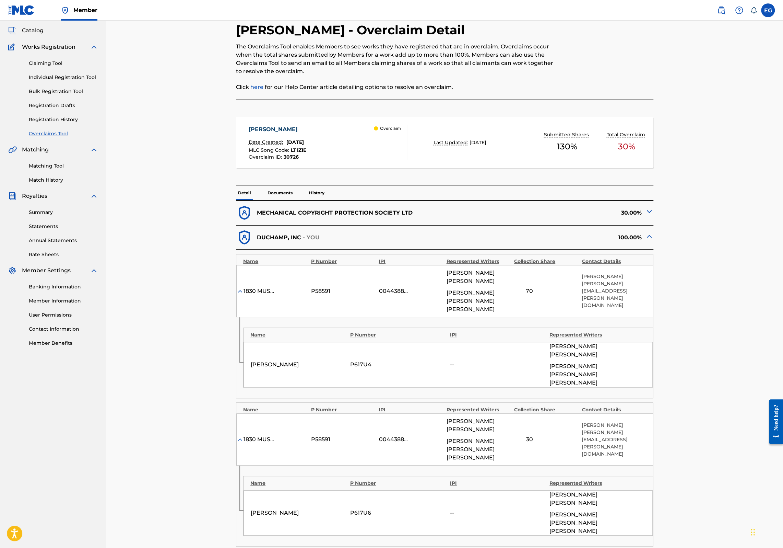
scroll to position [49, 0]
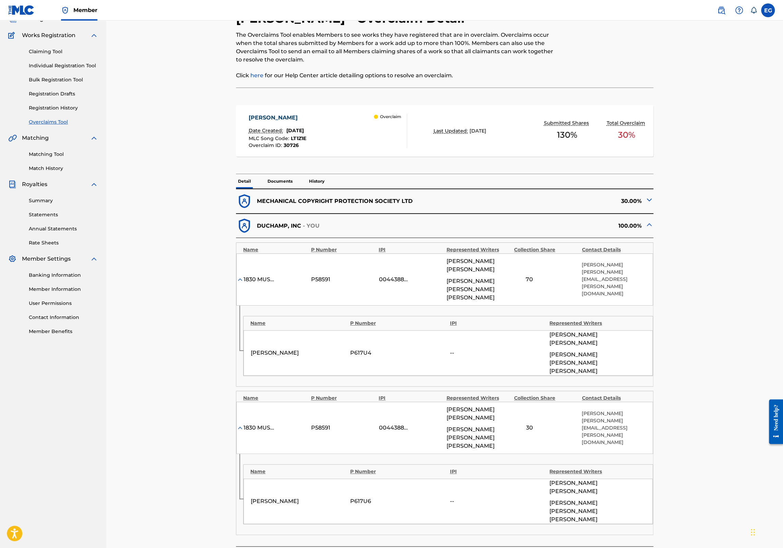
click at [331, 131] on div "[PERSON_NAME] Date Created: [DATE] MLC Song Code : LT1Z1E Overclaim ID : 30726 …" at bounding box center [328, 131] width 159 height 34
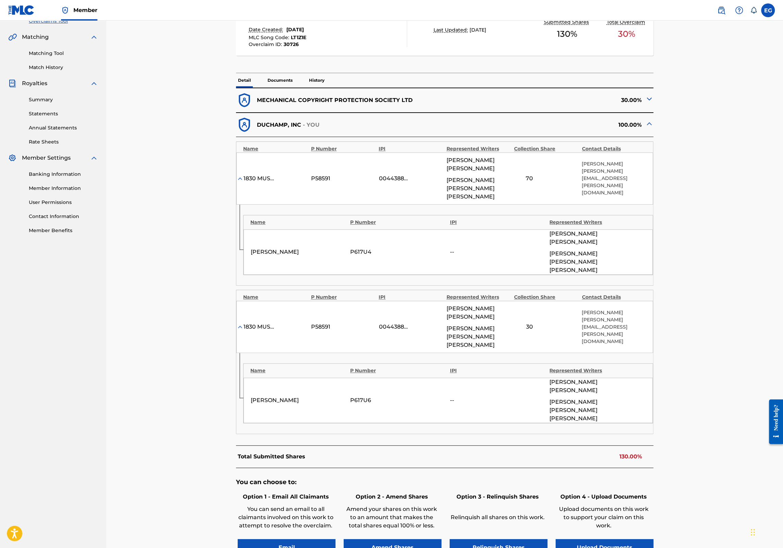
scroll to position [207, 0]
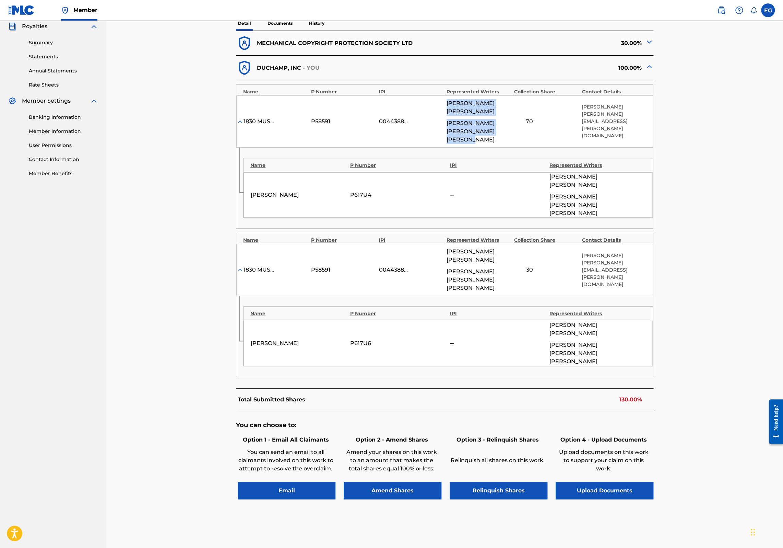
drag, startPoint x: 503, startPoint y: 131, endPoint x: 447, endPoint y: 105, distance: 62.3
click at [447, 105] on div "[PERSON_NAME] [PERSON_NAME] [PERSON_NAME] [PERSON_NAME]" at bounding box center [479, 121] width 64 height 45
click at [718, 362] on div "< Back [PERSON_NAME] - Overclaim Detail The Overclaims Tool enables Members to …" at bounding box center [444, 181] width 677 height 737
click at [51, 43] on link "Summary" at bounding box center [63, 42] width 69 height 7
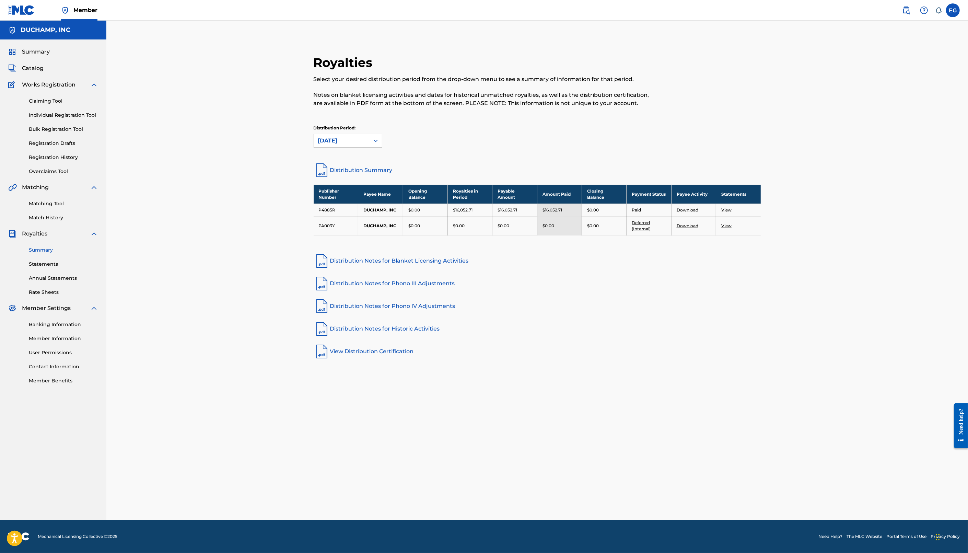
click at [47, 214] on link "Match History" at bounding box center [63, 217] width 69 height 7
